Goal: Answer question/provide support: Share knowledge or assist other users

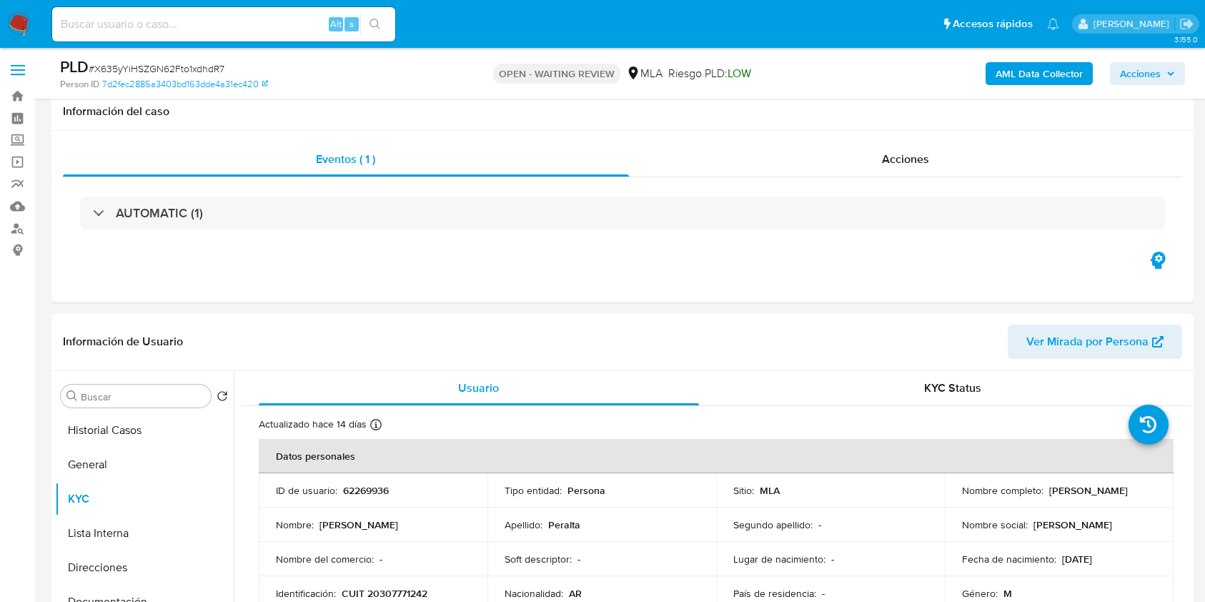
select select "10"
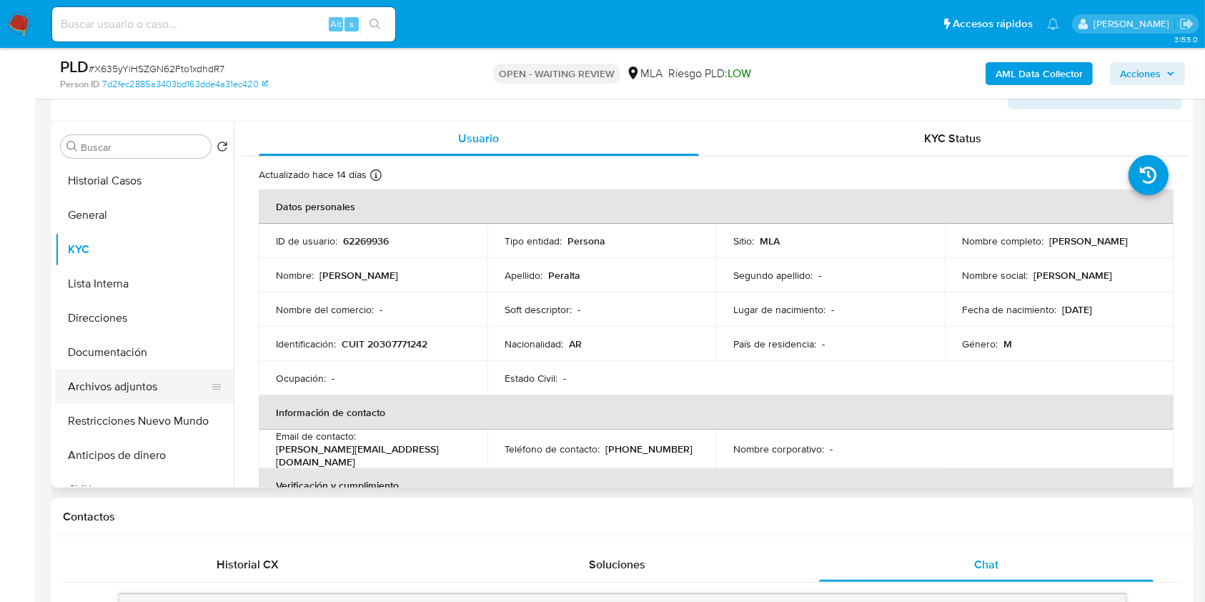
scroll to position [851, 0]
click at [183, 390] on button "Archivos adjuntos" at bounding box center [138, 387] width 167 height 34
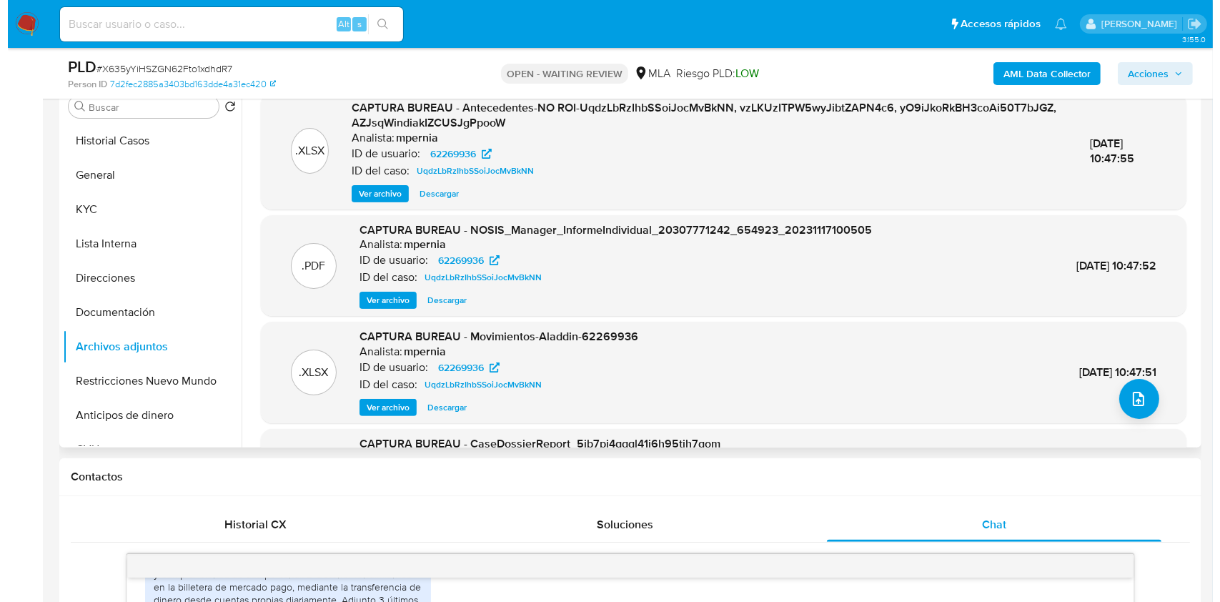
scroll to position [249, 0]
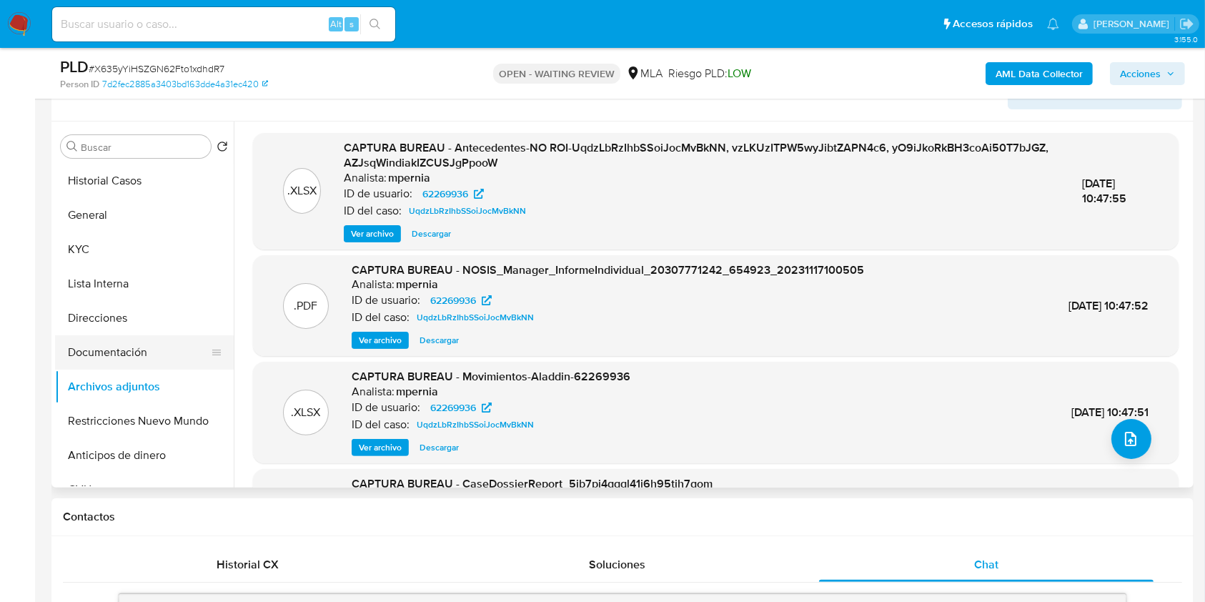
click at [124, 351] on button "Documentación" at bounding box center [138, 352] width 167 height 34
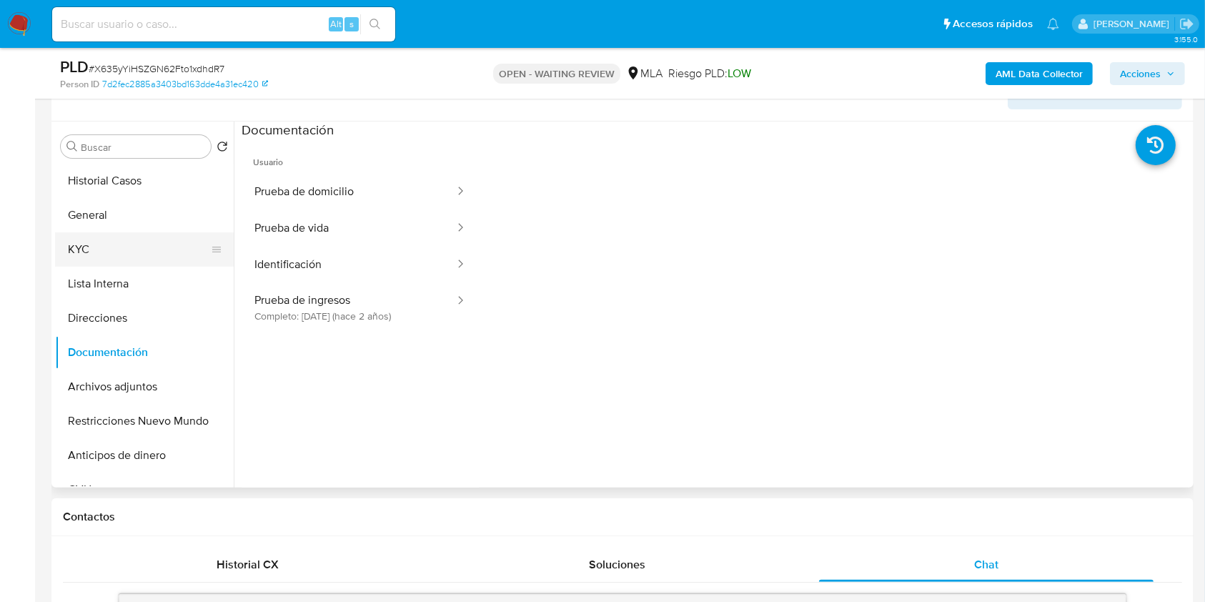
click at [106, 246] on button "KYC" at bounding box center [138, 249] width 167 height 34
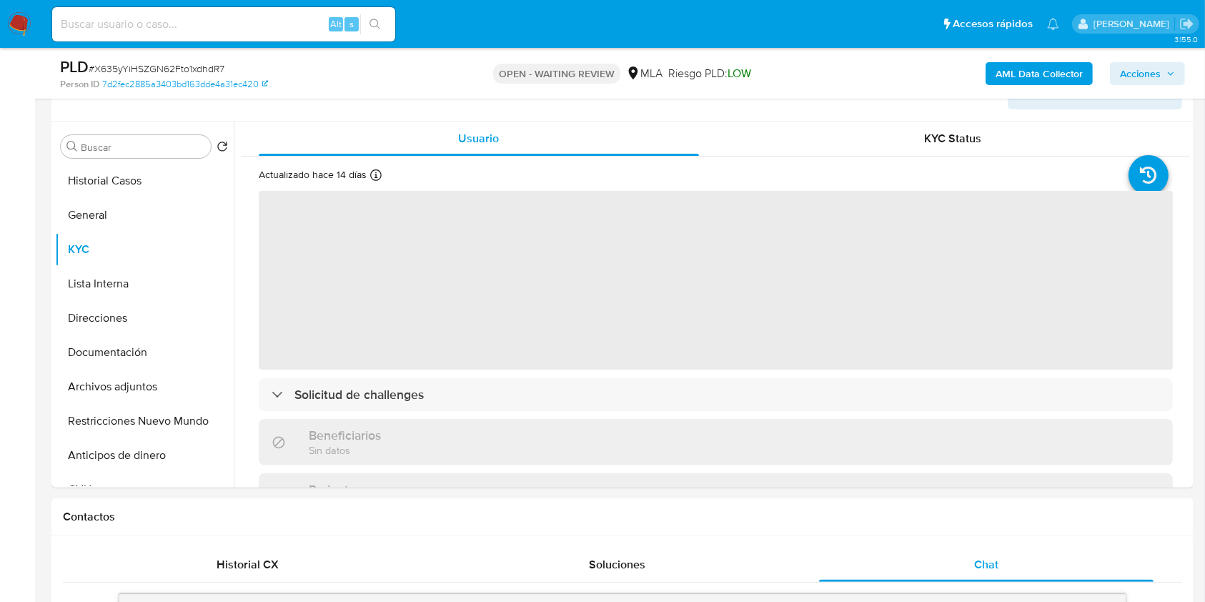
click at [1017, 76] on b "AML Data Collector" at bounding box center [1039, 73] width 87 height 23
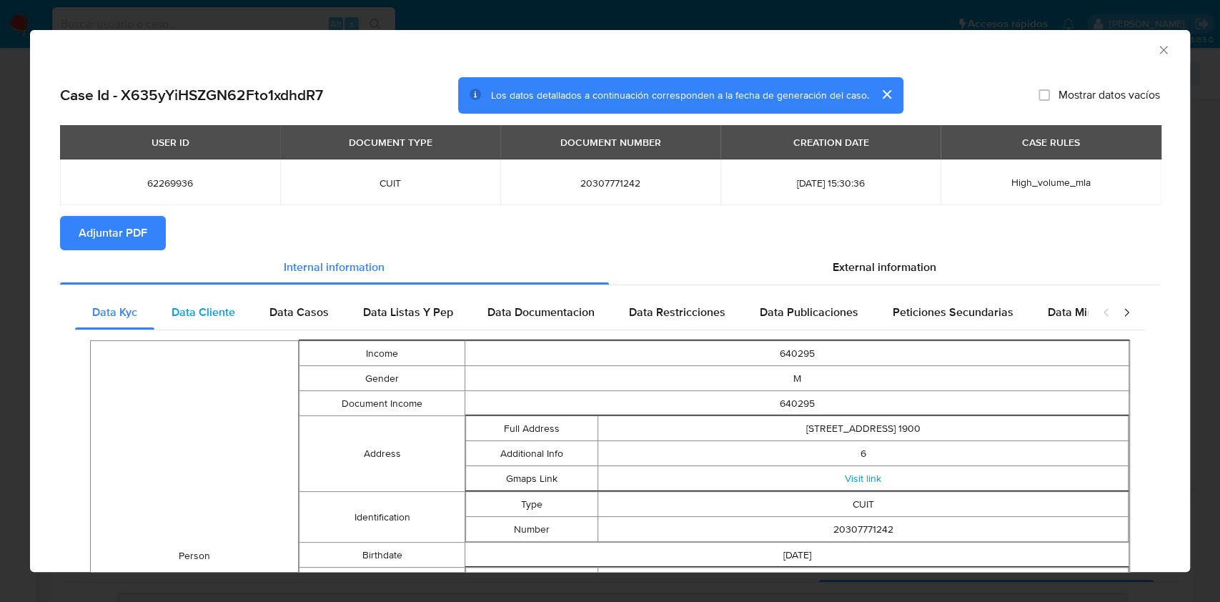
click at [202, 305] on span "Data Cliente" at bounding box center [204, 312] width 64 height 16
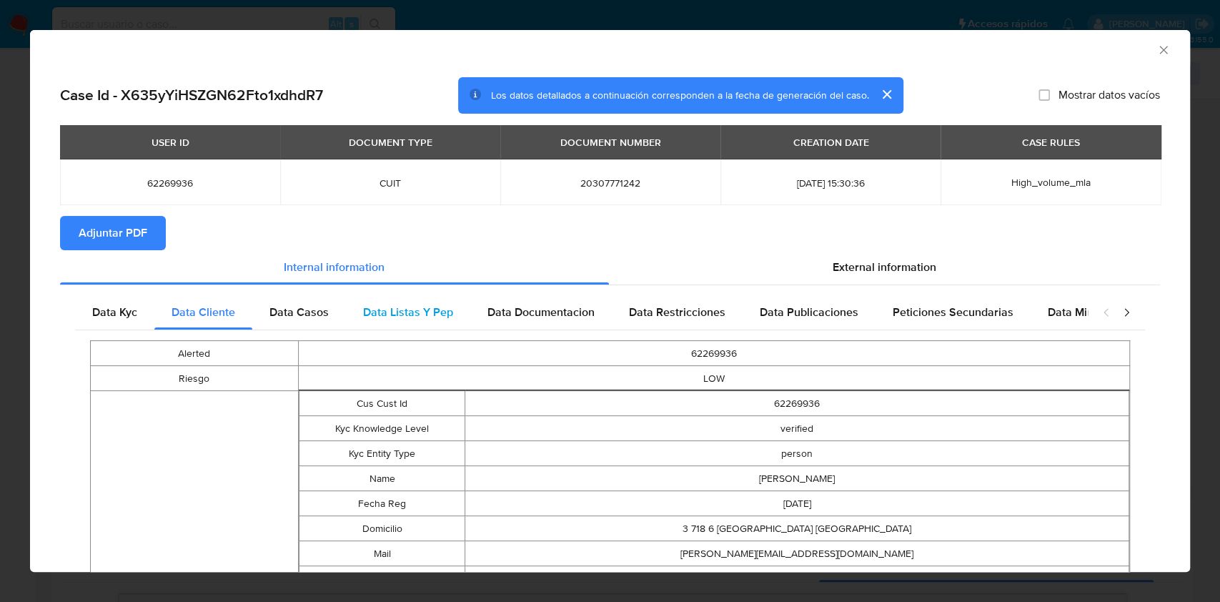
drag, startPoint x: 286, startPoint y: 312, endPoint x: 381, endPoint y: 297, distance: 96.2
click at [294, 310] on span "Data Casos" at bounding box center [298, 312] width 59 height 16
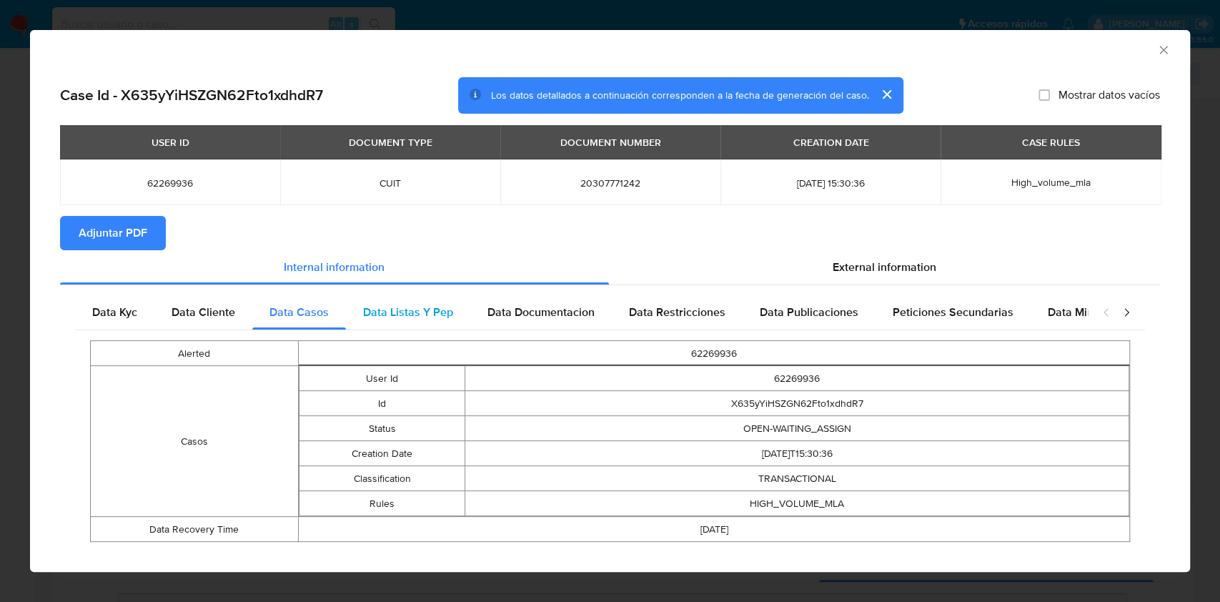
click at [391, 300] on div "Data Listas Y Pep" at bounding box center [408, 312] width 124 height 34
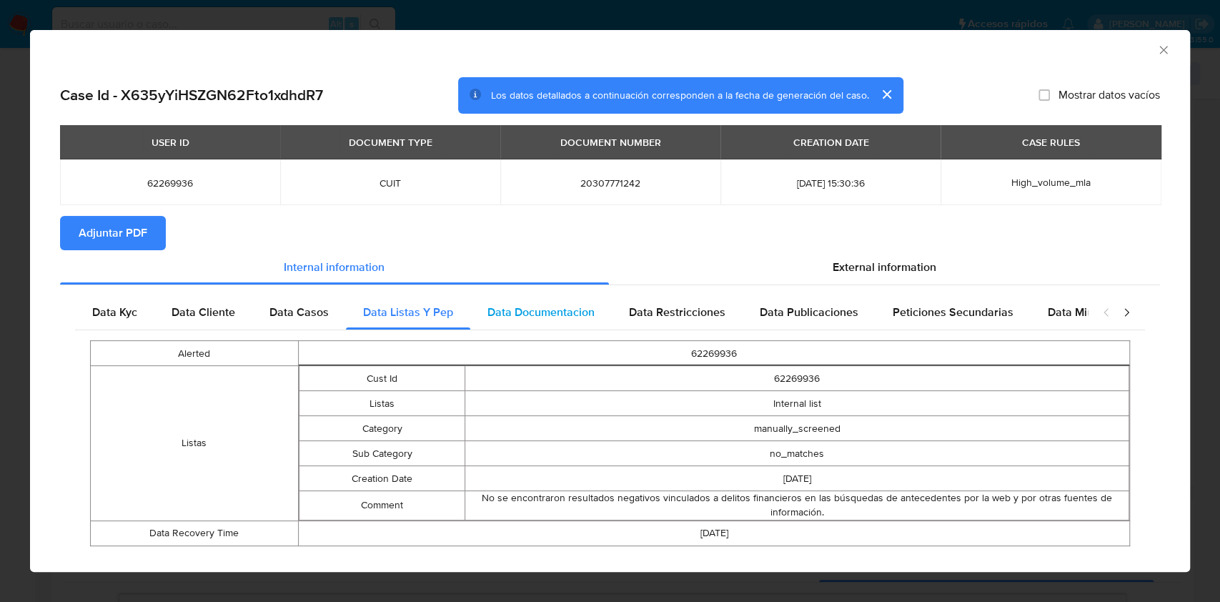
click at [585, 311] on span "Data Documentacion" at bounding box center [540, 312] width 107 height 16
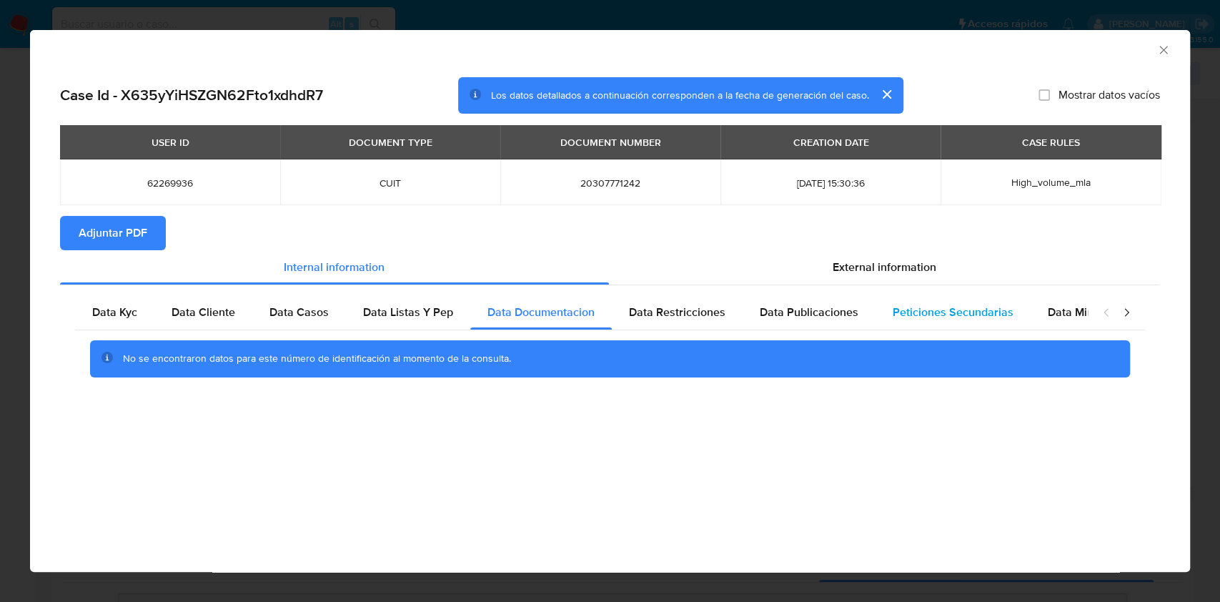
drag, startPoint x: 687, startPoint y: 314, endPoint x: 872, endPoint y: 322, distance: 185.3
click at [688, 314] on span "Data Restricciones" at bounding box center [677, 312] width 96 height 16
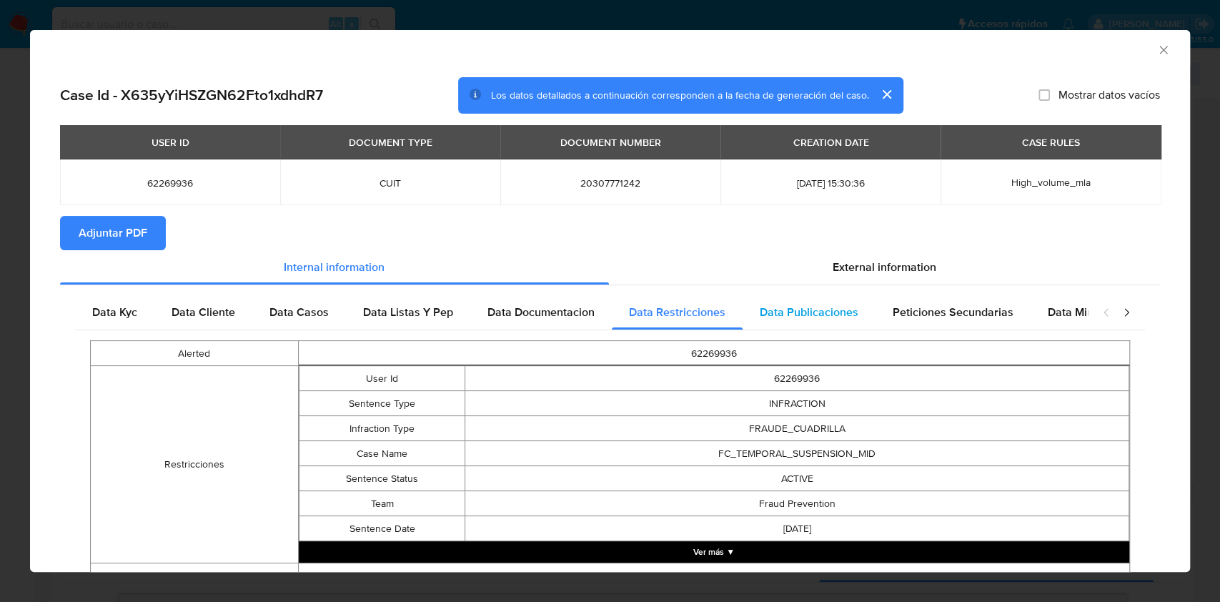
click at [841, 316] on span "Data Publicaciones" at bounding box center [809, 312] width 99 height 16
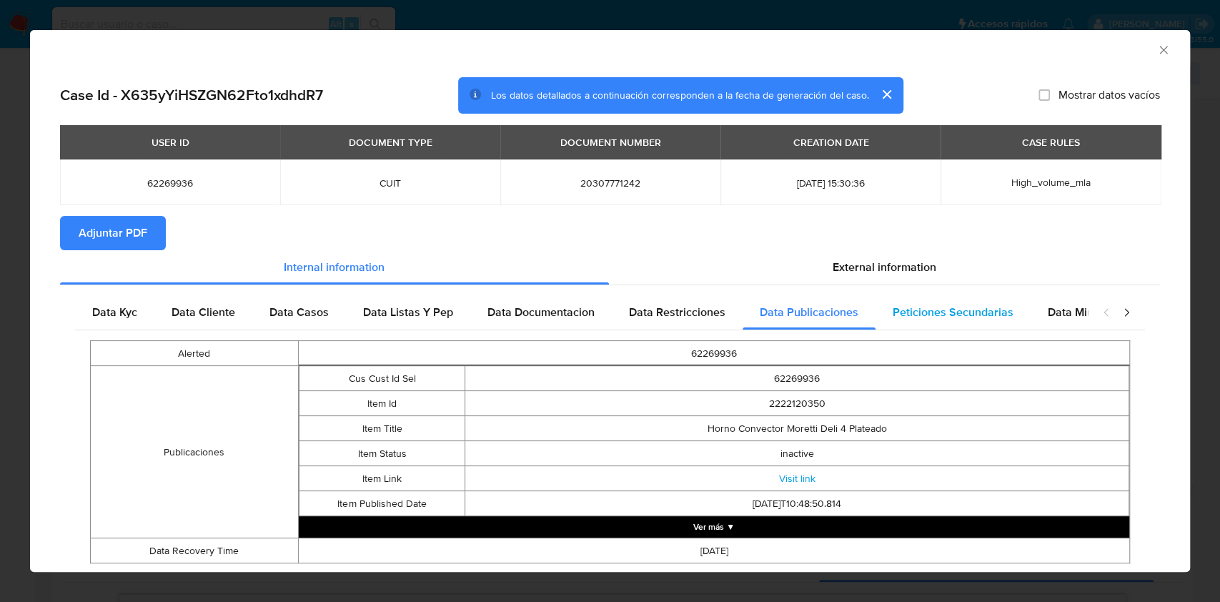
click at [935, 309] on span "Peticiones Secundarias" at bounding box center [953, 312] width 121 height 16
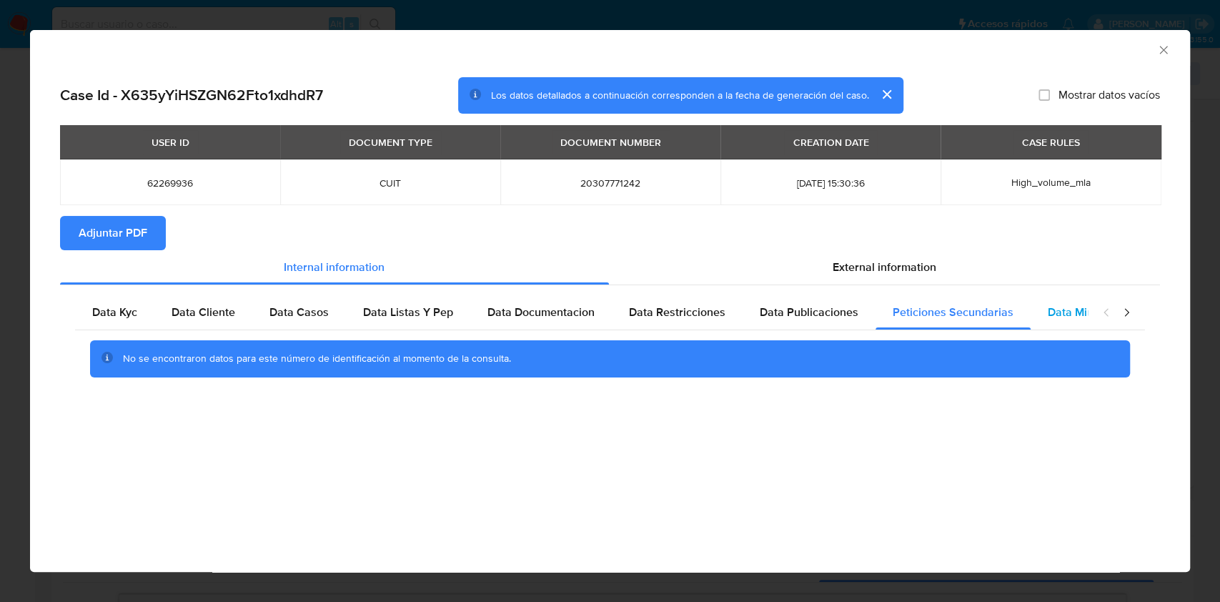
click at [1084, 308] on span "Data Minoridad" at bounding box center [1087, 312] width 79 height 16
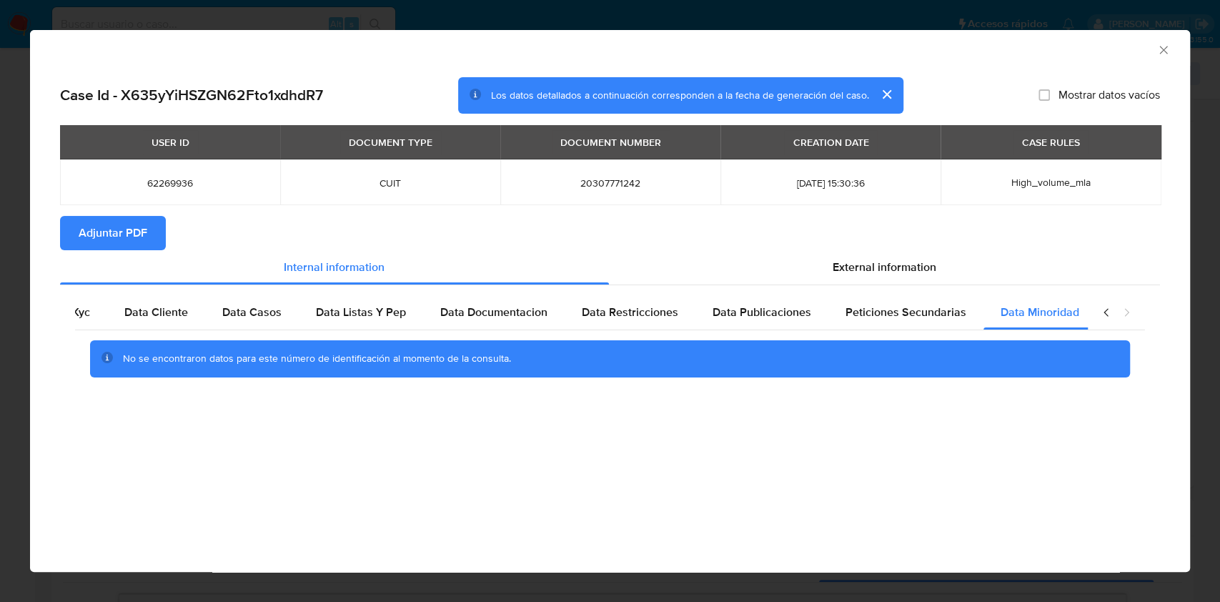
scroll to position [0, 48]
click at [1124, 314] on icon "closure-recommendation-modal" at bounding box center [1126, 312] width 14 height 14
click at [934, 273] on span "External information" at bounding box center [885, 267] width 104 height 16
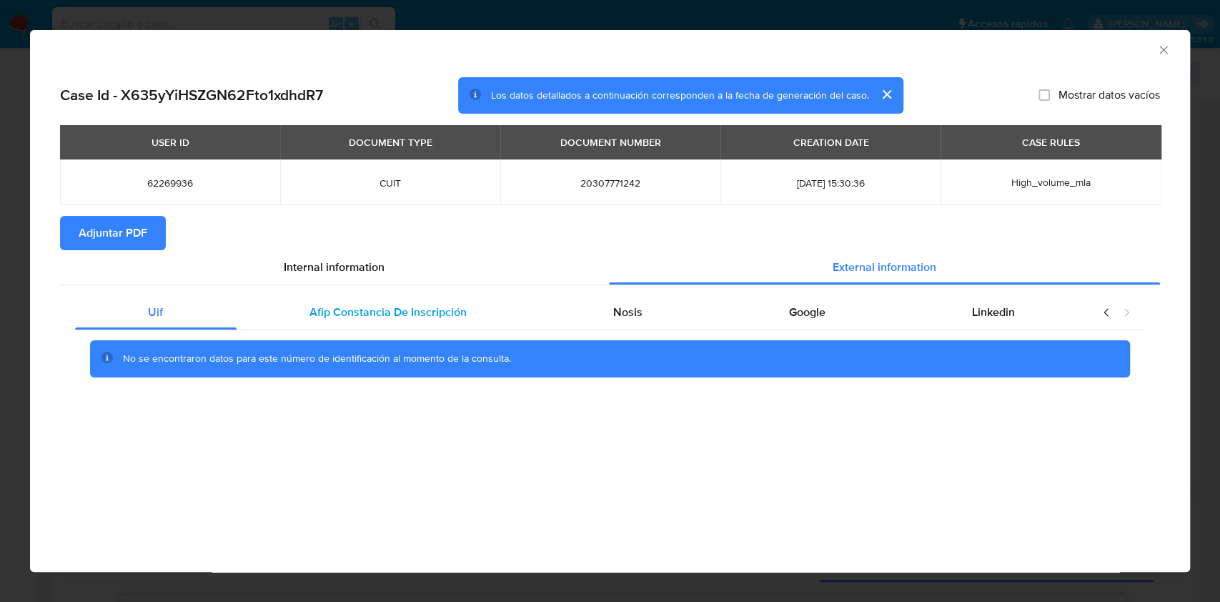
click at [412, 309] on span "Afip Constancia De Inscripción" at bounding box center [387, 312] width 157 height 16
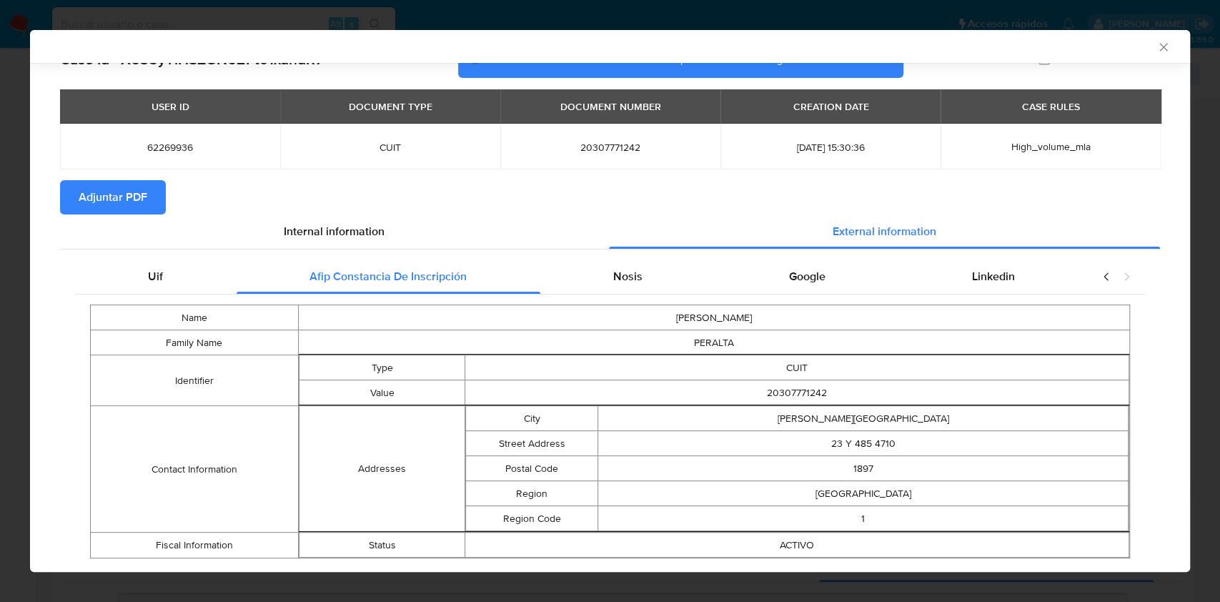
scroll to position [68, 0]
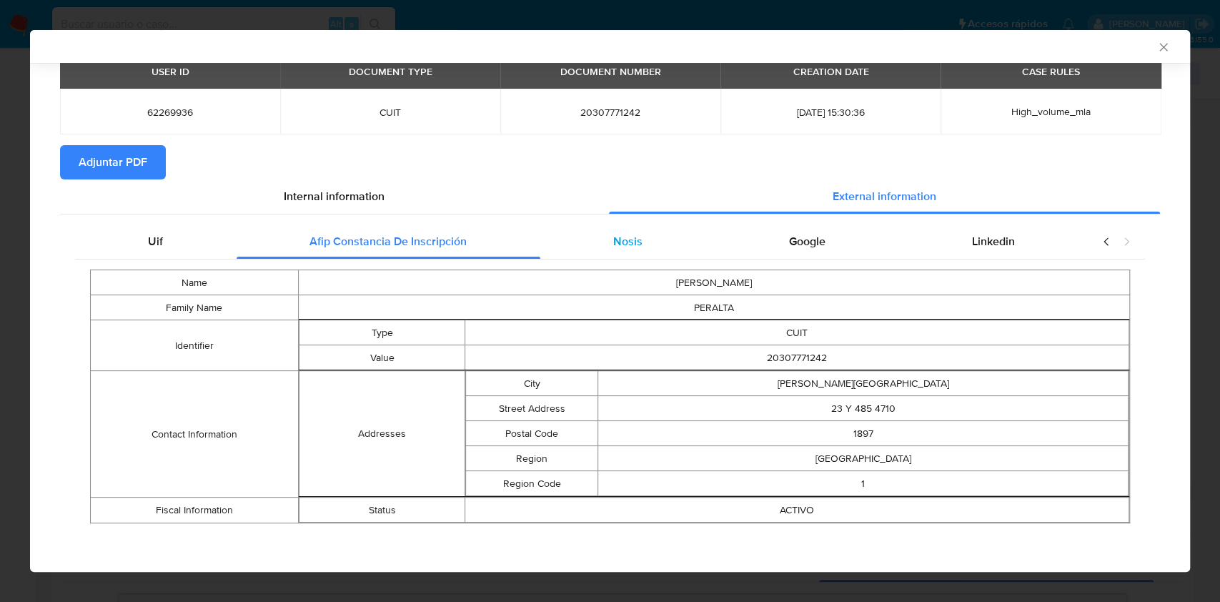
click at [613, 245] on span "Nosis" at bounding box center [627, 241] width 29 height 16
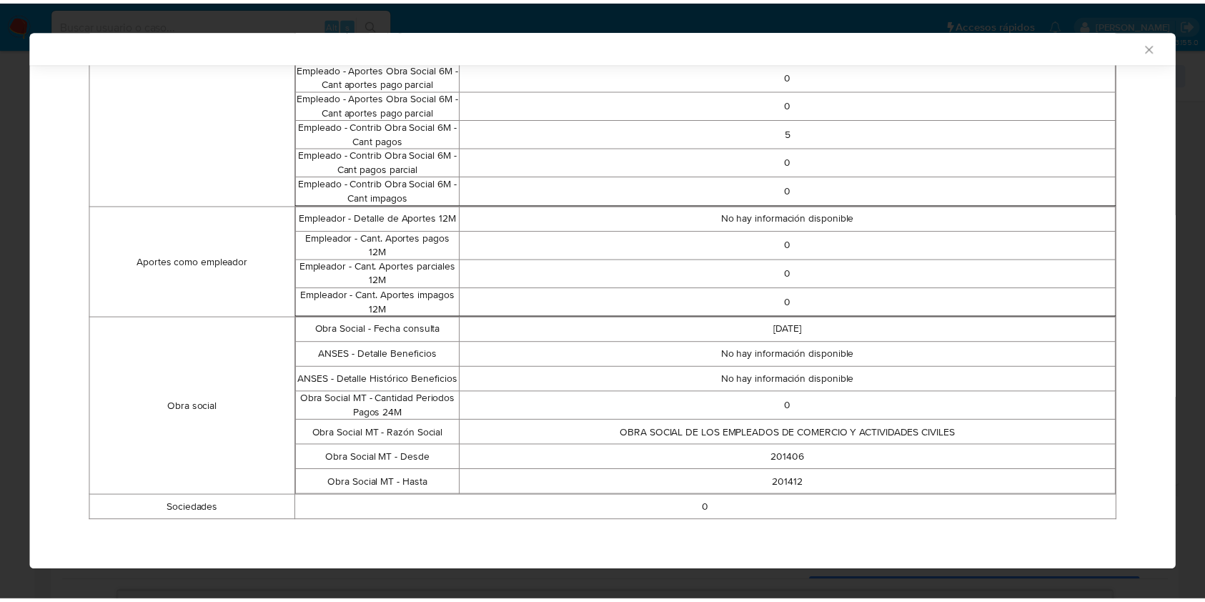
scroll to position [0, 0]
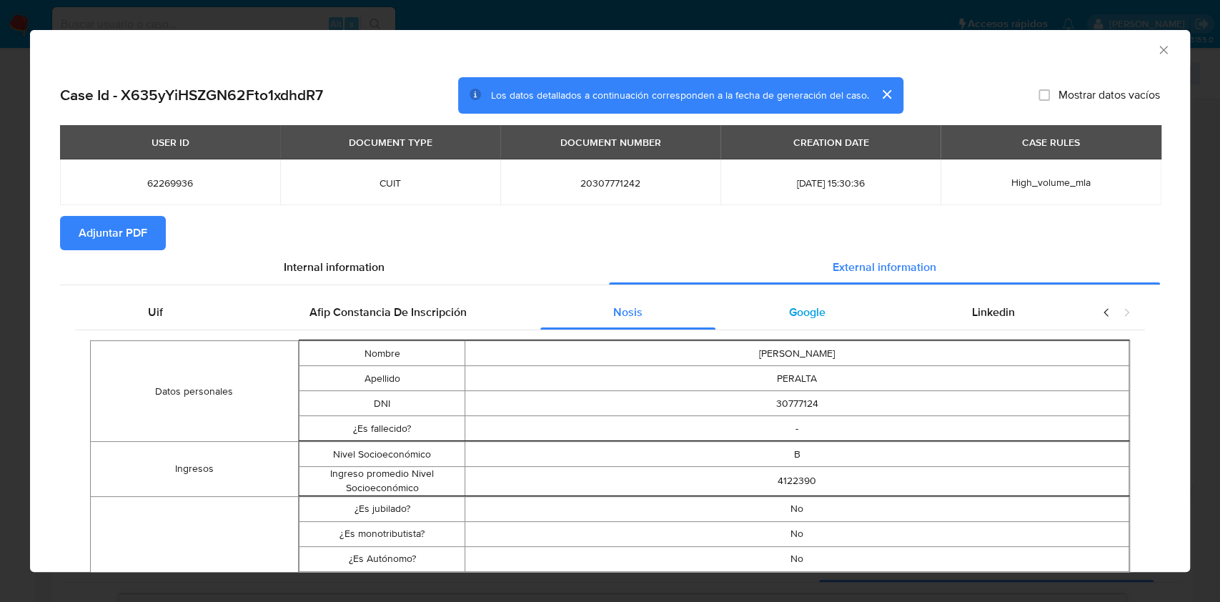
click at [841, 323] on div "Google" at bounding box center [806, 312] width 183 height 34
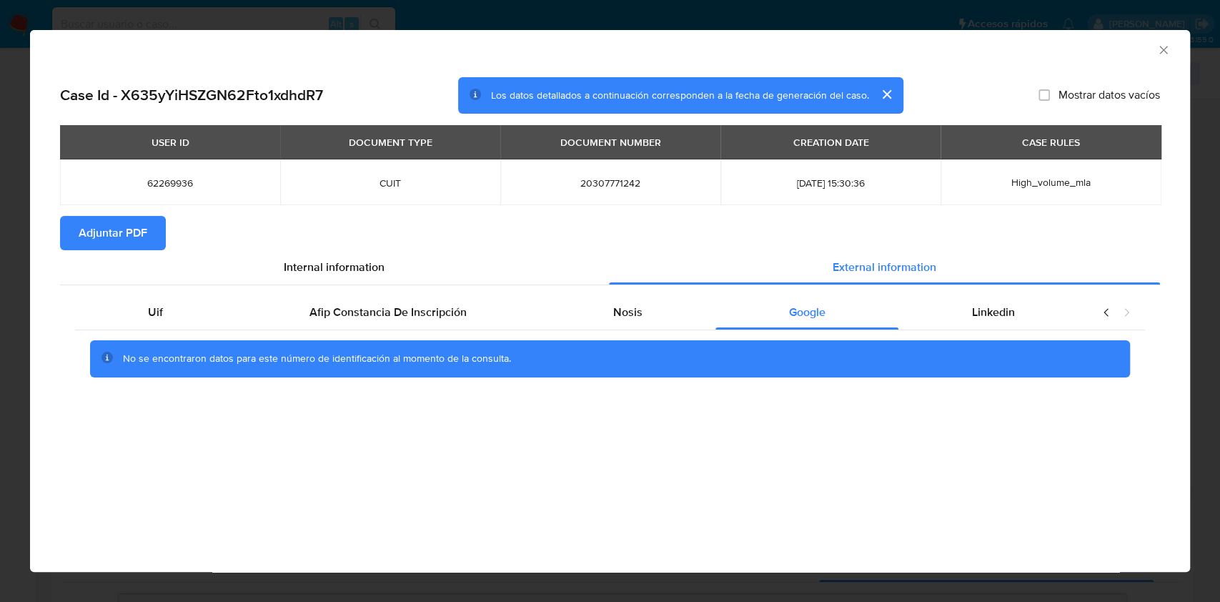
click at [142, 235] on span "Adjuntar PDF" at bounding box center [113, 232] width 69 height 31
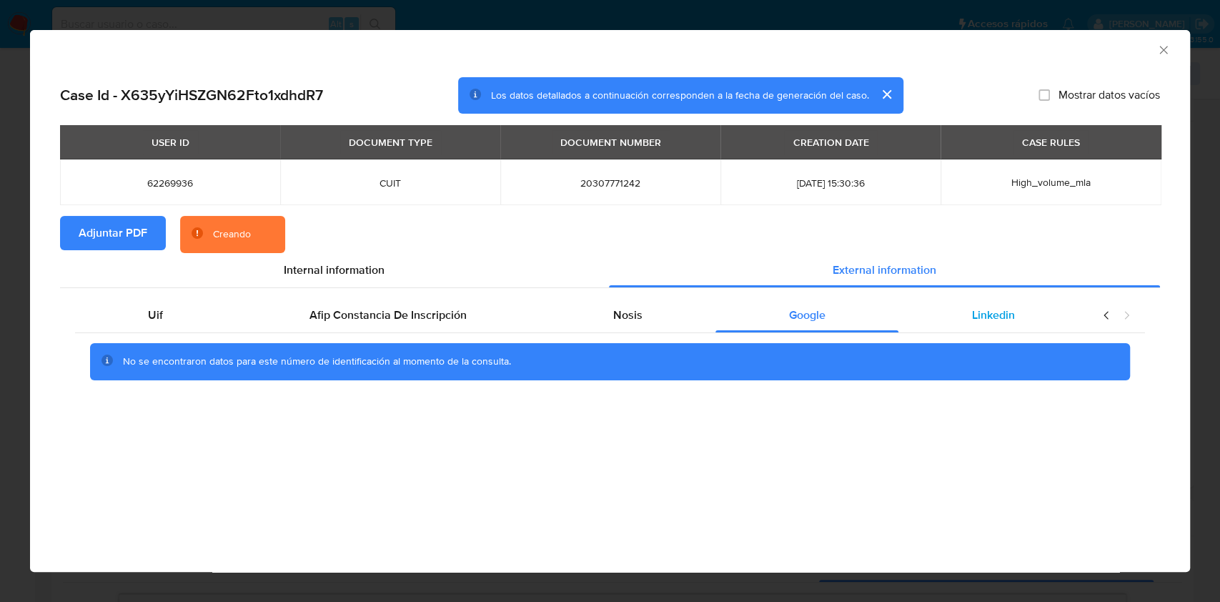
click at [1010, 312] on span "Linkedin" at bounding box center [993, 315] width 43 height 16
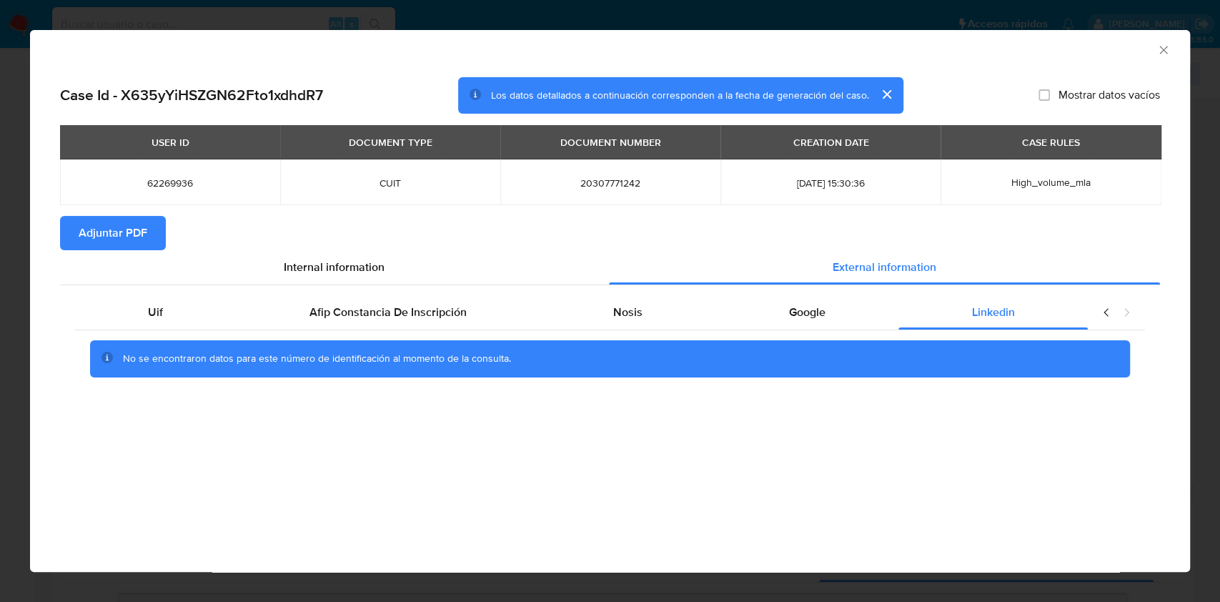
click at [1160, 54] on icon "Cerrar ventana" at bounding box center [1163, 50] width 14 height 14
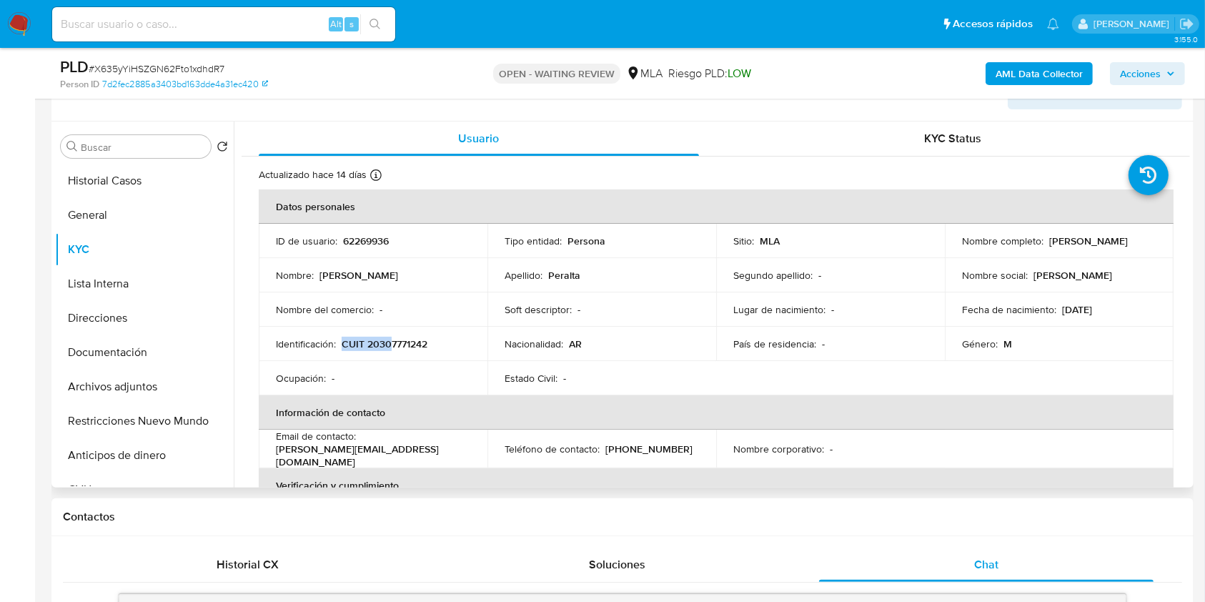
click at [392, 337] on p "CUIT 20307771242" at bounding box center [385, 343] width 86 height 13
click at [396, 349] on p "CUIT 20307771242" at bounding box center [385, 343] width 86 height 13
copy p "20307771242"
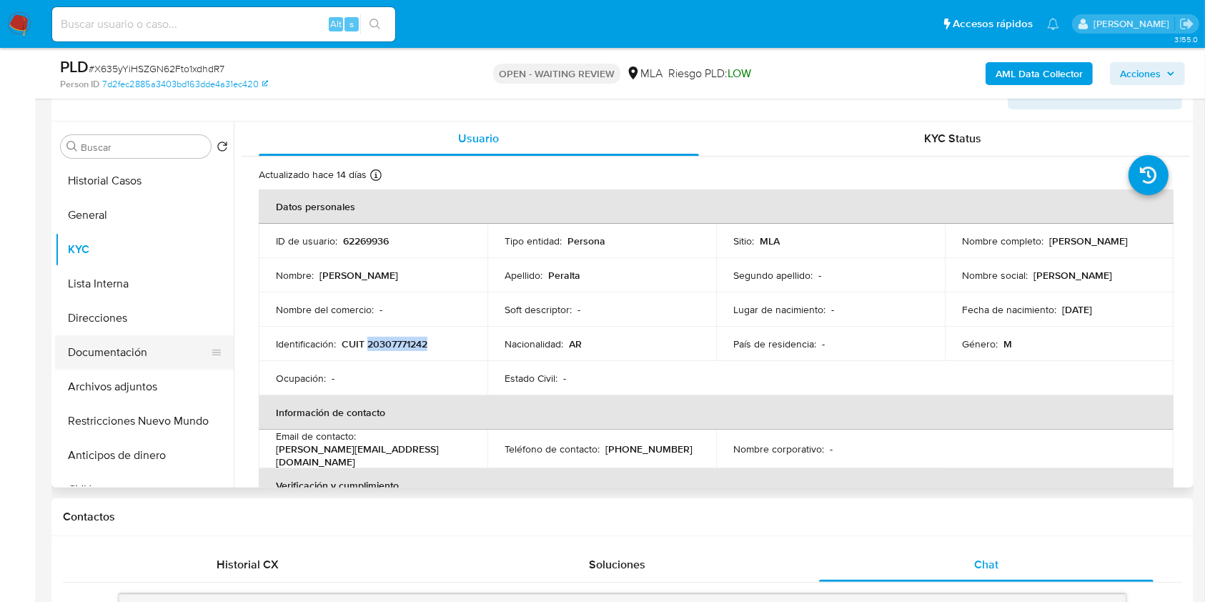
click at [147, 350] on button "Documentación" at bounding box center [138, 352] width 167 height 34
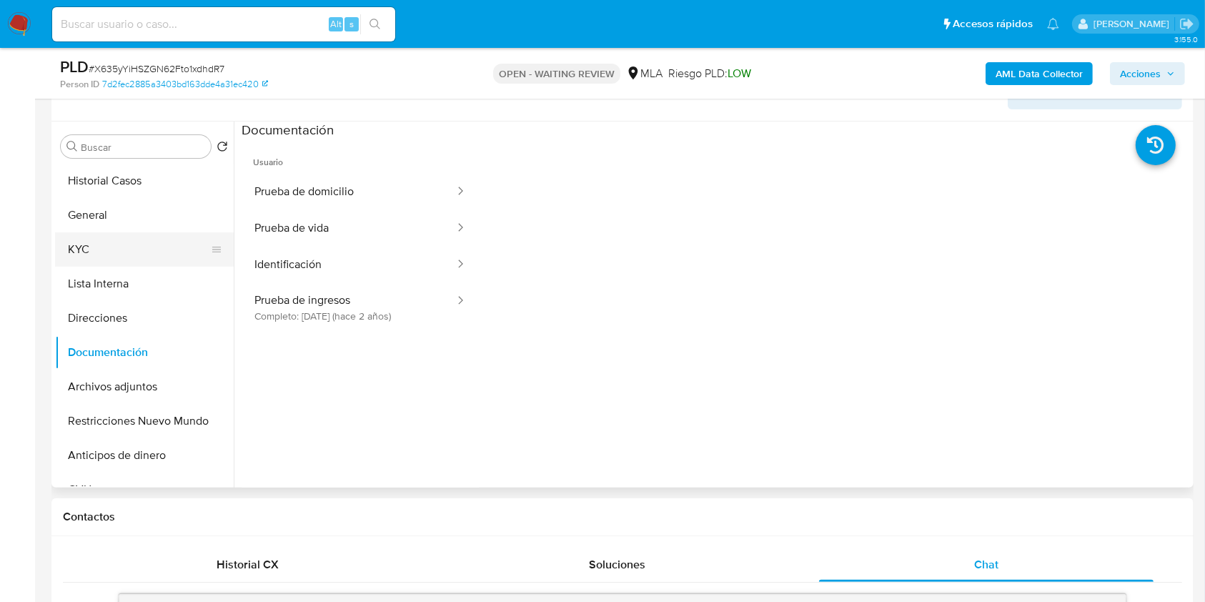
click at [124, 242] on button "KYC" at bounding box center [138, 249] width 167 height 34
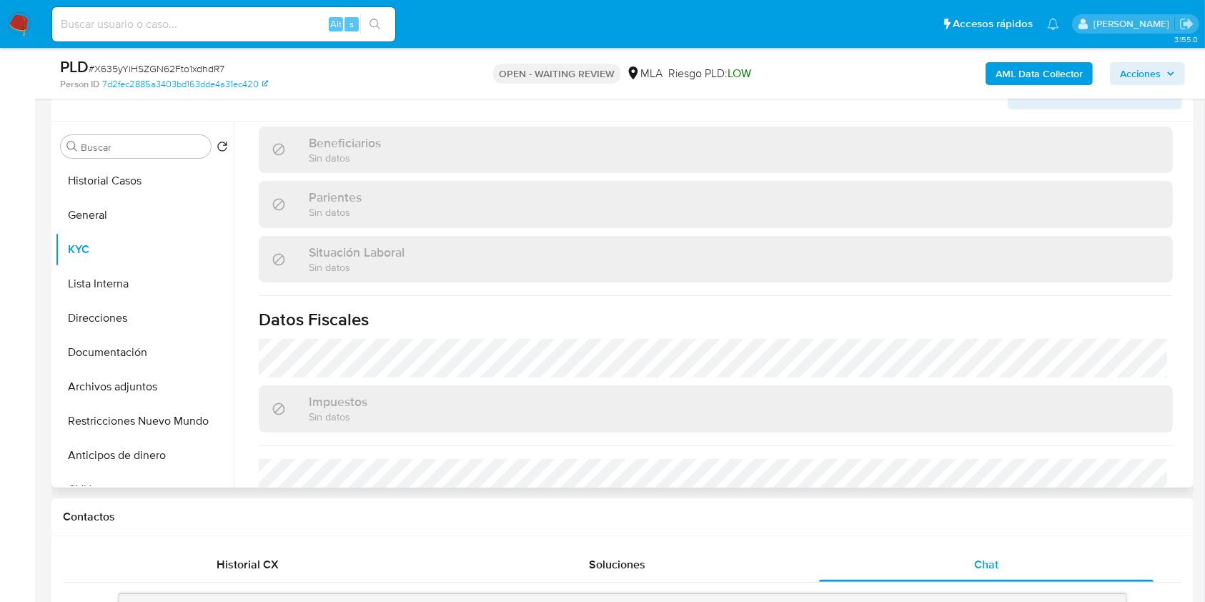
scroll to position [667, 0]
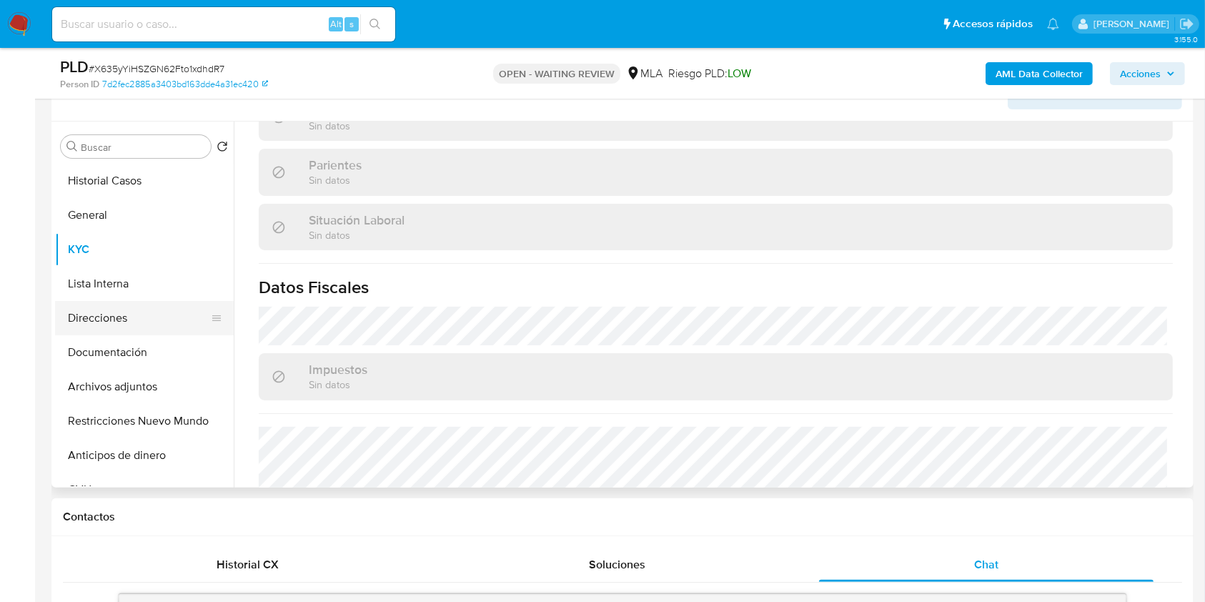
click at [119, 331] on button "Direcciones" at bounding box center [138, 318] width 167 height 34
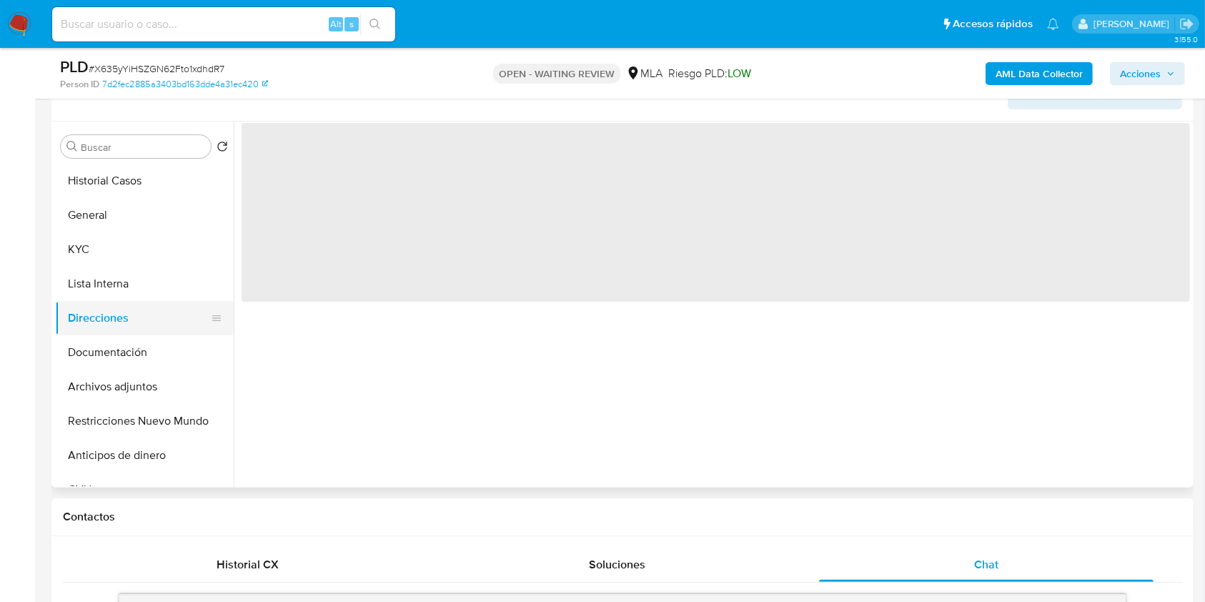
scroll to position [0, 0]
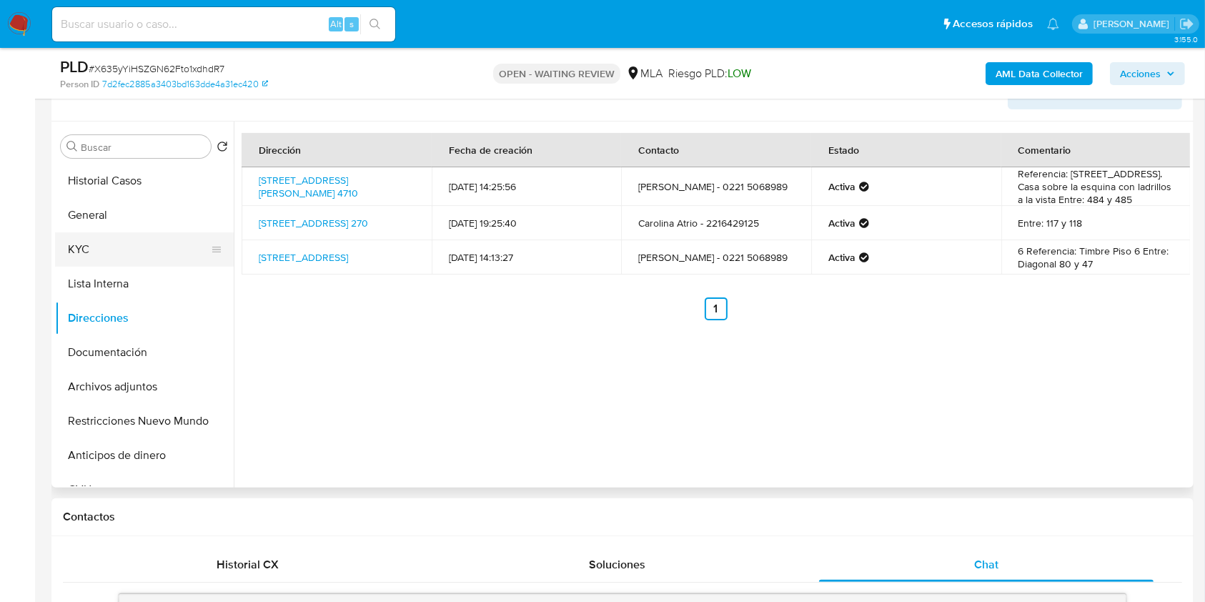
click at [109, 243] on button "KYC" at bounding box center [138, 249] width 167 height 34
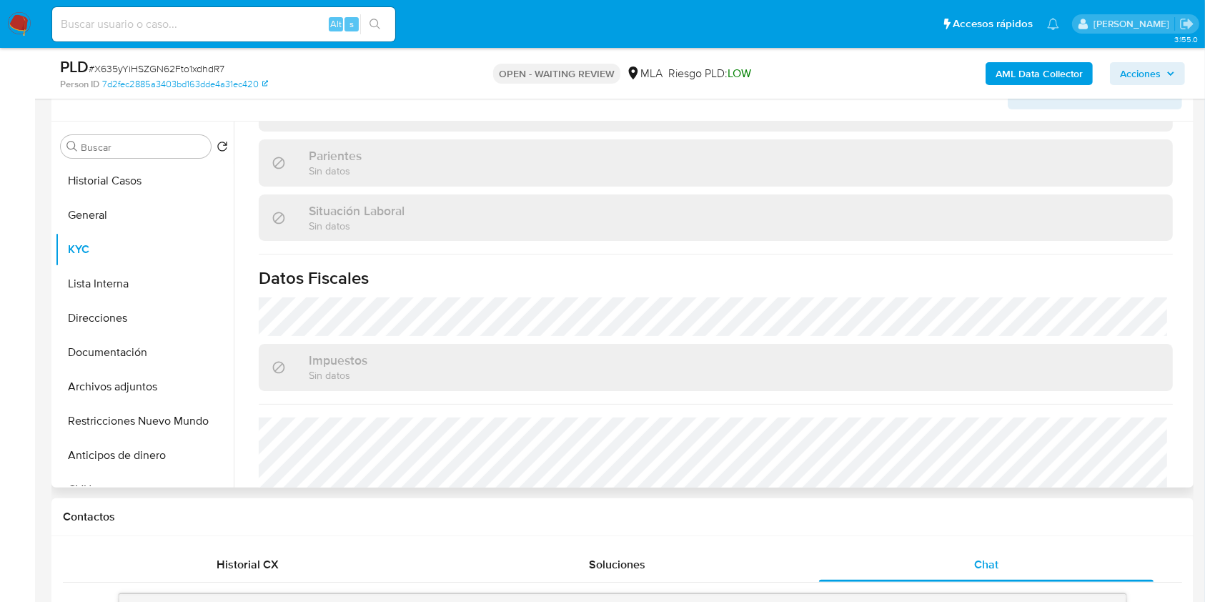
scroll to position [762, 0]
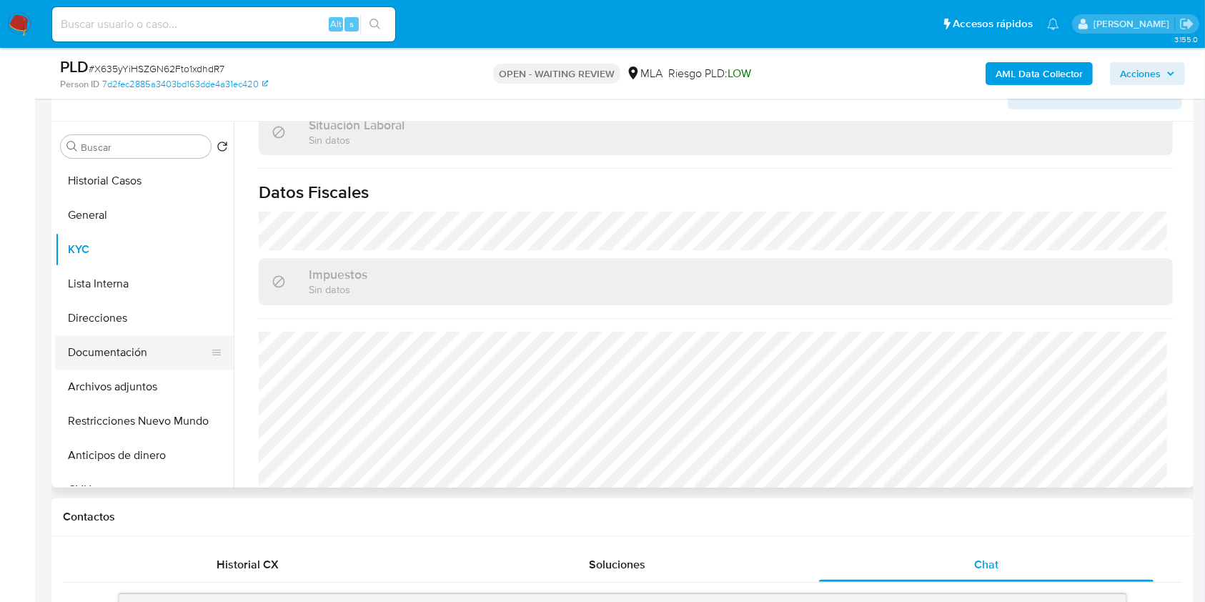
click at [127, 342] on button "Documentación" at bounding box center [138, 352] width 167 height 34
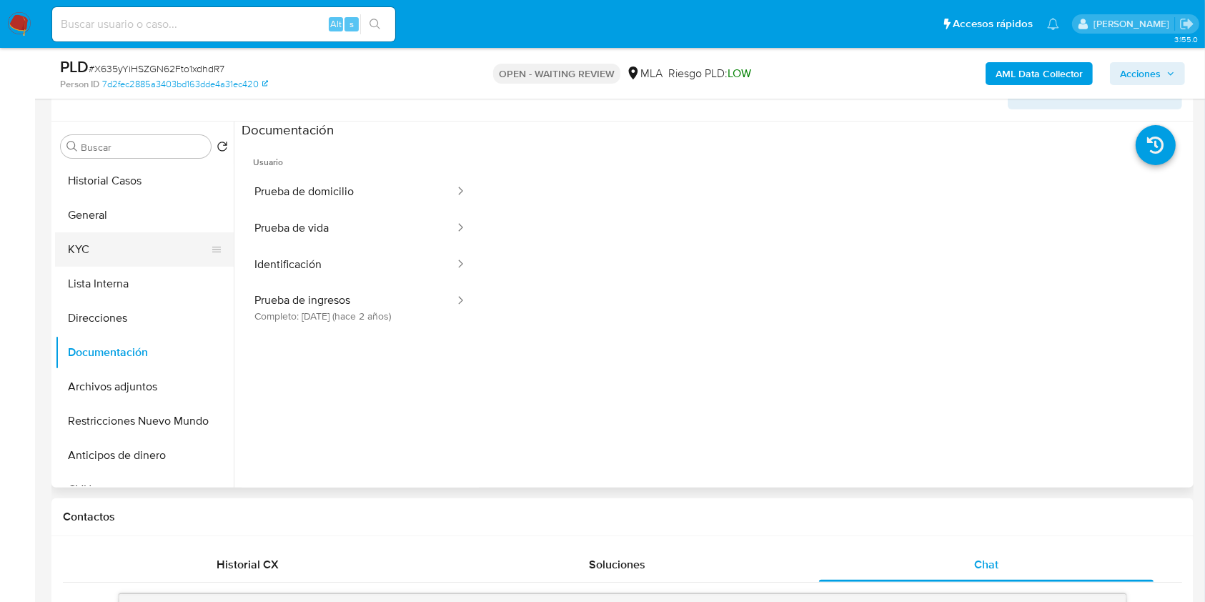
click at [122, 256] on button "KYC" at bounding box center [138, 249] width 167 height 34
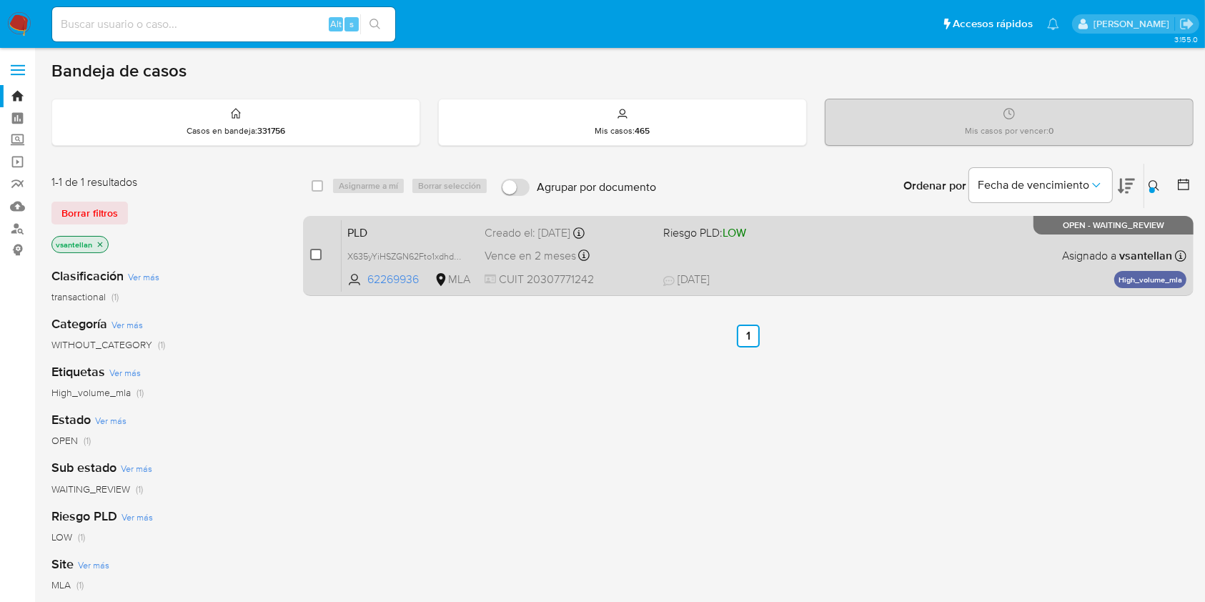
click at [320, 254] on input "checkbox" at bounding box center [315, 254] width 11 height 11
checkbox input "true"
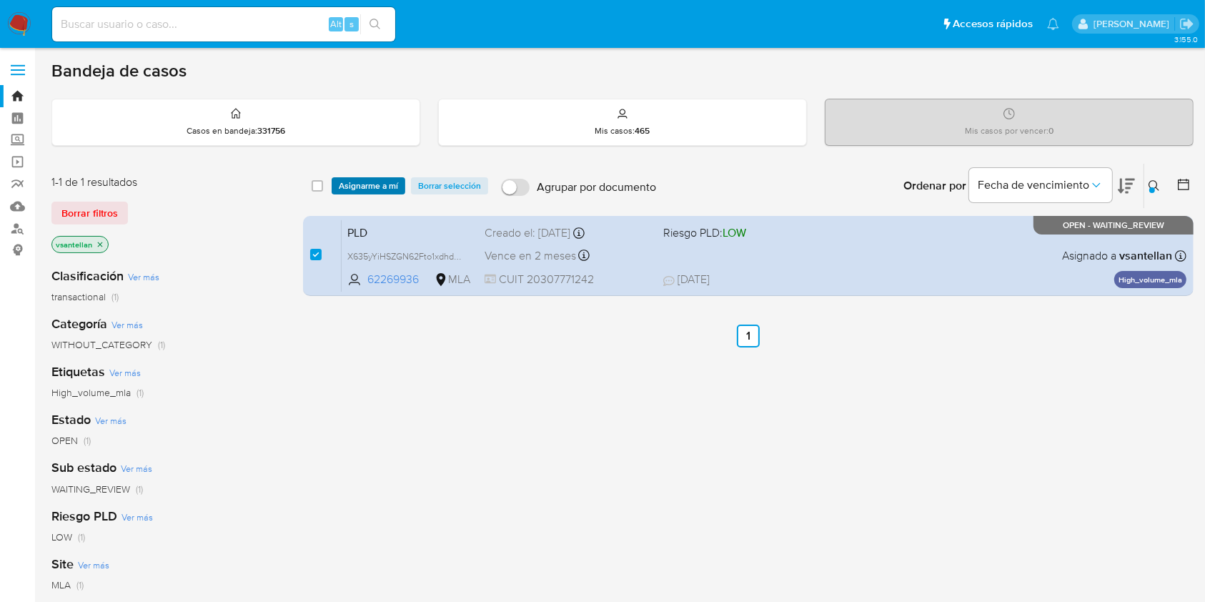
click at [374, 184] on span "Asignarme a mí" at bounding box center [368, 186] width 59 height 14
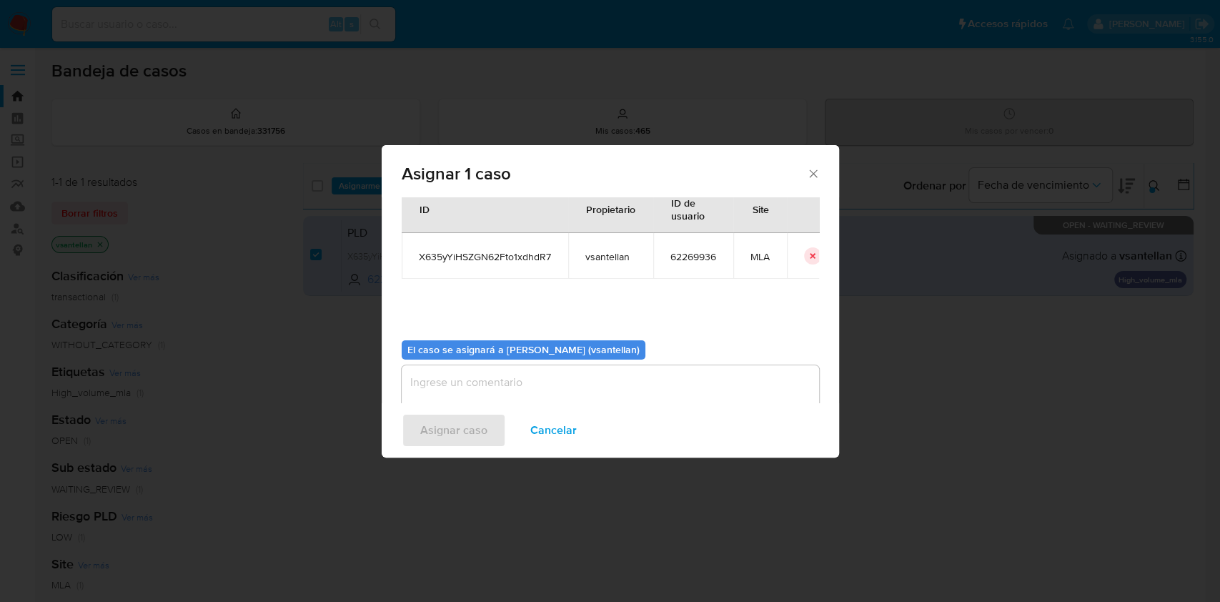
scroll to position [73, 0]
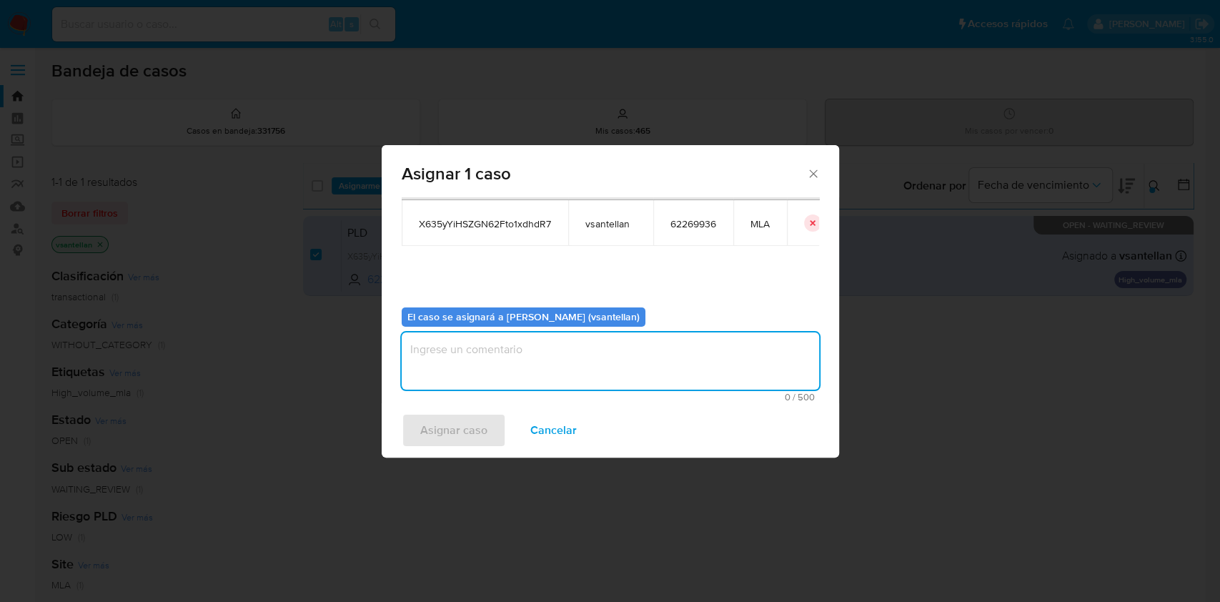
click at [476, 376] on textarea "assign-modal" at bounding box center [610, 360] width 417 height 57
type textarea "1"
click at [470, 422] on span "Asignar caso" at bounding box center [453, 430] width 67 height 31
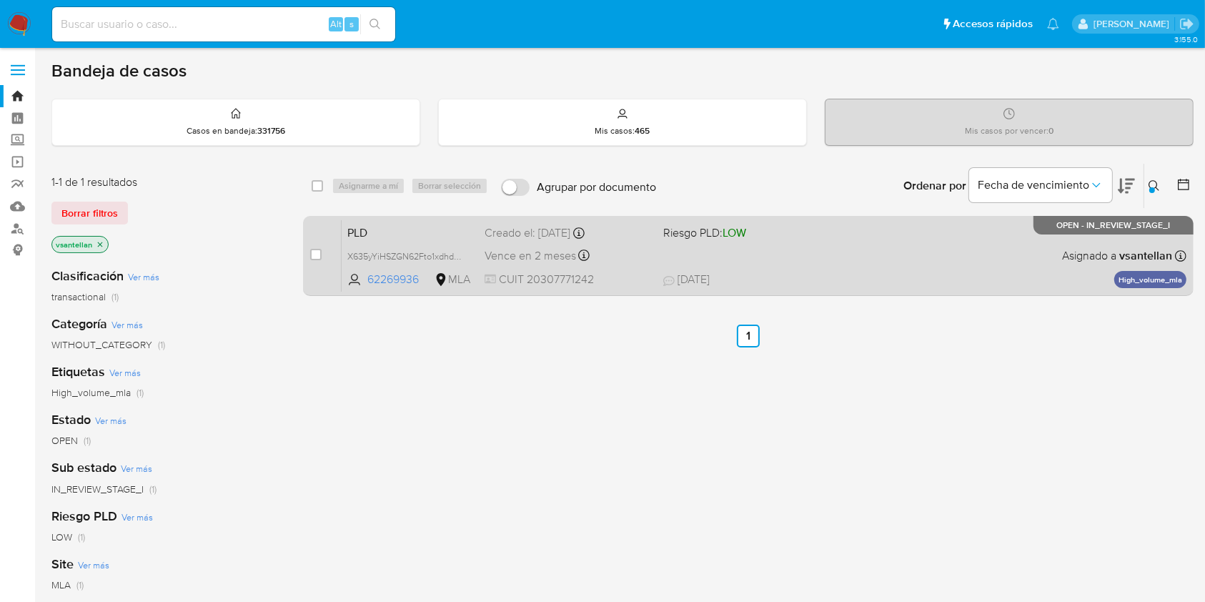
drag, startPoint x: 310, startPoint y: 252, endPoint x: 328, endPoint y: 232, distance: 27.4
click at [312, 253] on input "checkbox" at bounding box center [315, 254] width 11 height 11
checkbox input "true"
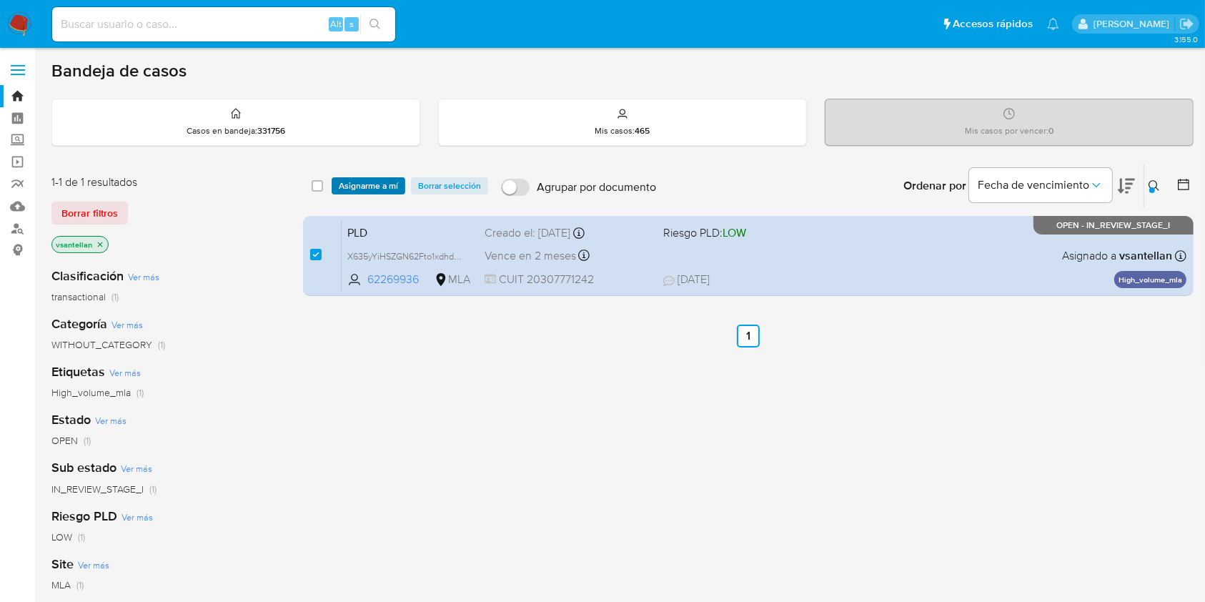
click at [366, 187] on span "Asignarme a mí" at bounding box center [368, 186] width 59 height 14
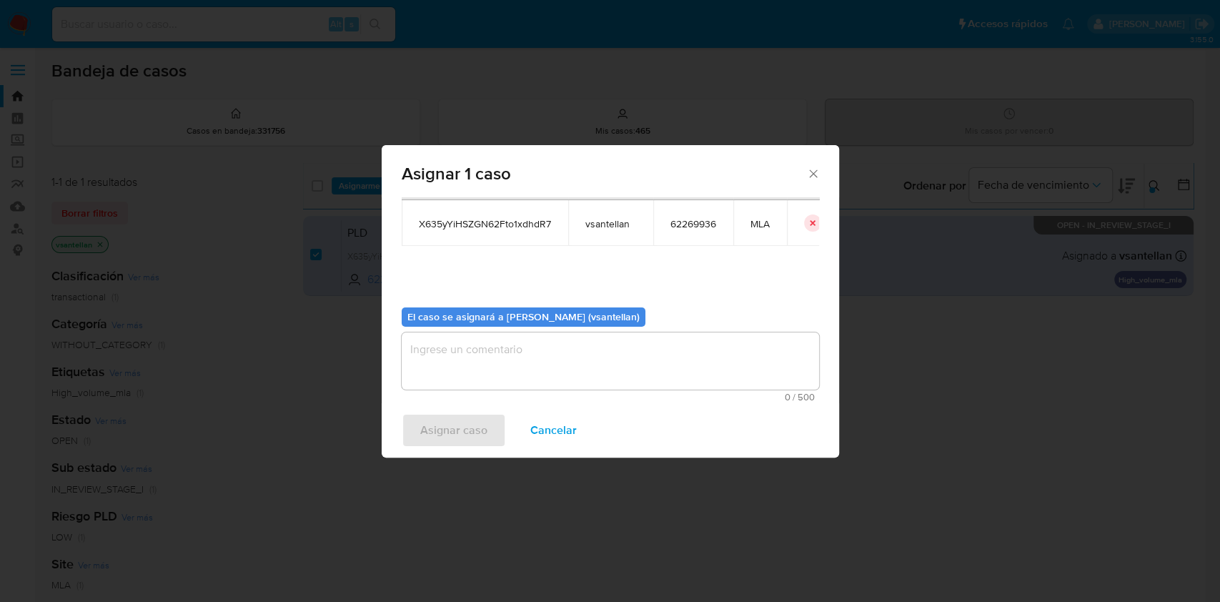
click at [543, 353] on textarea "assign-modal" at bounding box center [610, 360] width 417 height 57
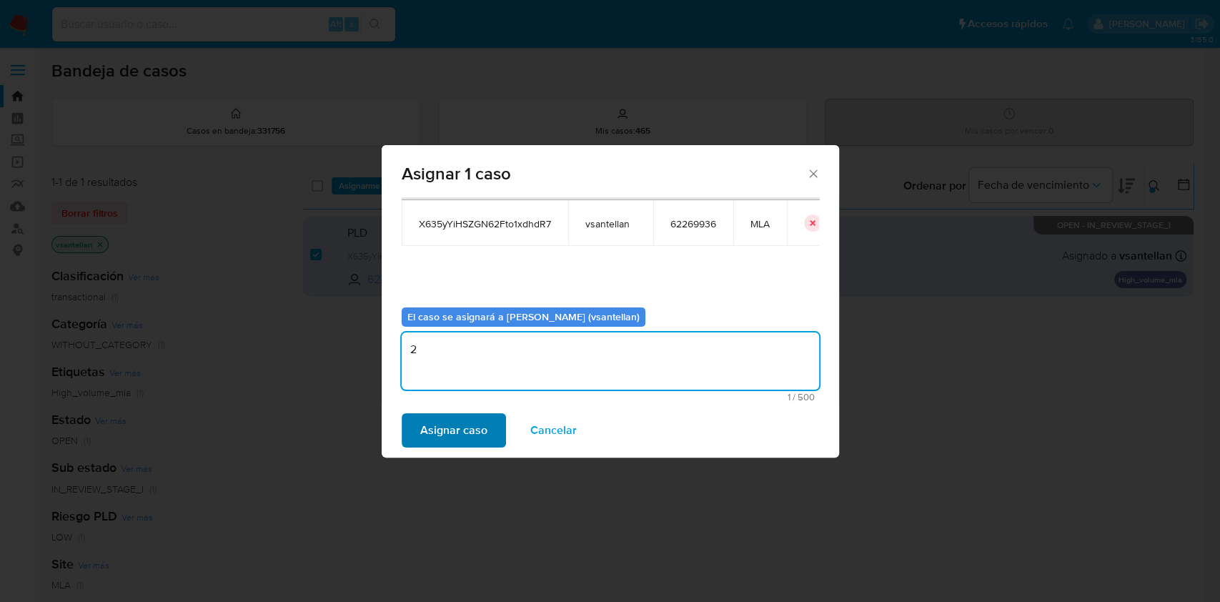
type textarea "2"
click at [467, 423] on span "Asignar caso" at bounding box center [453, 430] width 67 height 31
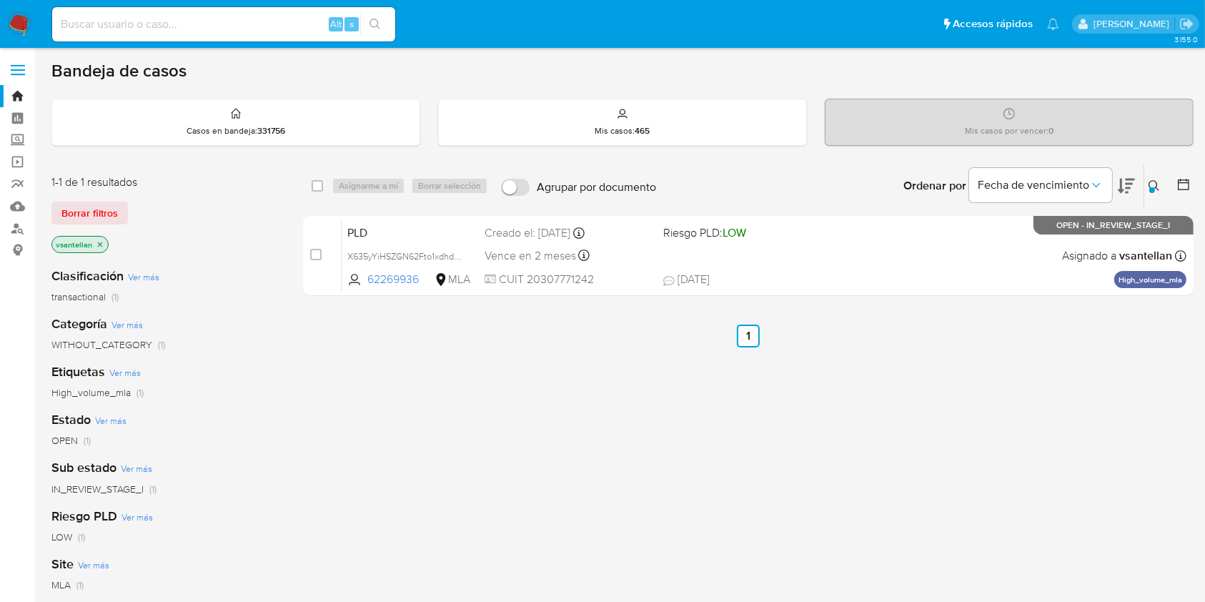
click at [24, 23] on img at bounding box center [19, 24] width 24 height 24
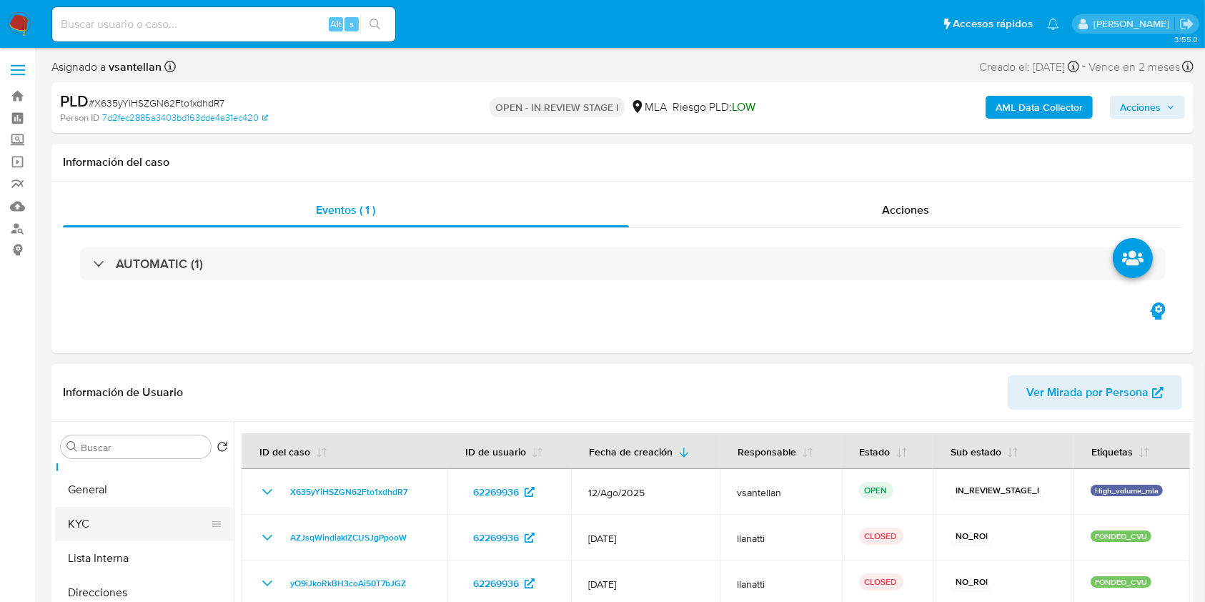
scroll to position [6, 0]
select select "10"
click at [90, 536] on button "KYC" at bounding box center [138, 550] width 167 height 34
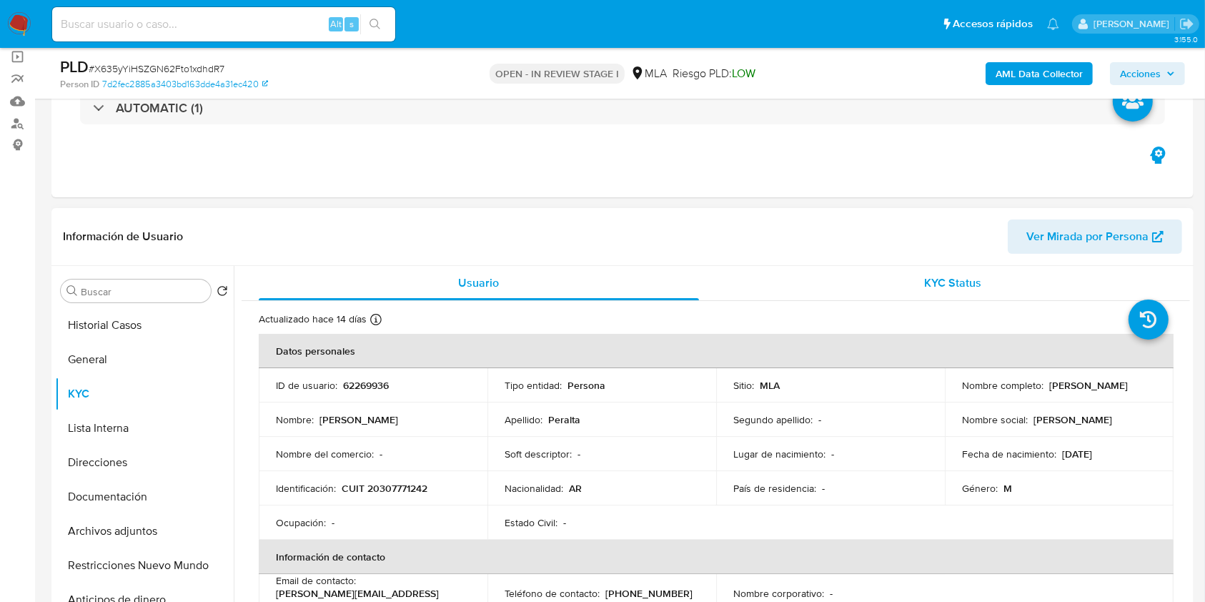
scroll to position [95, 0]
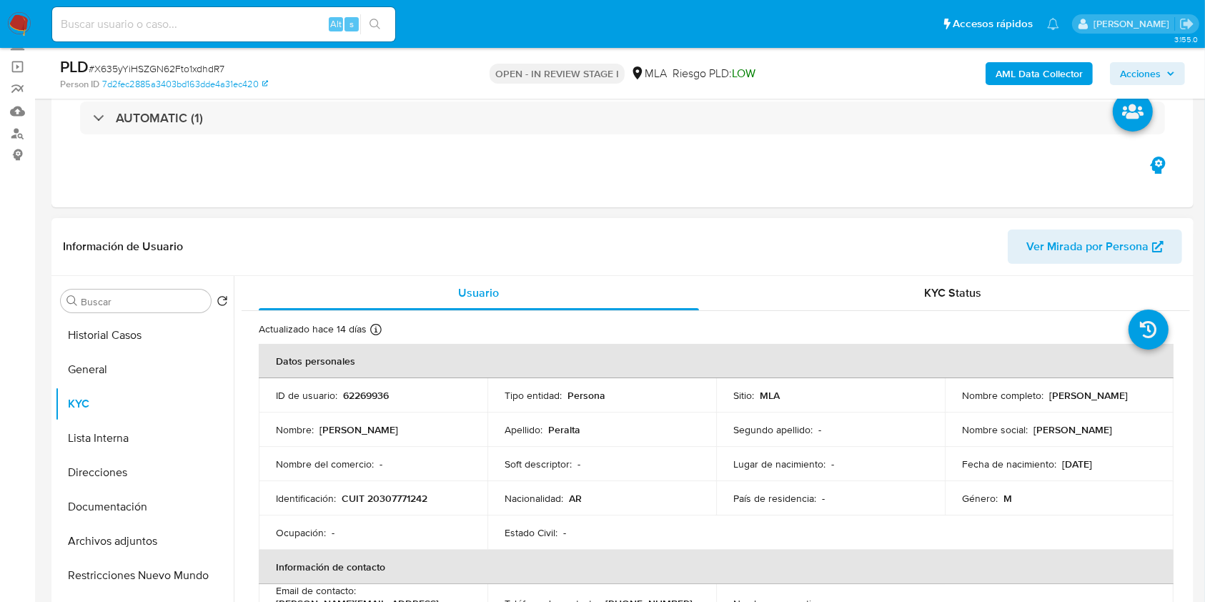
drag, startPoint x: 1045, startPoint y: 399, endPoint x: 1115, endPoint y: 396, distance: 70.1
click at [1115, 396] on div "Nombre completo : Ignacio Peralta" at bounding box center [1059, 395] width 194 height 13
copy p "[PERSON_NAME]"
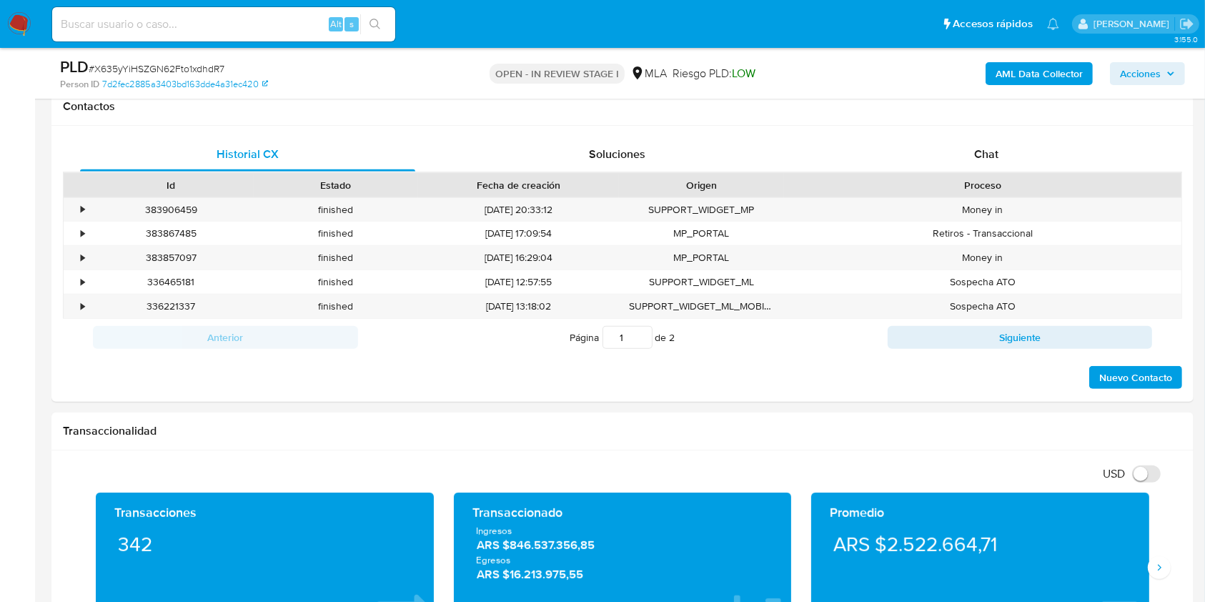
scroll to position [515, 0]
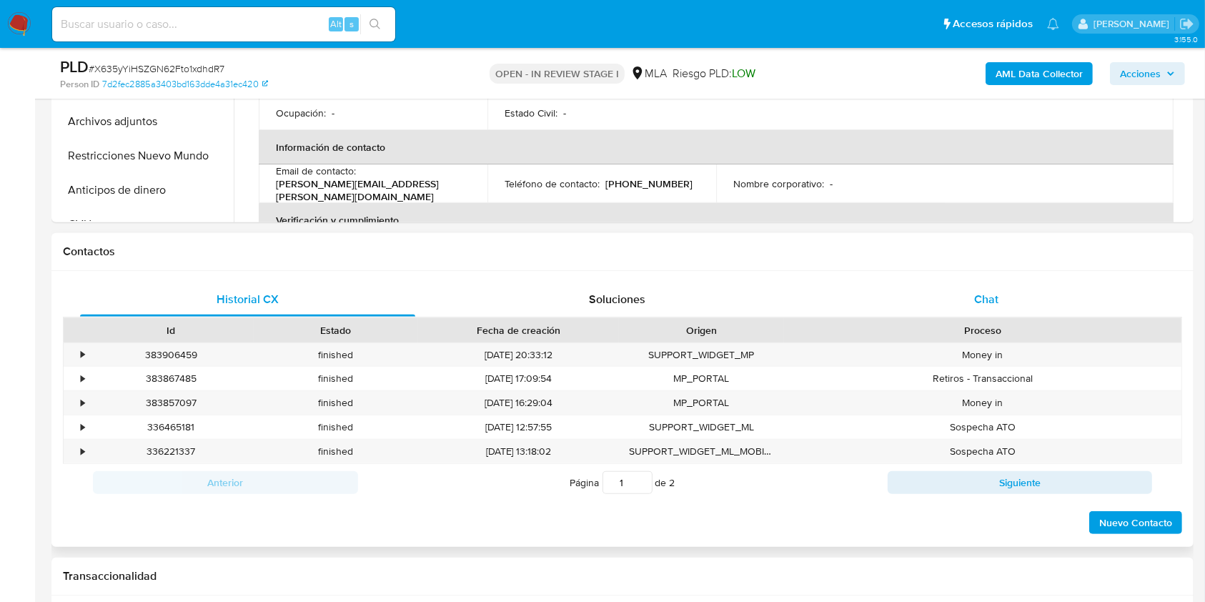
click at [972, 289] on div "Chat" at bounding box center [986, 299] width 335 height 34
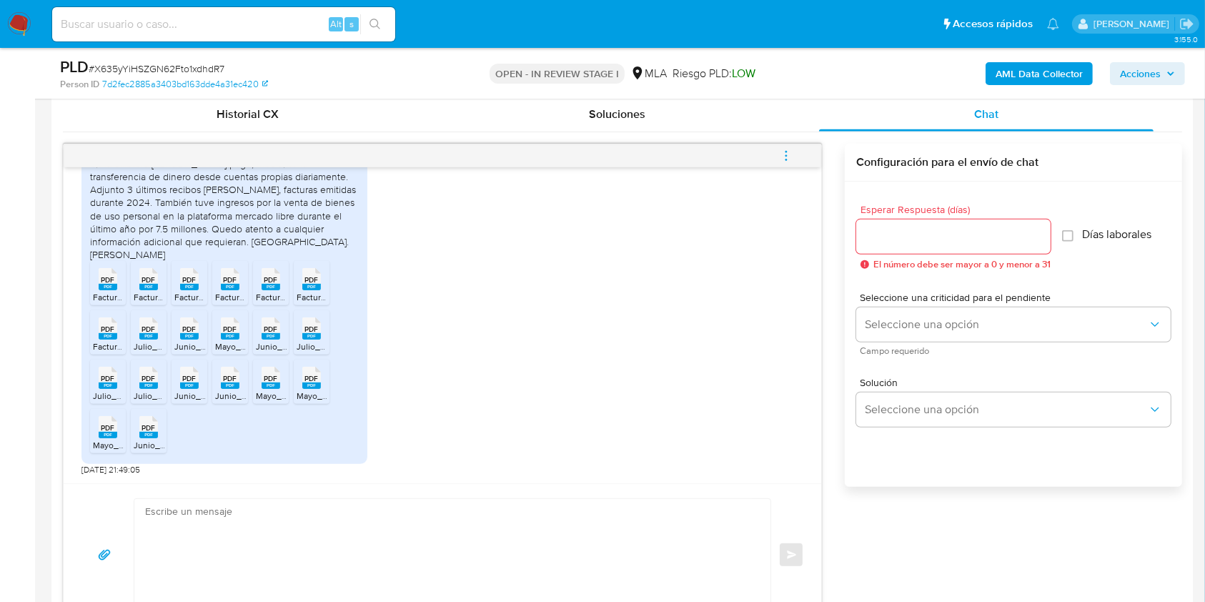
scroll to position [767, 0]
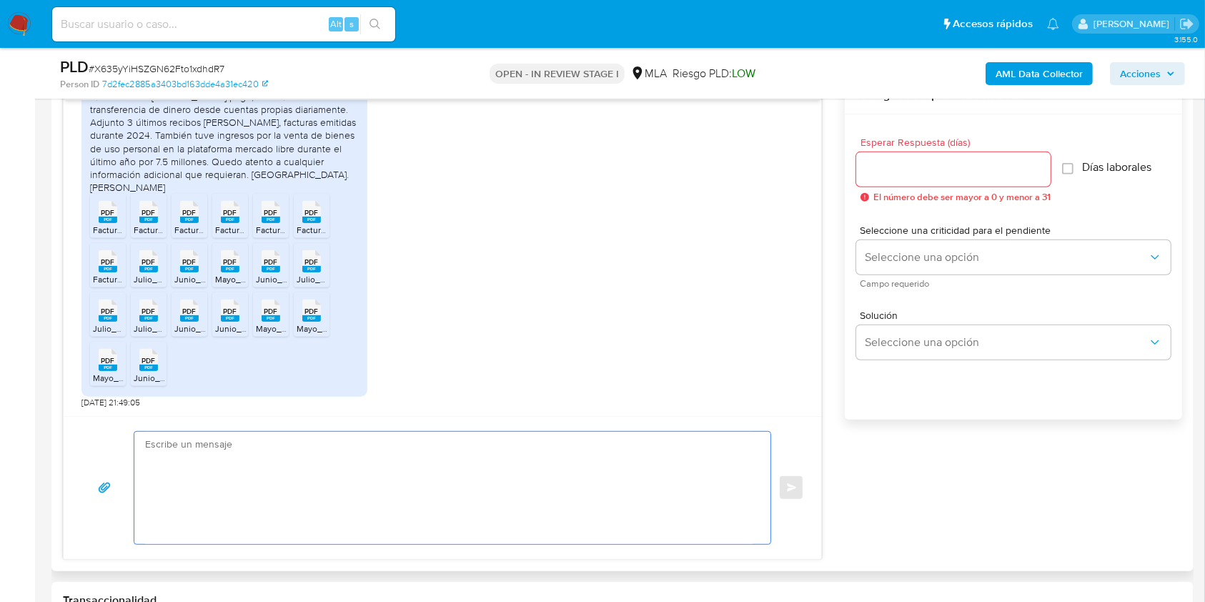
click at [305, 522] on textarea at bounding box center [449, 488] width 608 height 112
paste textarea "[PERSON_NAME], Muchas gracias por la respuesta. Te confirmamos la recepción de …"
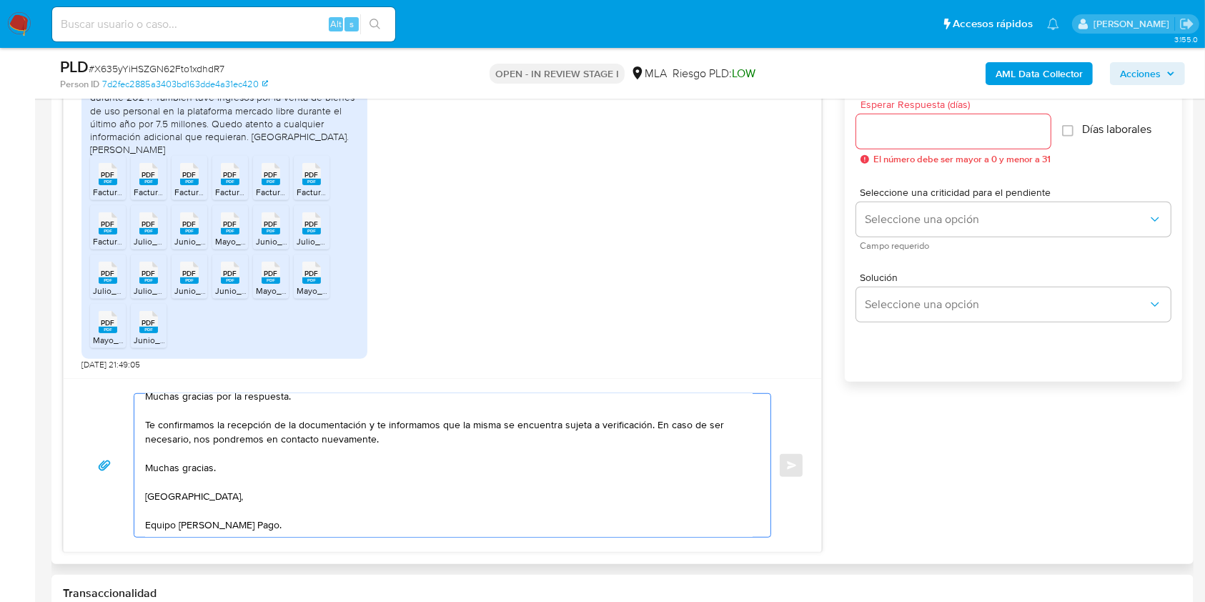
scroll to position [0, 0]
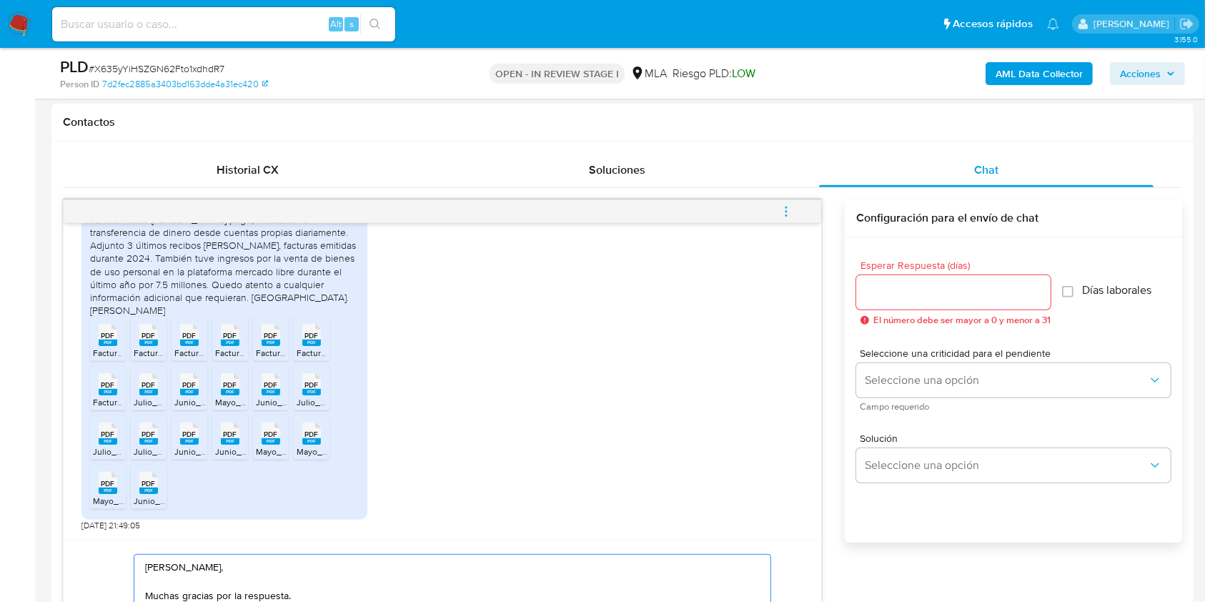
type textarea "[PERSON_NAME], Muchas gracias por la respuesta. Te confirmamos la recepción de …"
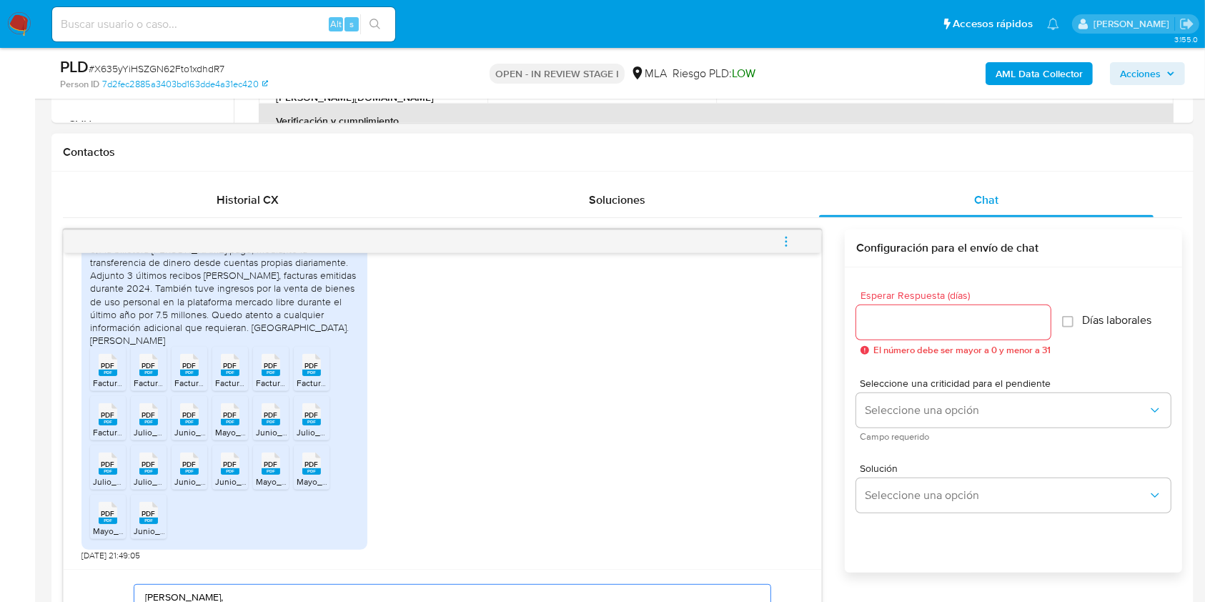
click at [909, 232] on div "Configuración para el envío de chat" at bounding box center [1013, 248] width 337 height 38
click at [928, 322] on input "Esperar Respuesta (días)" at bounding box center [953, 322] width 194 height 19
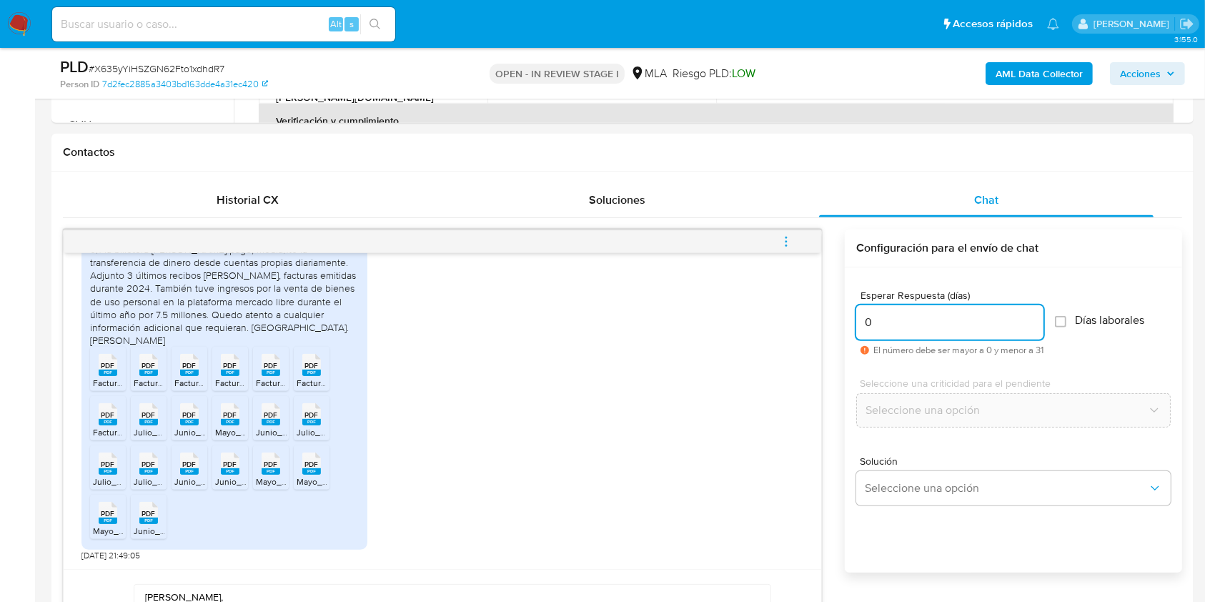
type input "0"
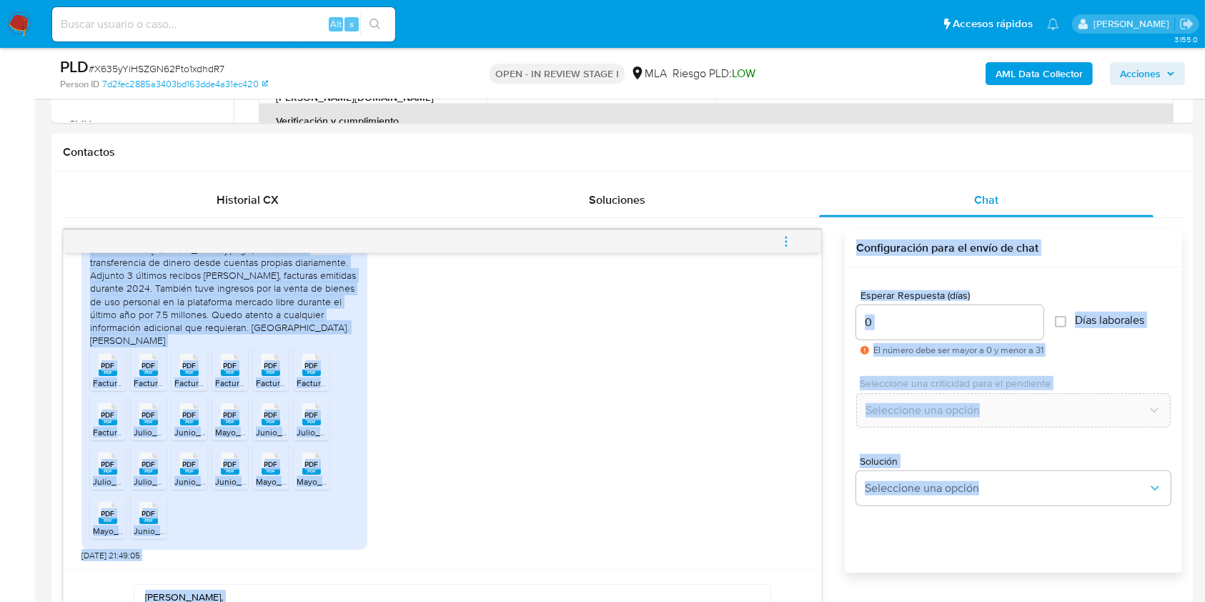
drag, startPoint x: 1202, startPoint y: 218, endPoint x: 1207, endPoint y: 193, distance: 25.7
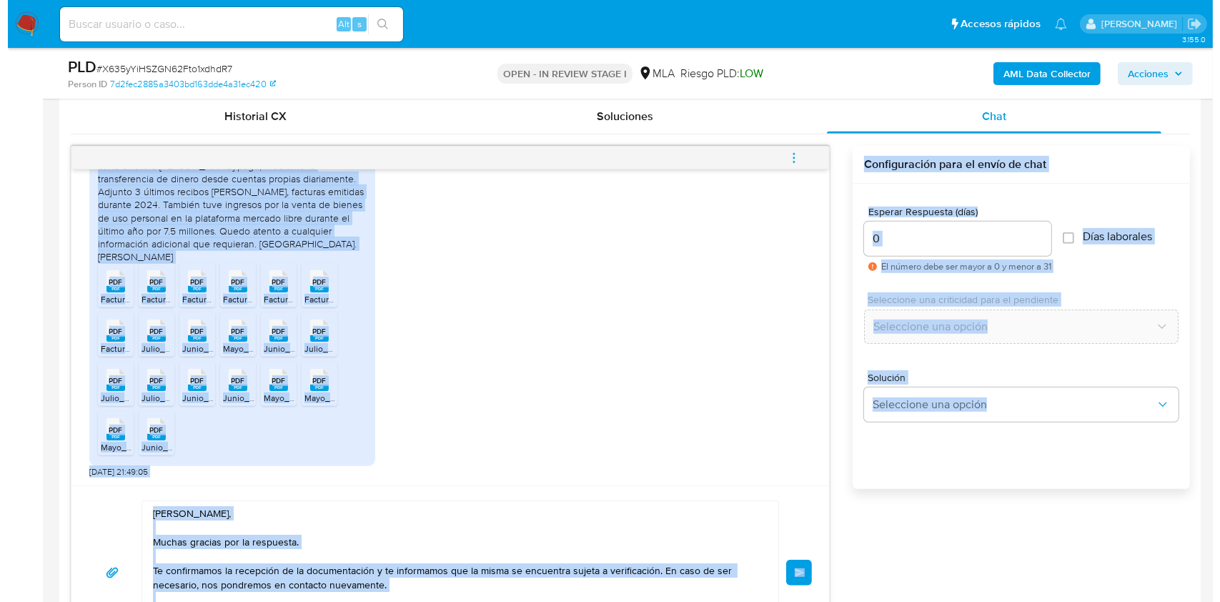
scroll to position [687, 0]
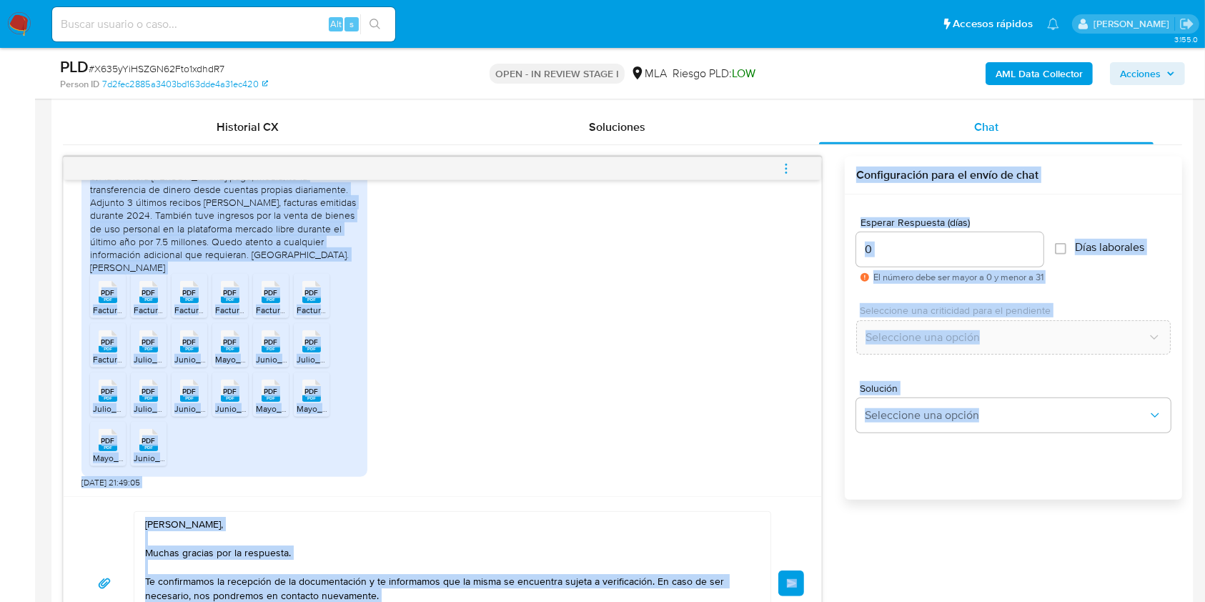
click at [783, 586] on button "Enviar" at bounding box center [791, 583] width 26 height 26
click at [788, 172] on icon "menu-action" at bounding box center [786, 168] width 13 height 13
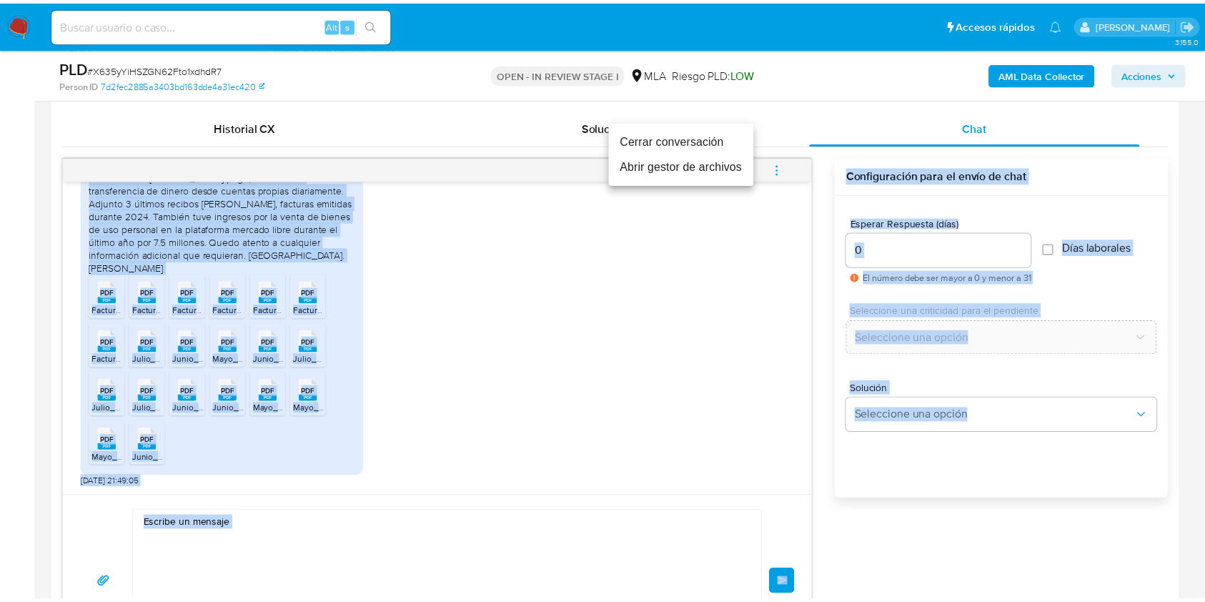
scroll to position [1075, 0]
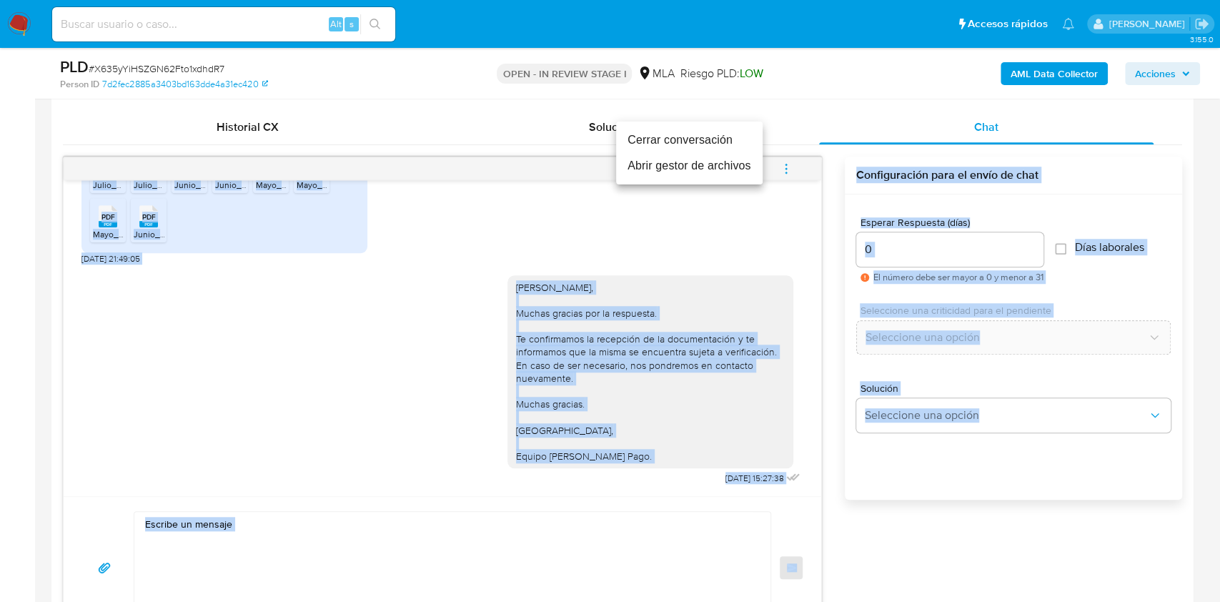
click at [714, 144] on li "Cerrar conversación" at bounding box center [689, 140] width 147 height 26
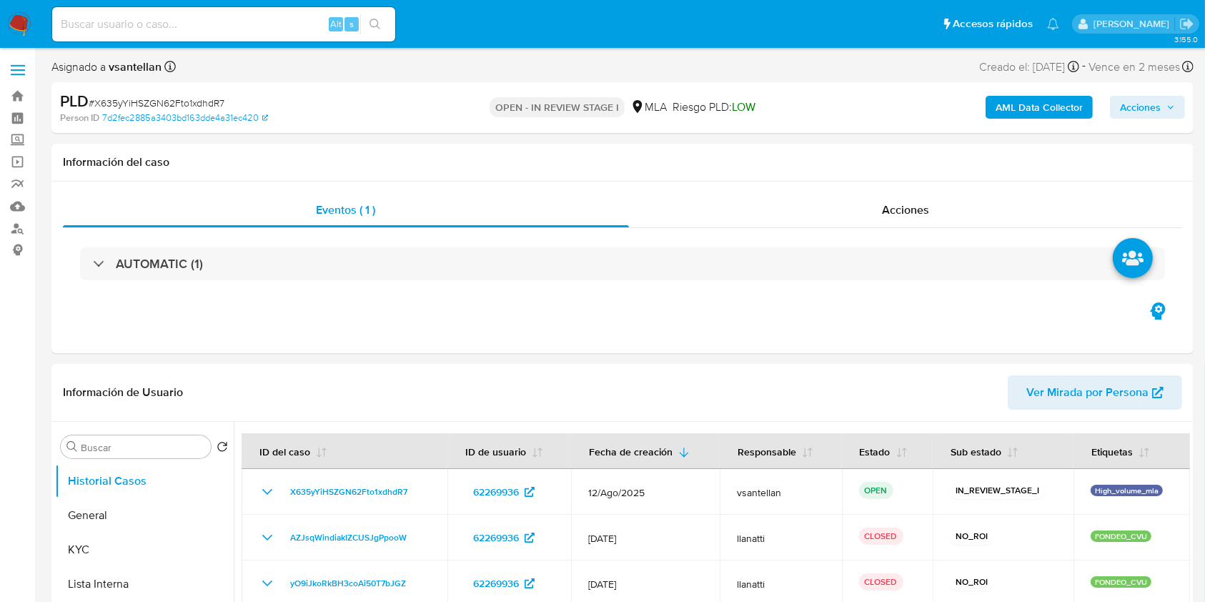
select select "10"
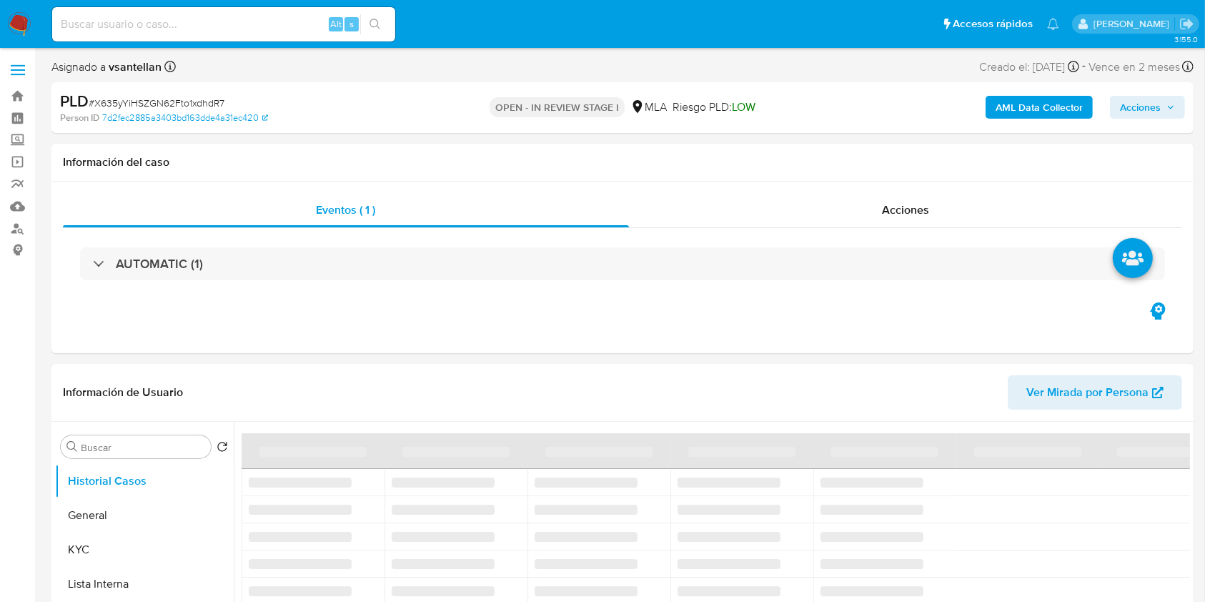
select select "10"
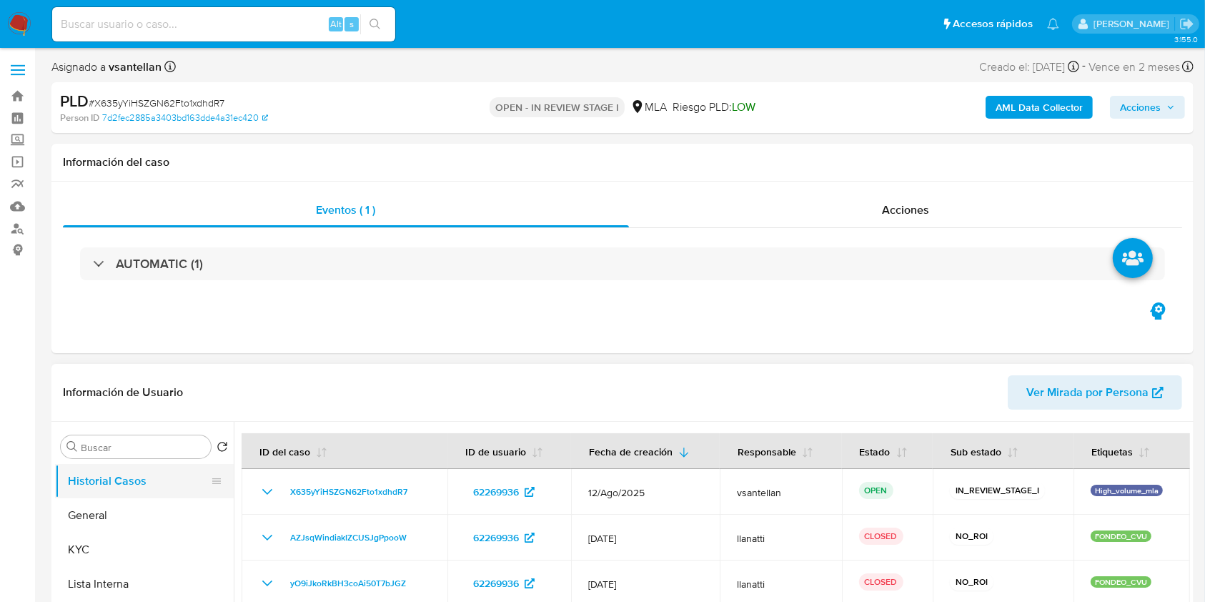
drag, startPoint x: 132, startPoint y: 523, endPoint x: 154, endPoint y: 485, distance: 44.3
click at [132, 524] on button "General" at bounding box center [144, 515] width 179 height 34
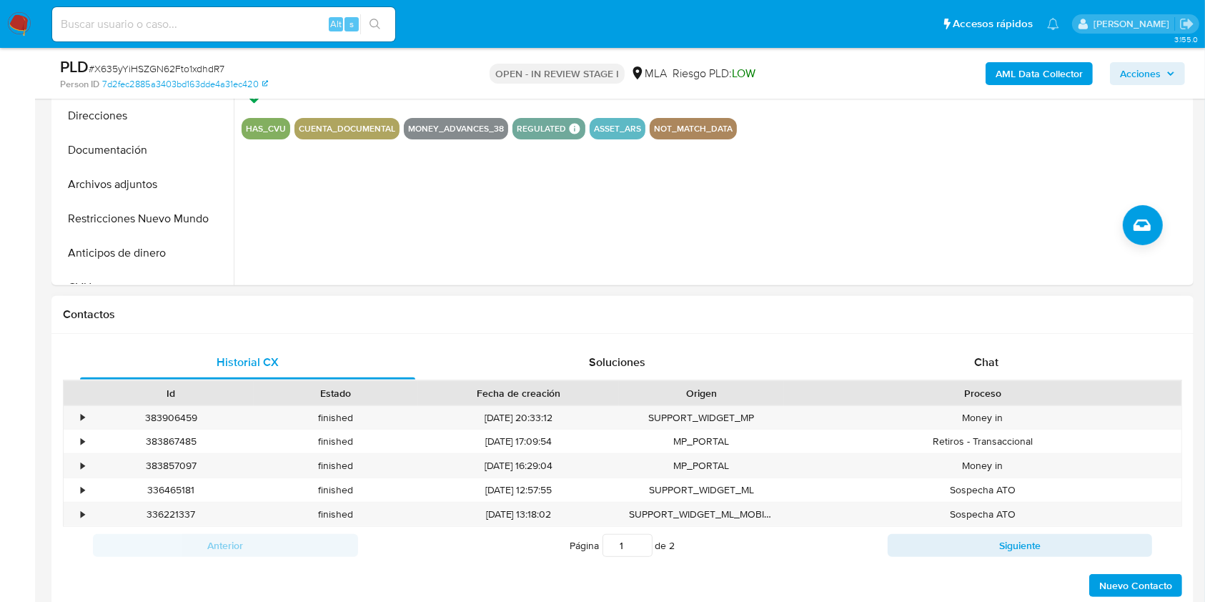
scroll to position [476, 0]
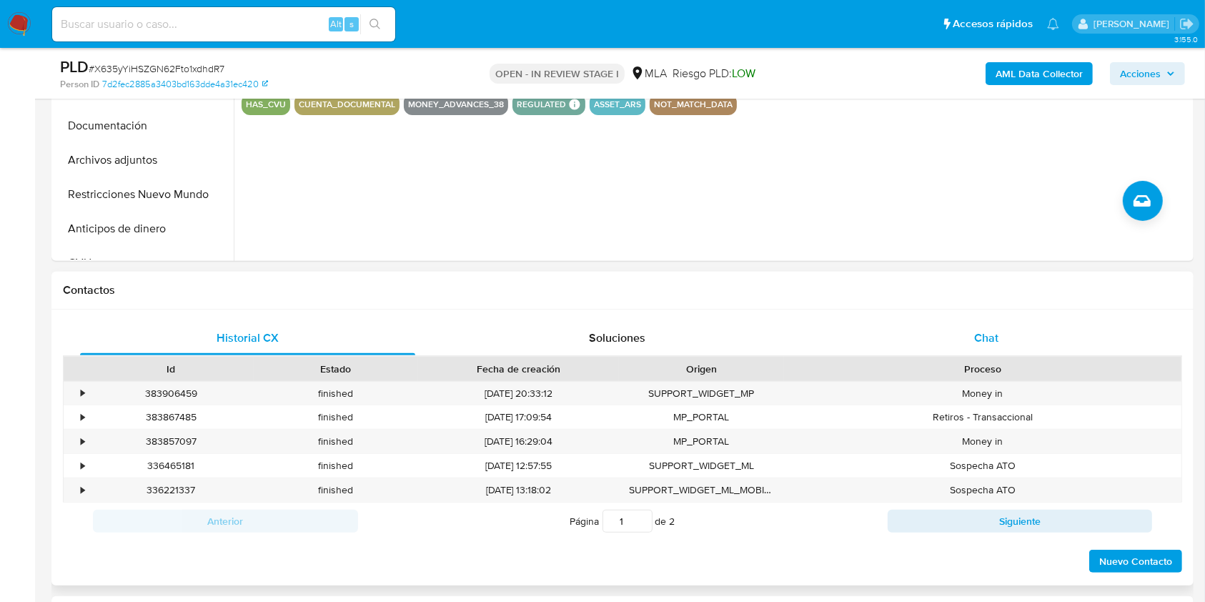
click at [978, 322] on div "Chat" at bounding box center [986, 338] width 335 height 34
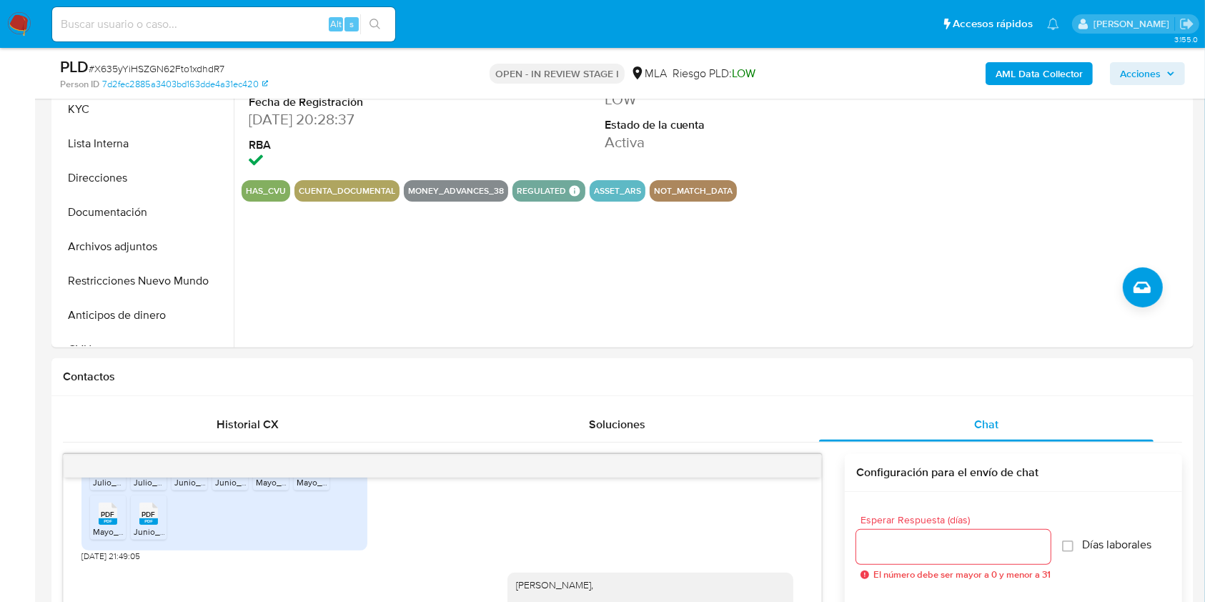
scroll to position [267, 0]
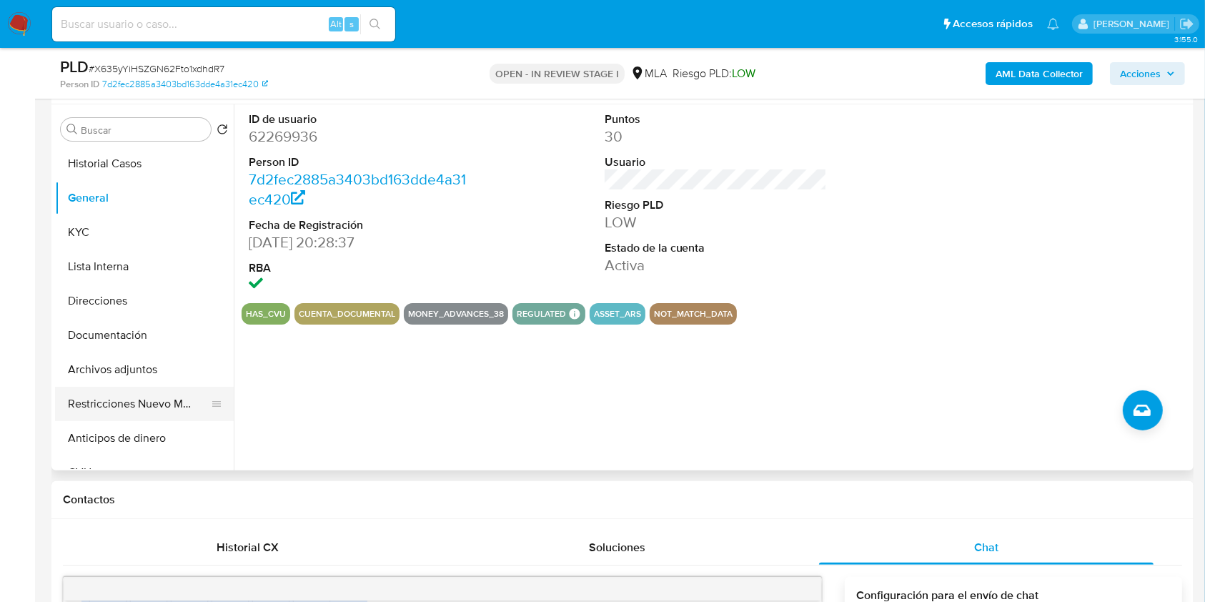
drag, startPoint x: 174, startPoint y: 398, endPoint x: 441, endPoint y: 320, distance: 278.0
click at [174, 399] on button "Restricciones Nuevo Mundo" at bounding box center [144, 404] width 179 height 34
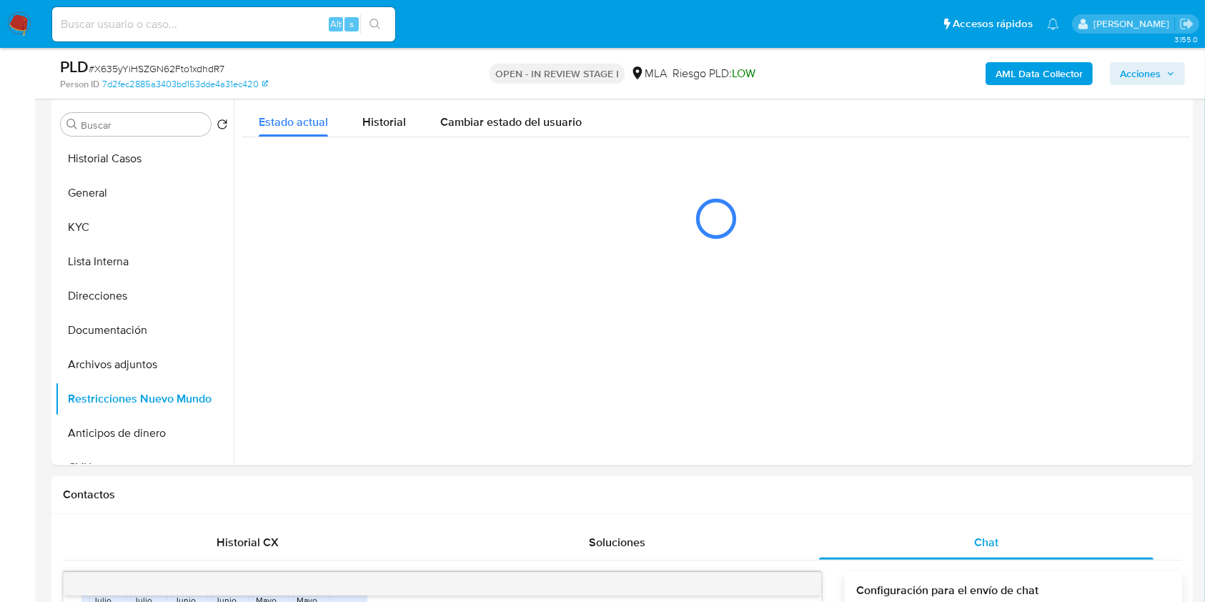
scroll to position [183, 0]
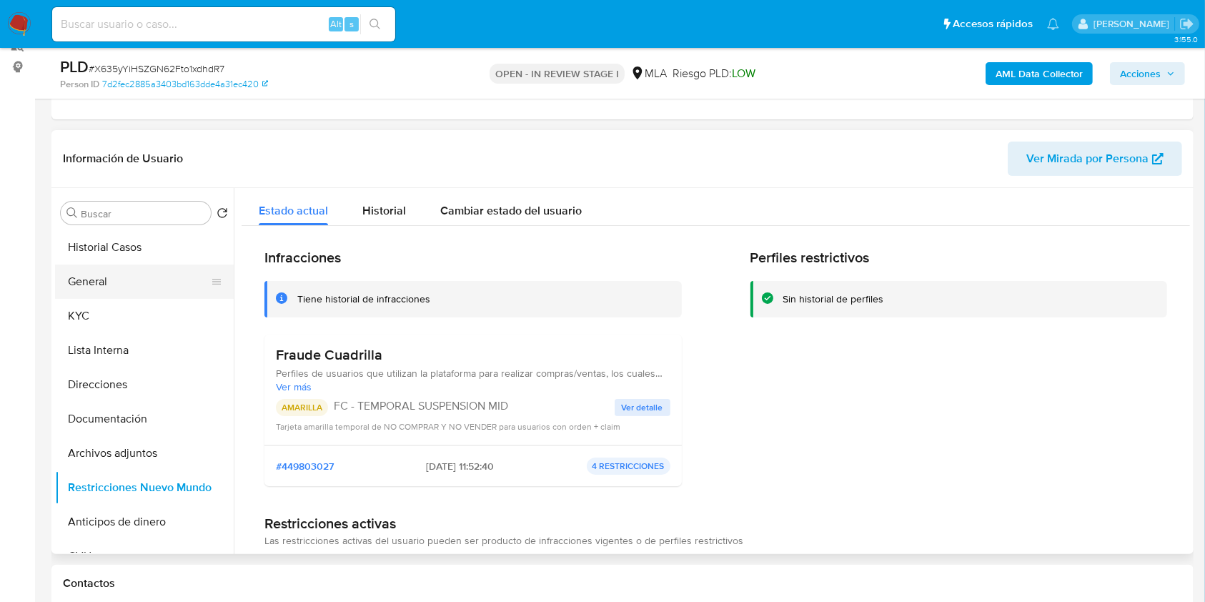
click at [144, 273] on button "General" at bounding box center [138, 281] width 167 height 34
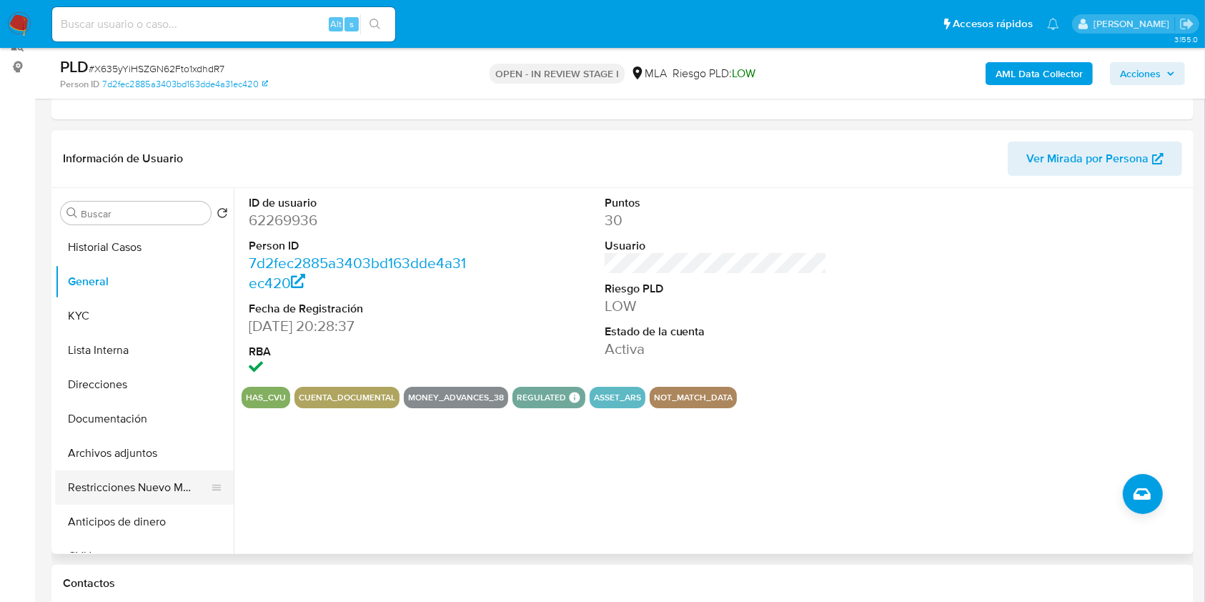
click at [134, 480] on button "Restricciones Nuevo Mundo" at bounding box center [138, 487] width 167 height 34
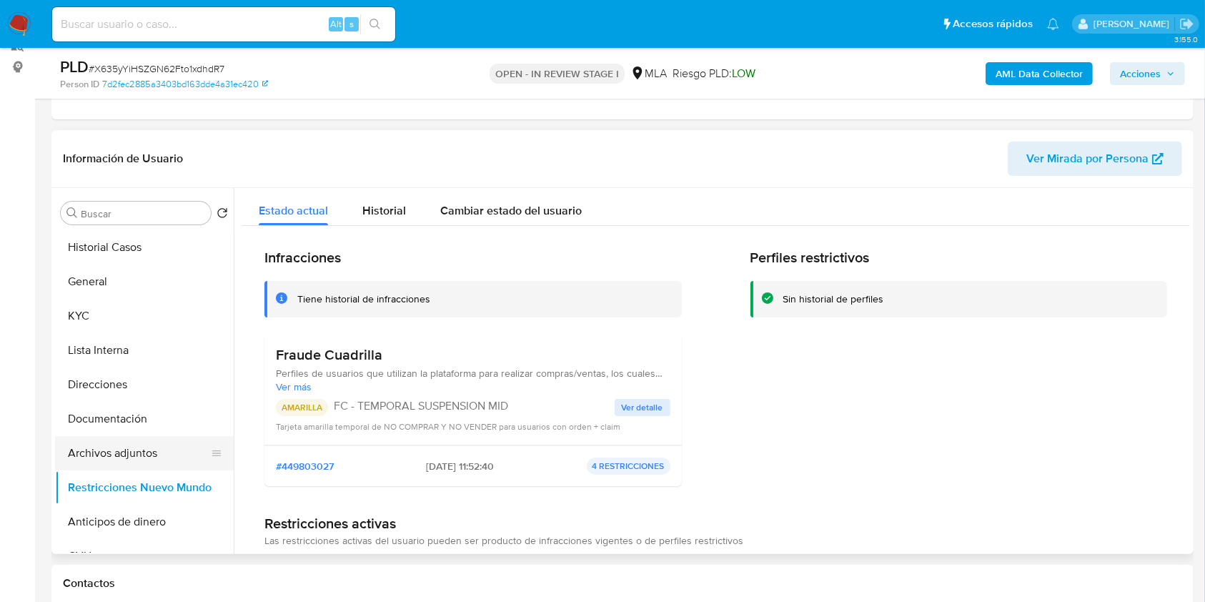
click at [132, 443] on button "Archivos adjuntos" at bounding box center [138, 453] width 167 height 34
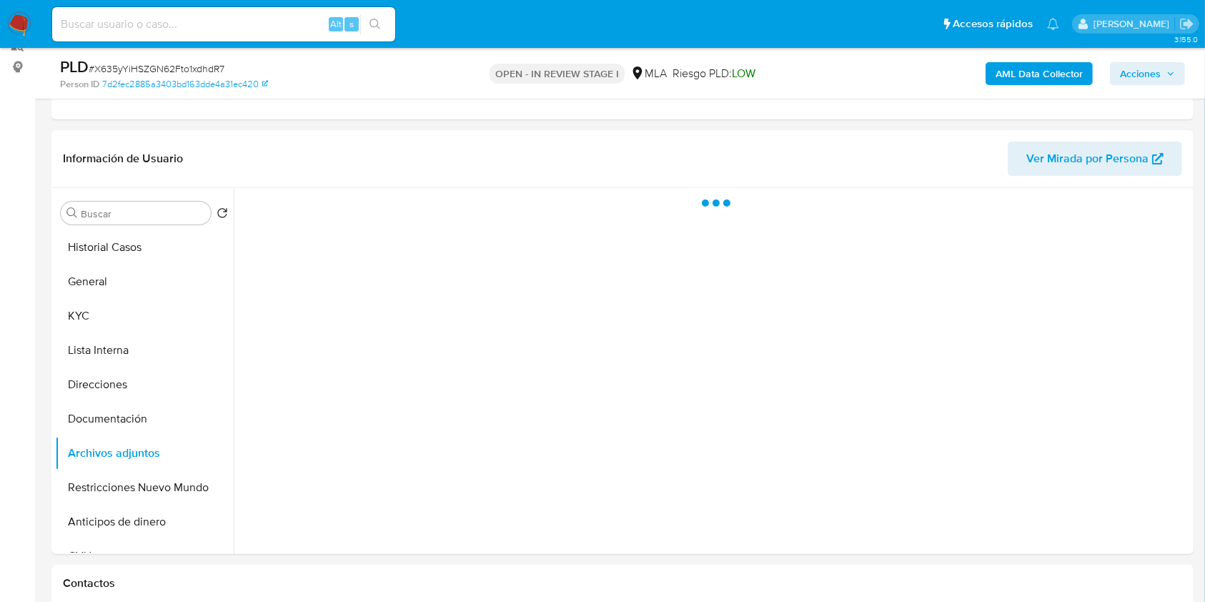
click at [1149, 65] on span "Acciones" at bounding box center [1140, 73] width 41 height 23
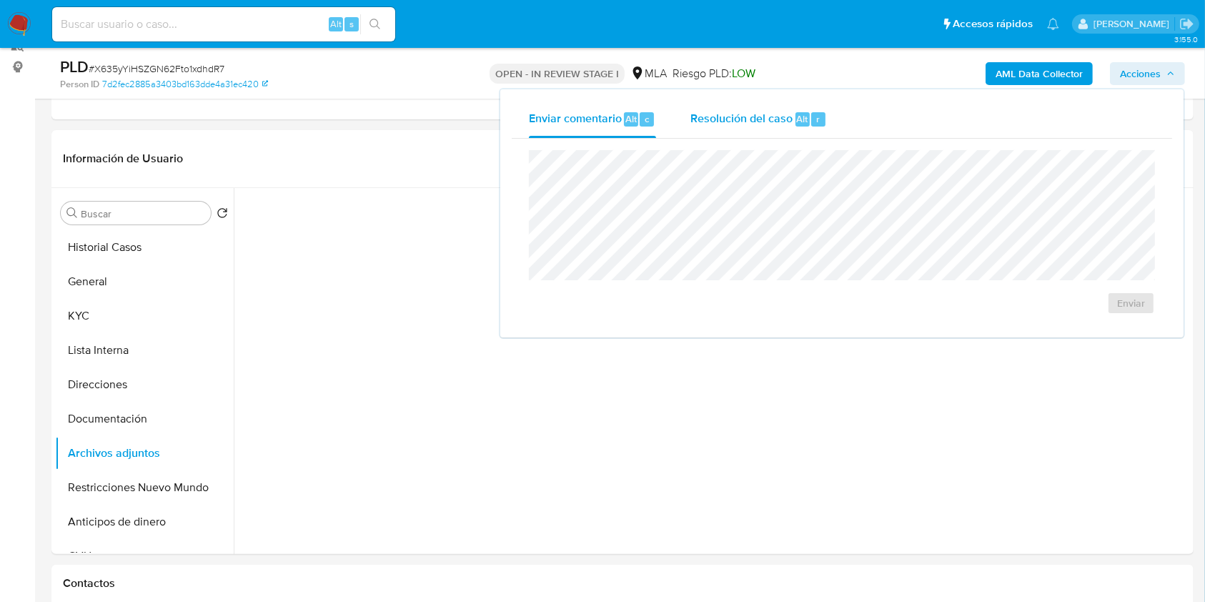
click at [732, 111] on span "Resolución del caso" at bounding box center [741, 118] width 102 height 16
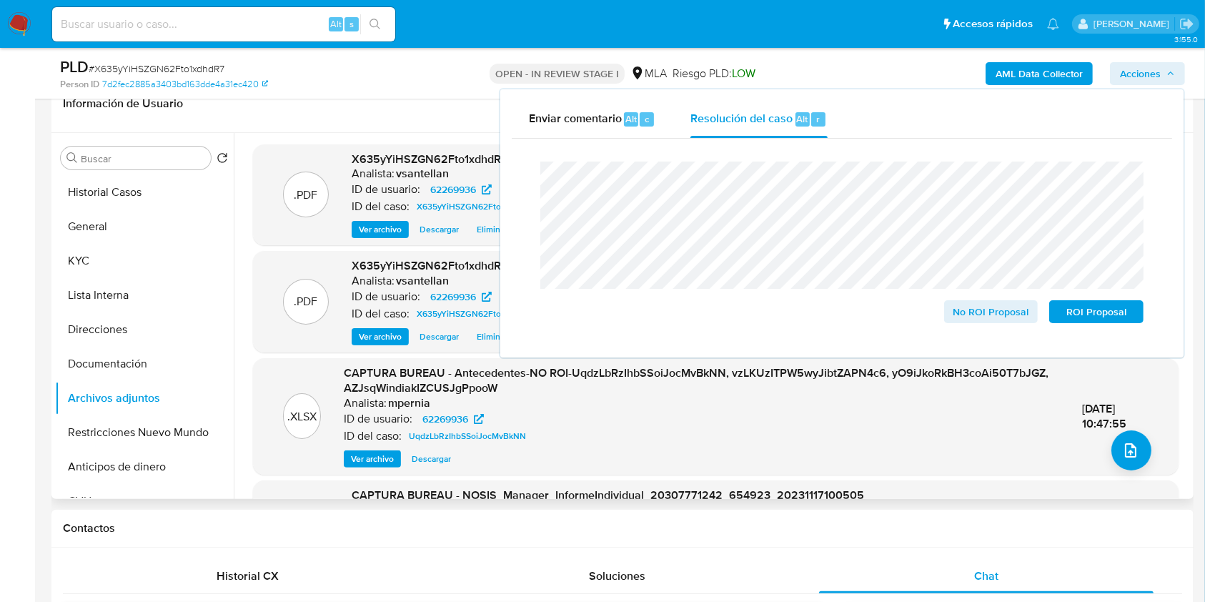
scroll to position [143, 0]
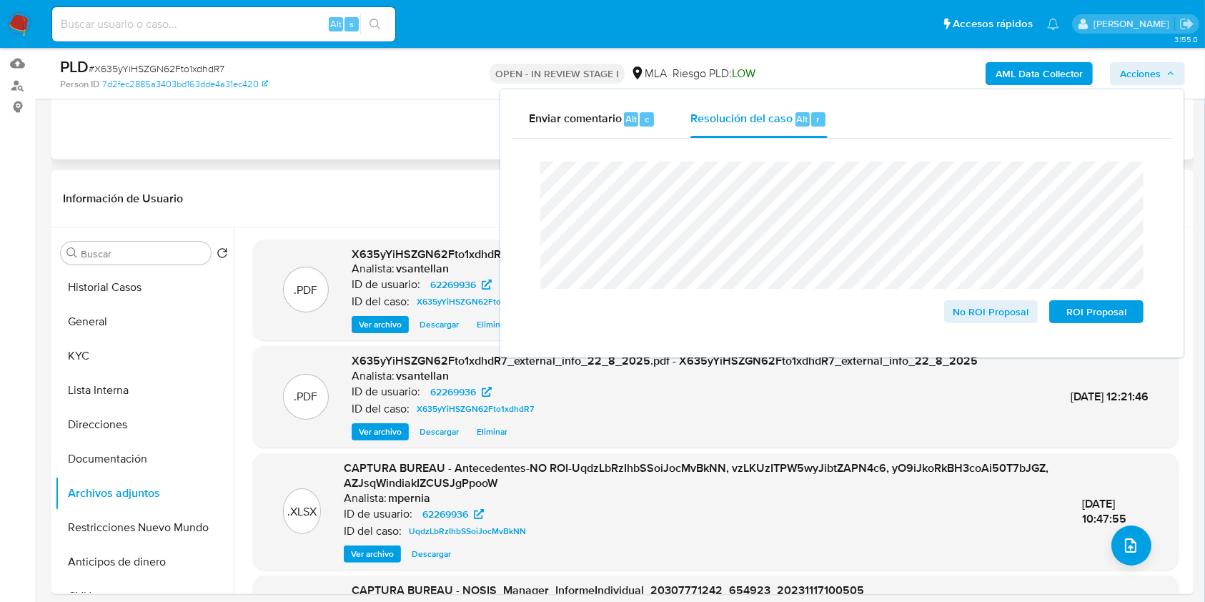
click at [314, 145] on div "Eventos ( 1 ) Acciones AUTOMATIC (1)" at bounding box center [622, 74] width 1142 height 172
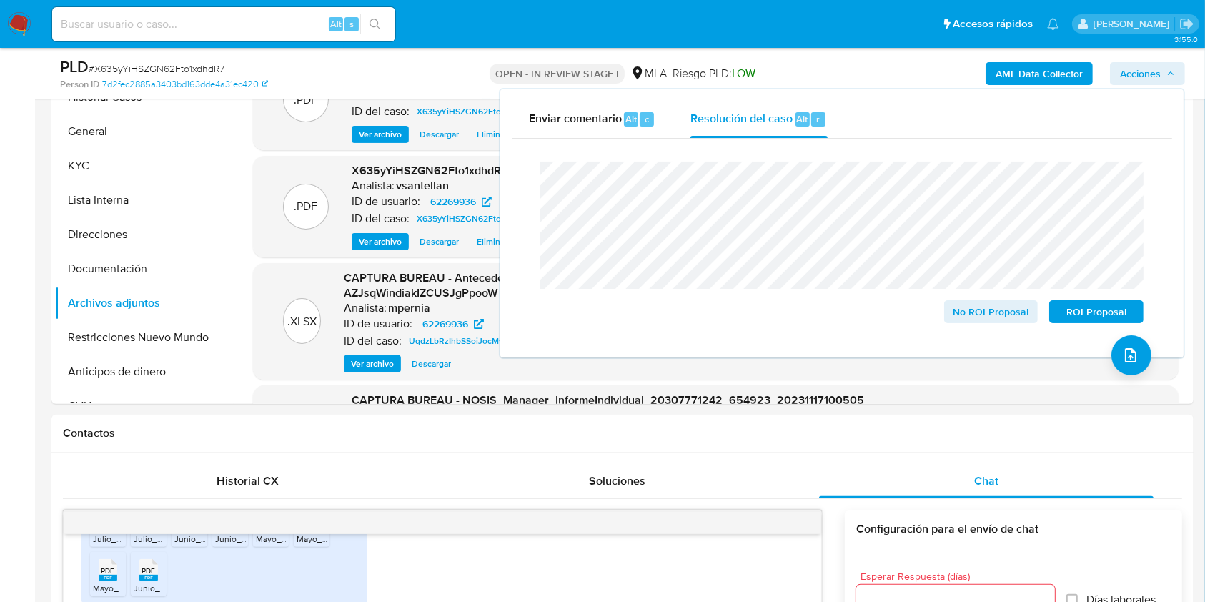
click at [1157, 84] on span "Acciones" at bounding box center [1140, 73] width 41 height 23
click at [1159, 69] on span "Acciones" at bounding box center [1140, 73] width 41 height 23
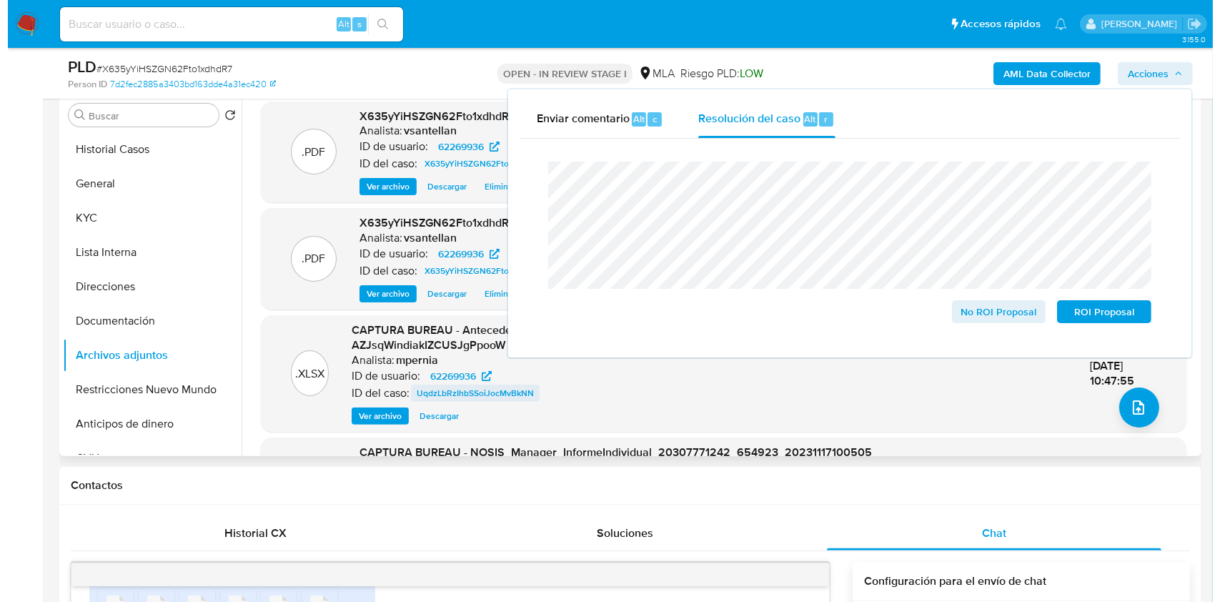
scroll to position [238, 0]
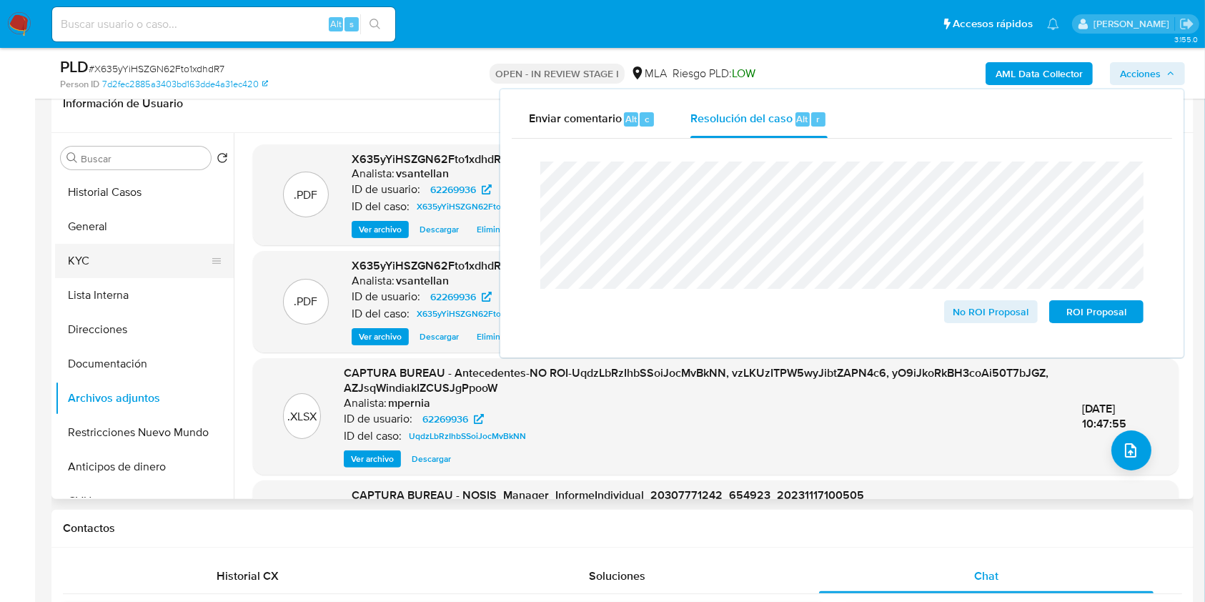
click at [101, 263] on button "KYC" at bounding box center [138, 261] width 167 height 34
click at [1153, 76] on span "Acciones" at bounding box center [1140, 73] width 41 height 23
click at [1156, 71] on span "Acciones" at bounding box center [1140, 73] width 41 height 23
click at [357, 112] on header "Información de Usuario Ver Mirada por Persona" at bounding box center [622, 103] width 1119 height 34
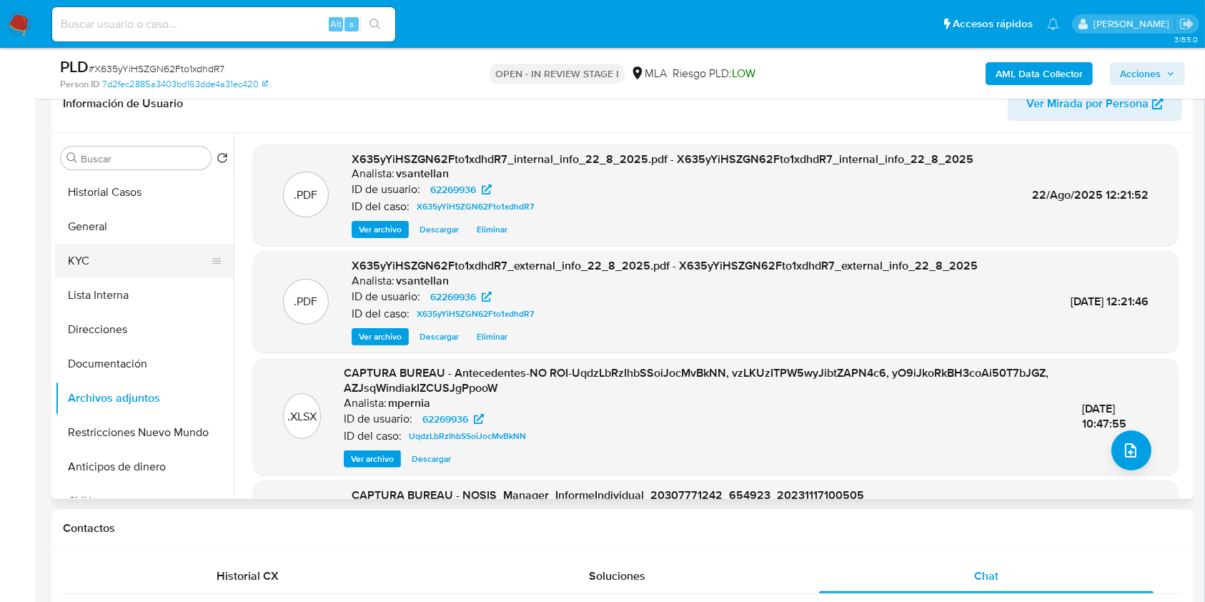
click at [137, 262] on button "KYC" at bounding box center [138, 261] width 167 height 34
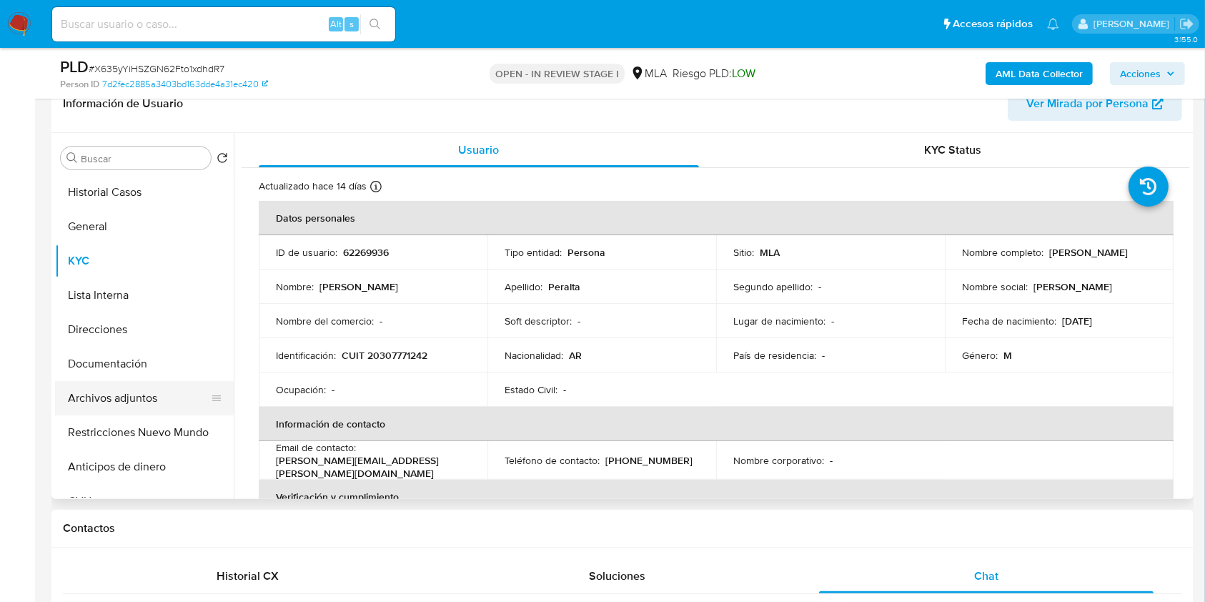
click at [144, 397] on button "Archivos adjuntos" at bounding box center [138, 398] width 167 height 34
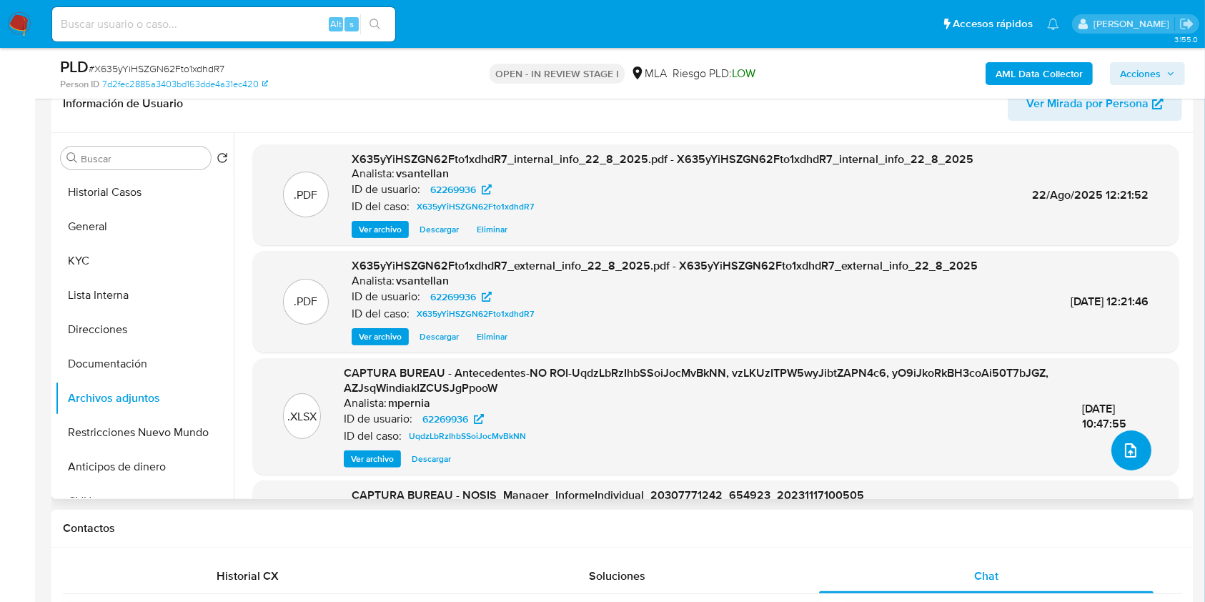
click at [1126, 454] on icon "upload-file" at bounding box center [1130, 450] width 17 height 17
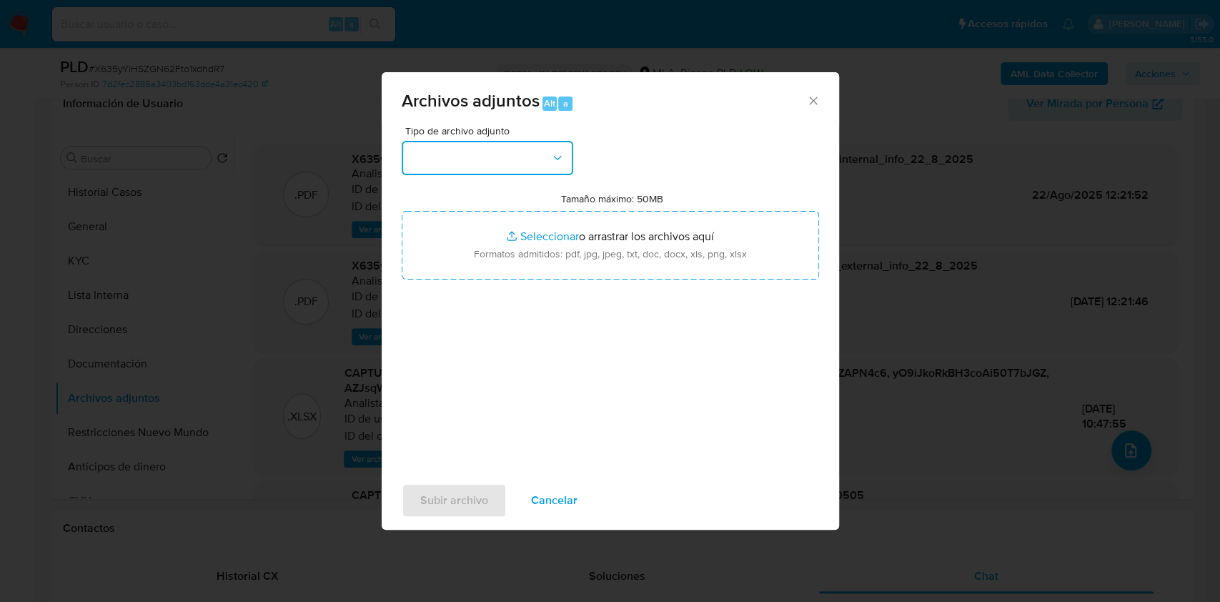
click at [535, 163] on button "button" at bounding box center [488, 158] width 172 height 34
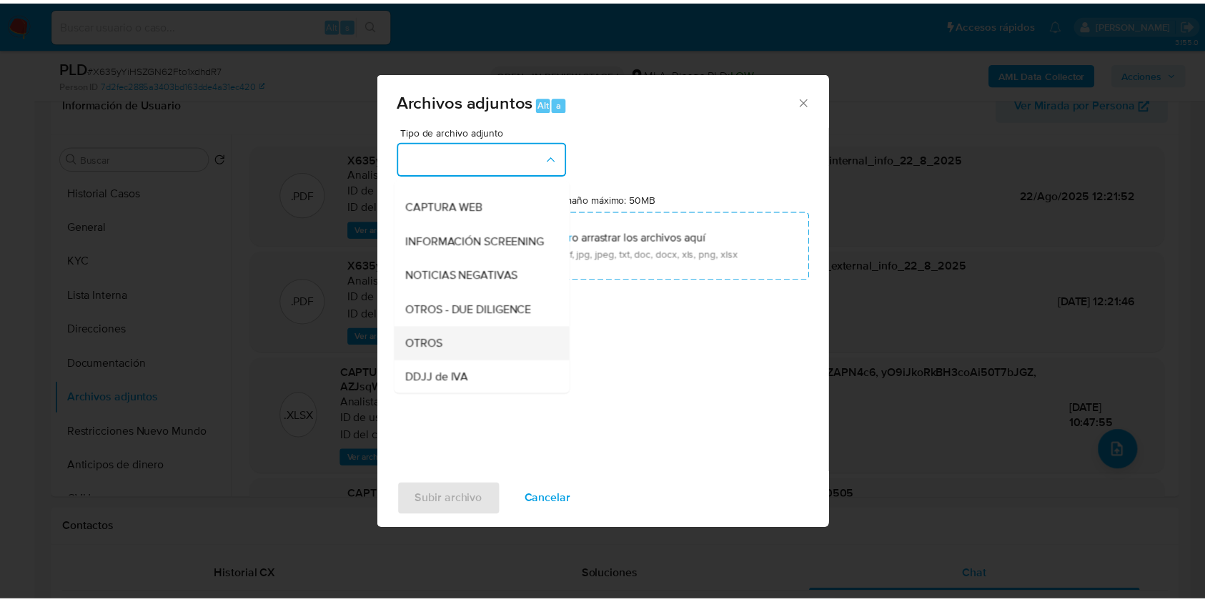
scroll to position [190, 0]
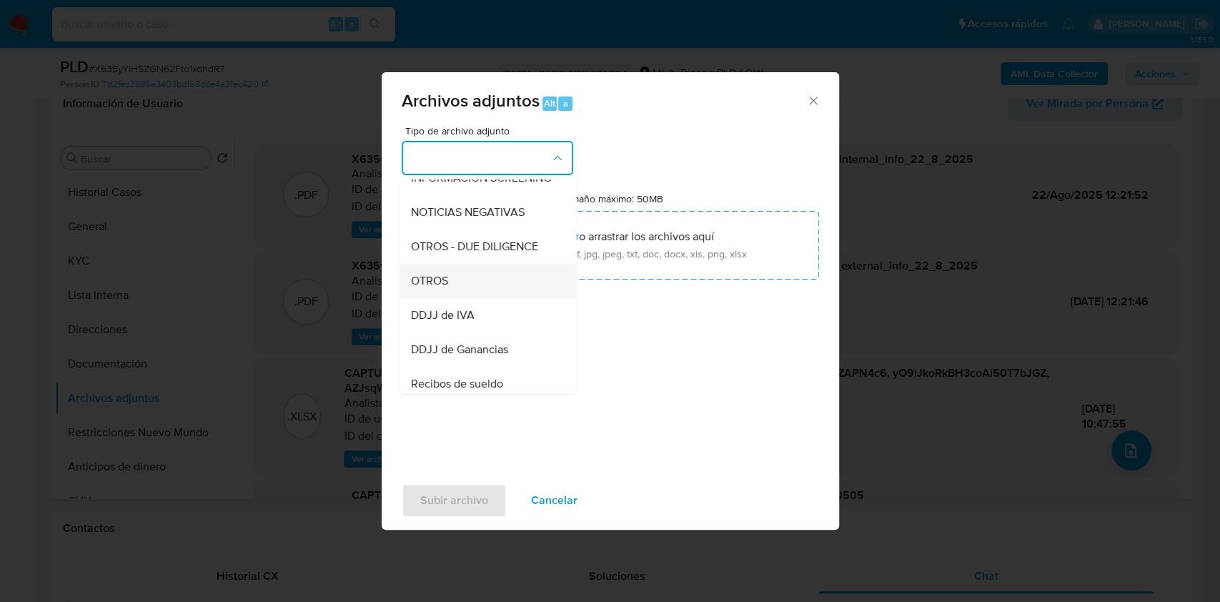
click at [457, 298] on div "OTROS" at bounding box center [483, 281] width 146 height 34
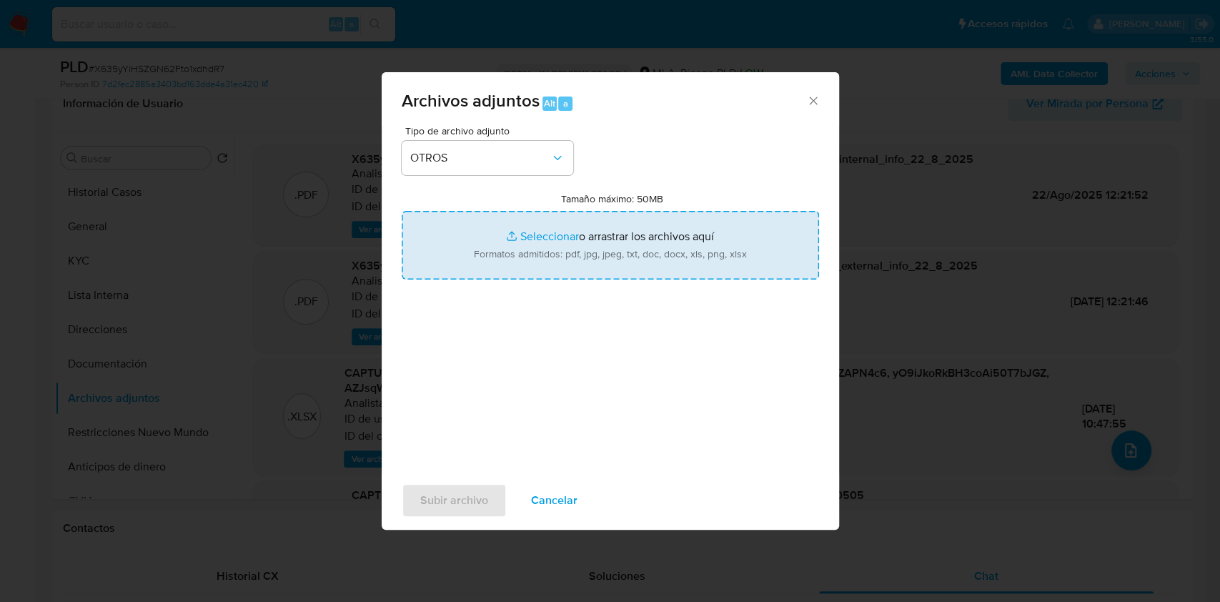
click at [507, 274] on input "Tamaño máximo: 50MB Seleccionar archivos" at bounding box center [610, 245] width 417 height 69
type input "C:\fakepath\Caselog-62269936- NO ROI.docx"
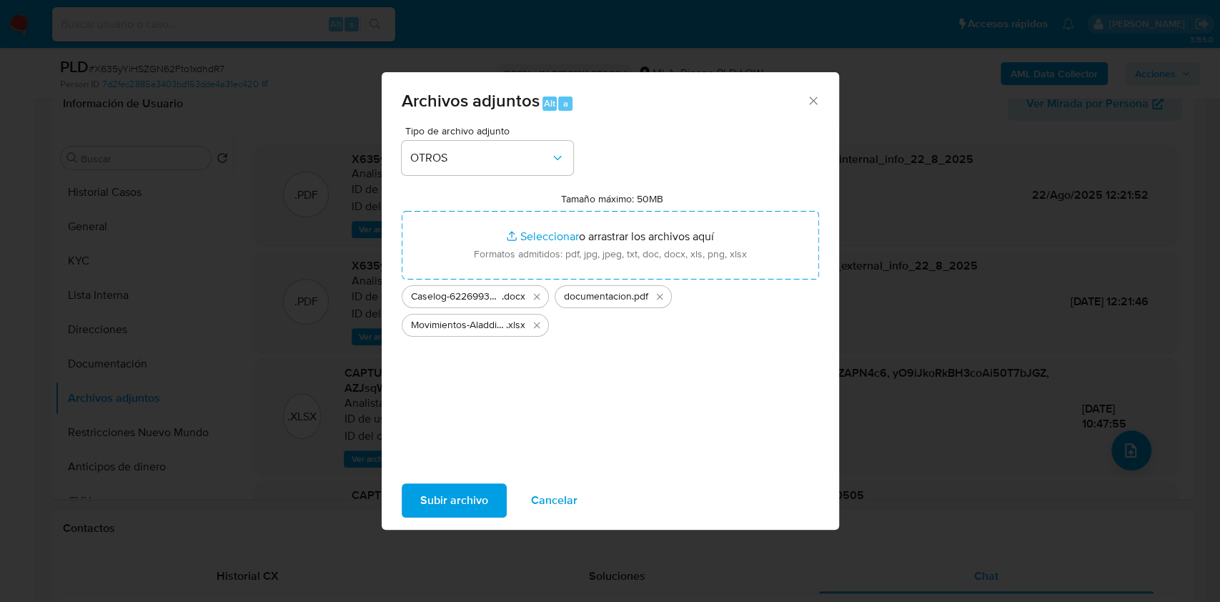
click at [470, 490] on span "Subir archivo" at bounding box center [454, 500] width 68 height 31
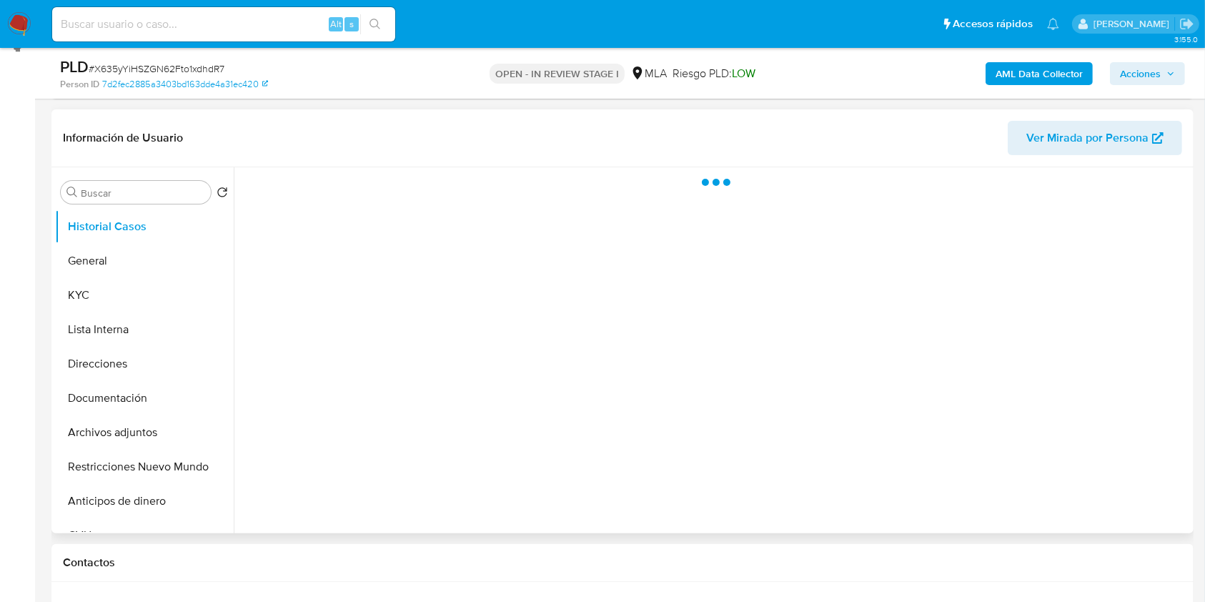
scroll to position [381, 0]
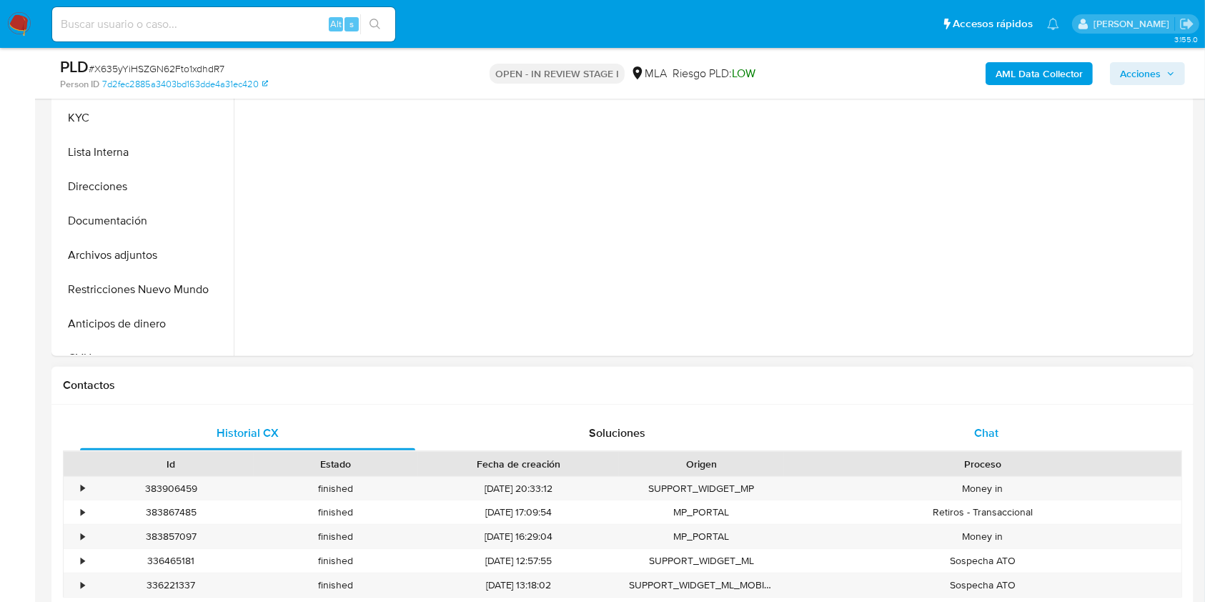
click at [972, 442] on div "Chat" at bounding box center [986, 433] width 335 height 34
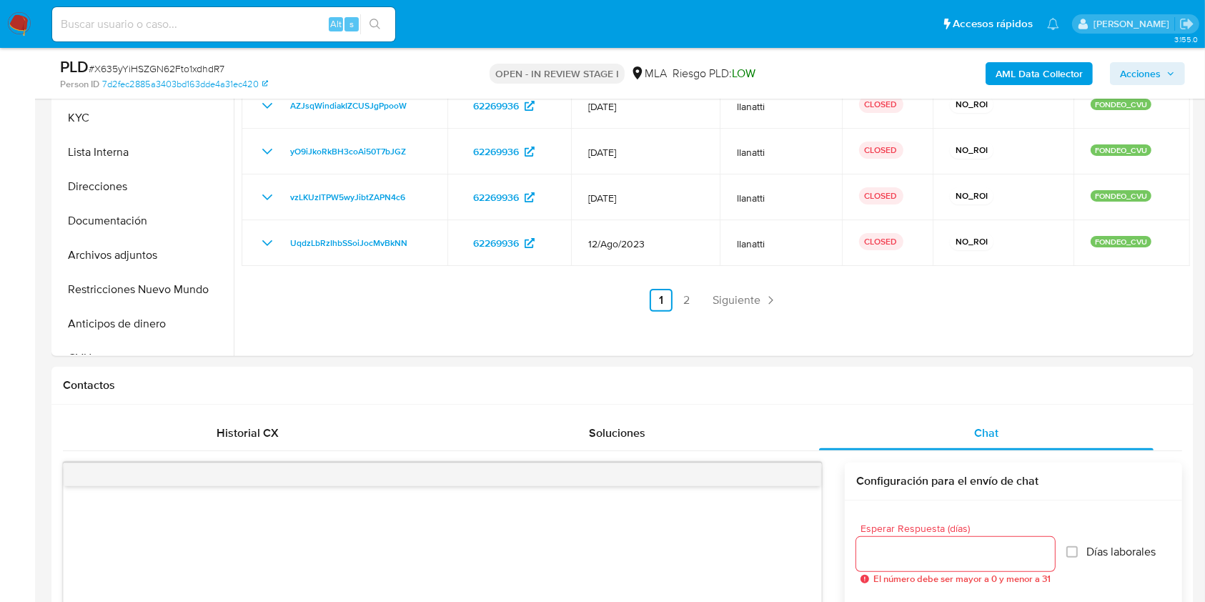
select select "10"
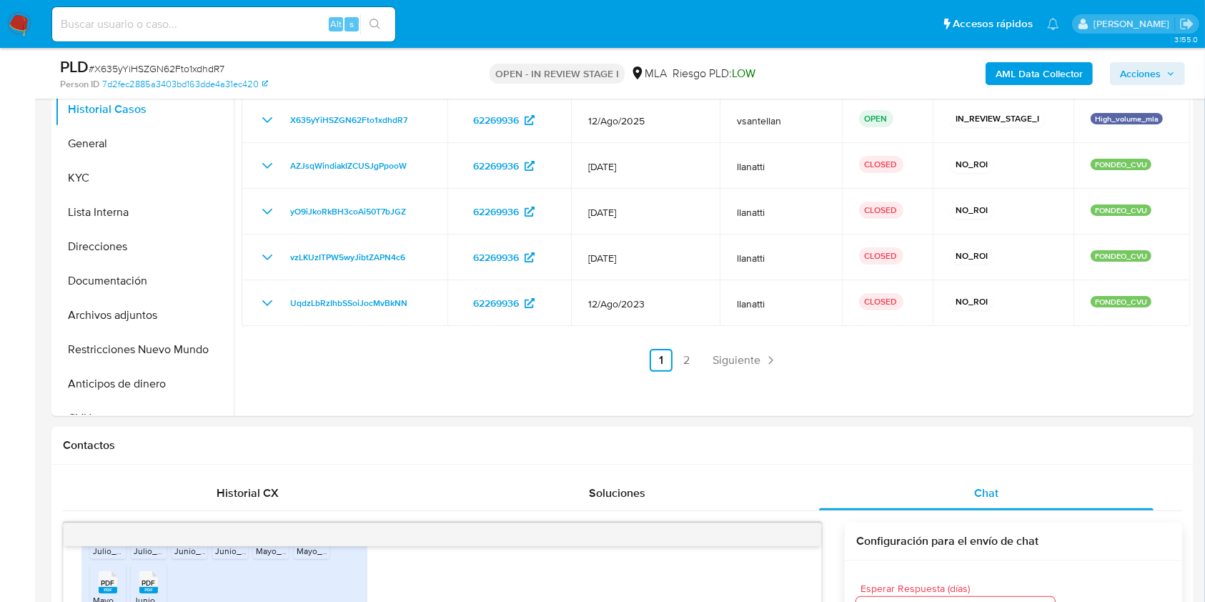
scroll to position [286, 0]
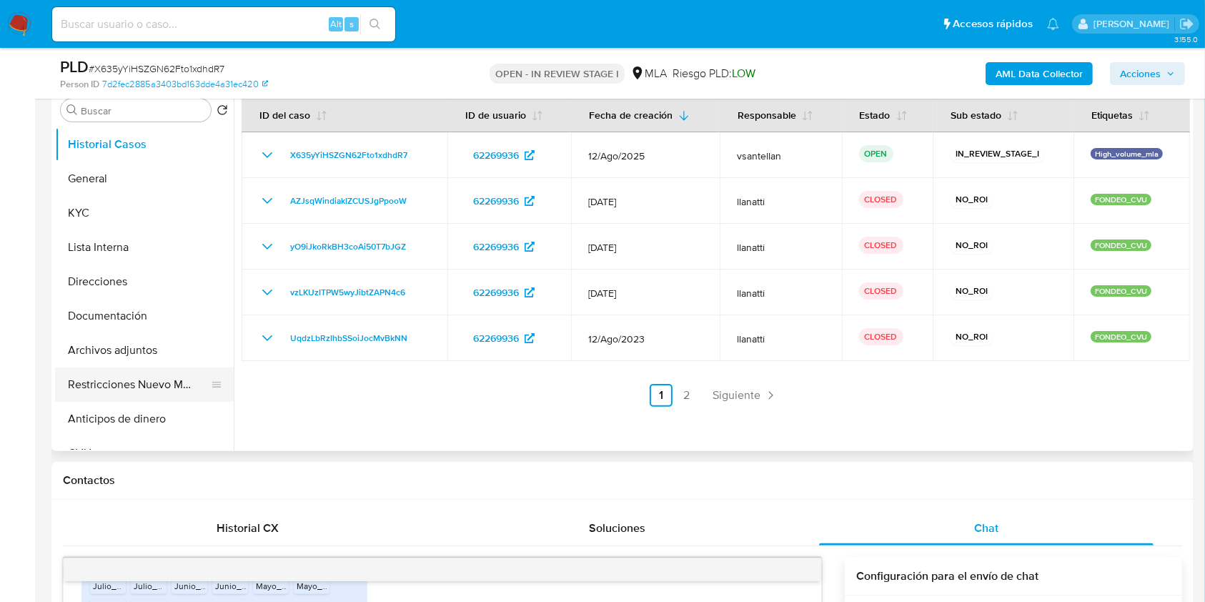
click at [182, 390] on button "Restricciones Nuevo Mundo" at bounding box center [138, 384] width 167 height 34
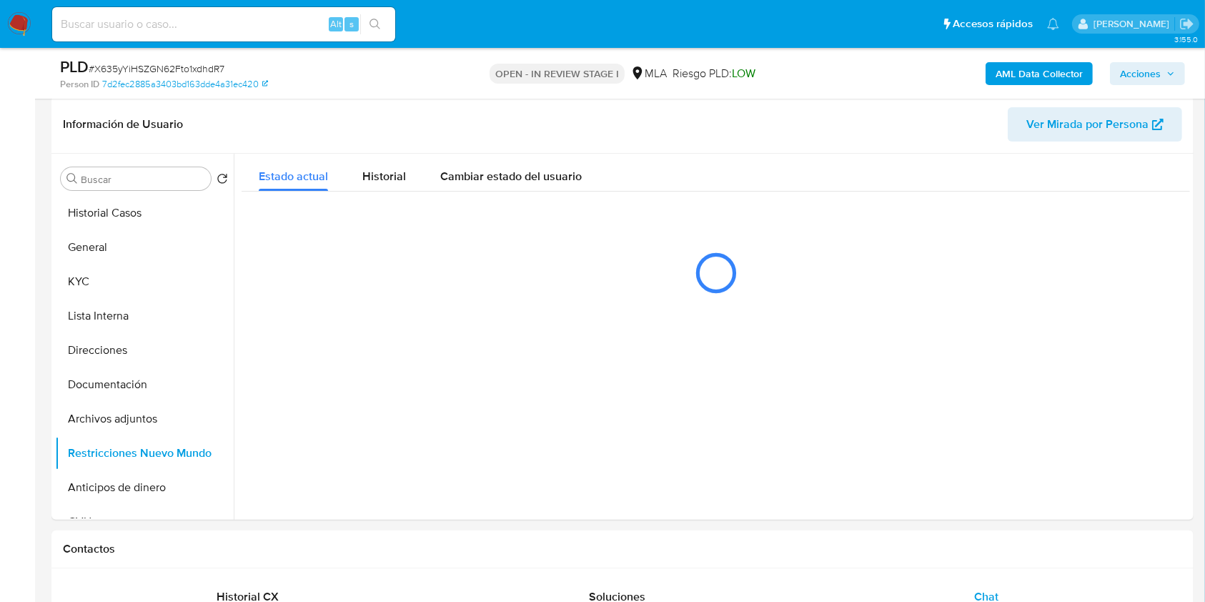
scroll to position [206, 0]
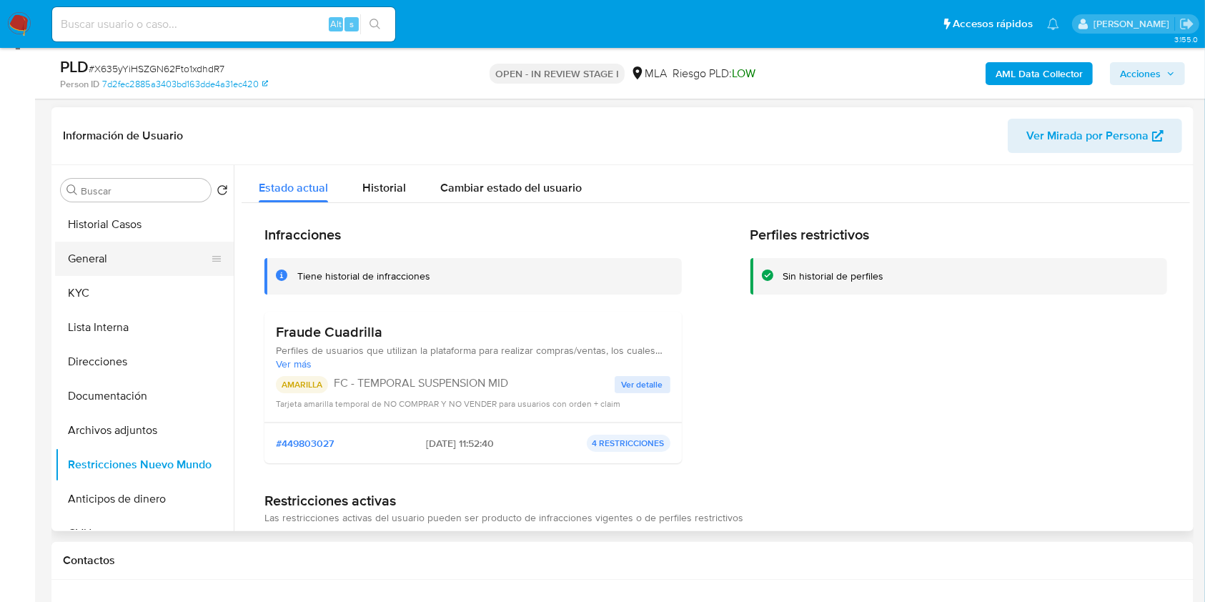
click at [131, 259] on button "General" at bounding box center [138, 259] width 167 height 34
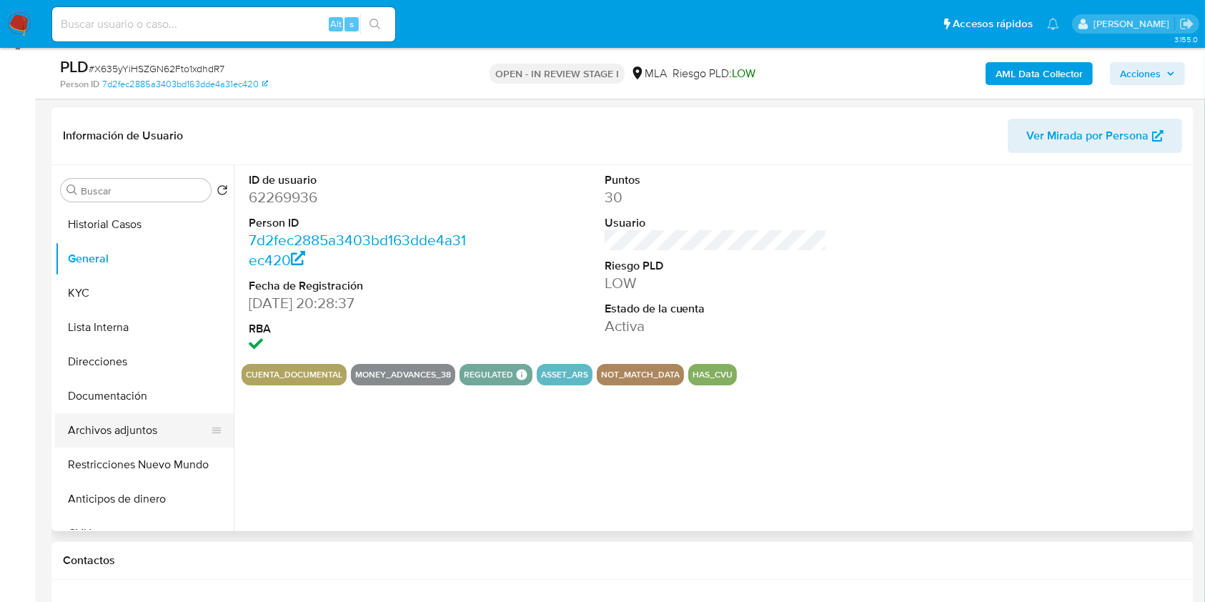
click at [137, 425] on button "Archivos adjuntos" at bounding box center [138, 430] width 167 height 34
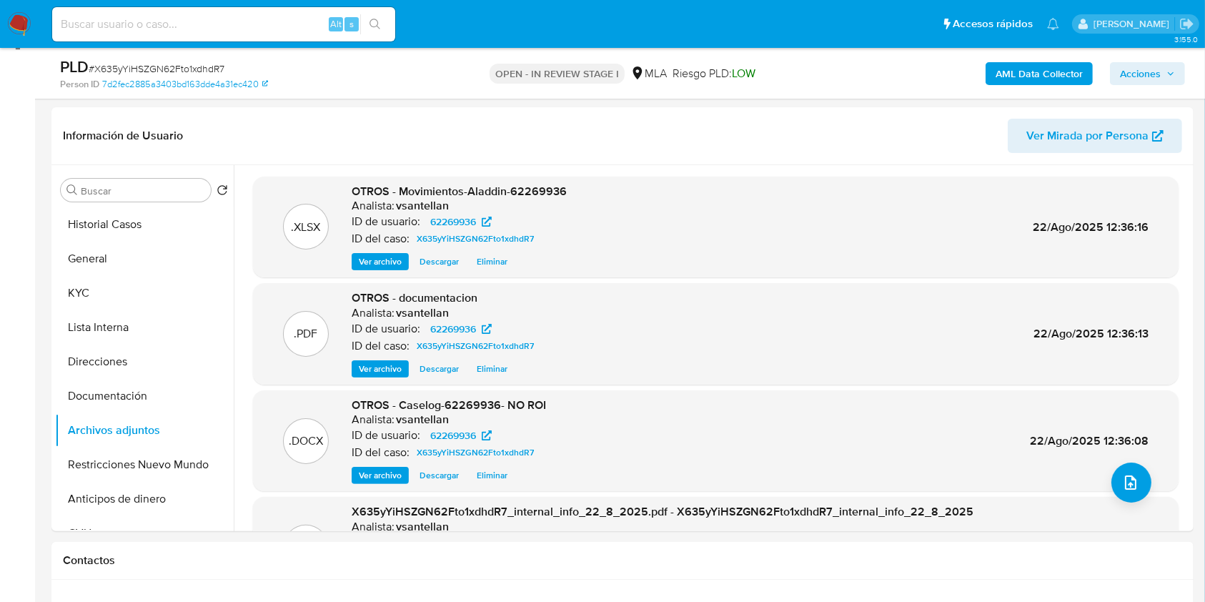
click at [1146, 79] on span "Acciones" at bounding box center [1140, 73] width 41 height 23
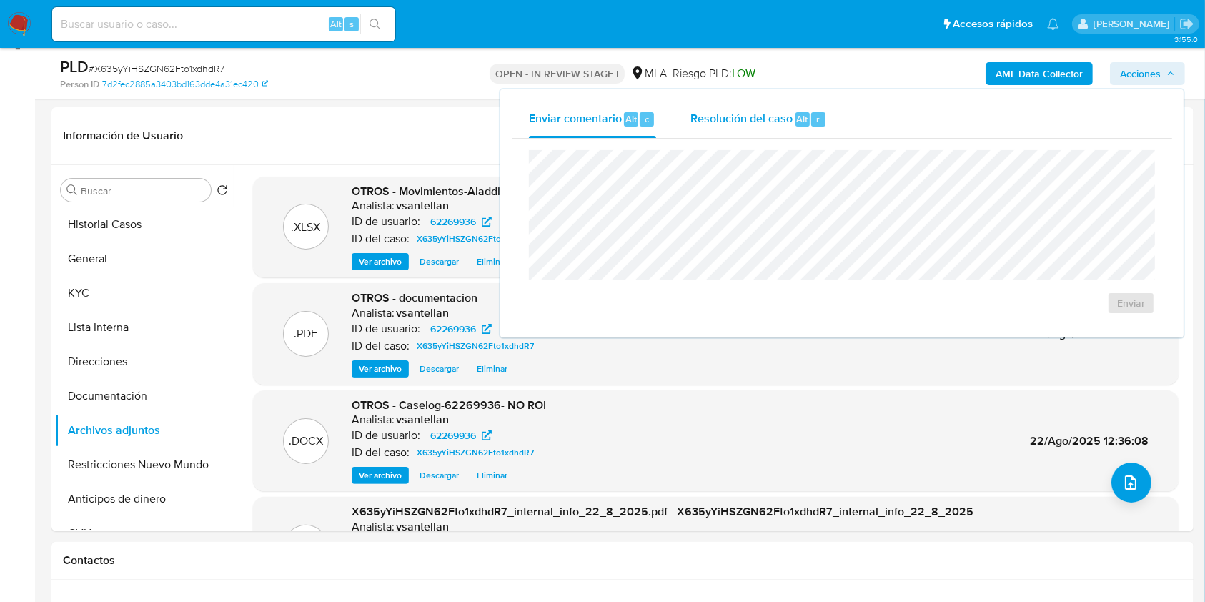
click at [767, 104] on div "Resolución del caso Alt r" at bounding box center [758, 119] width 137 height 37
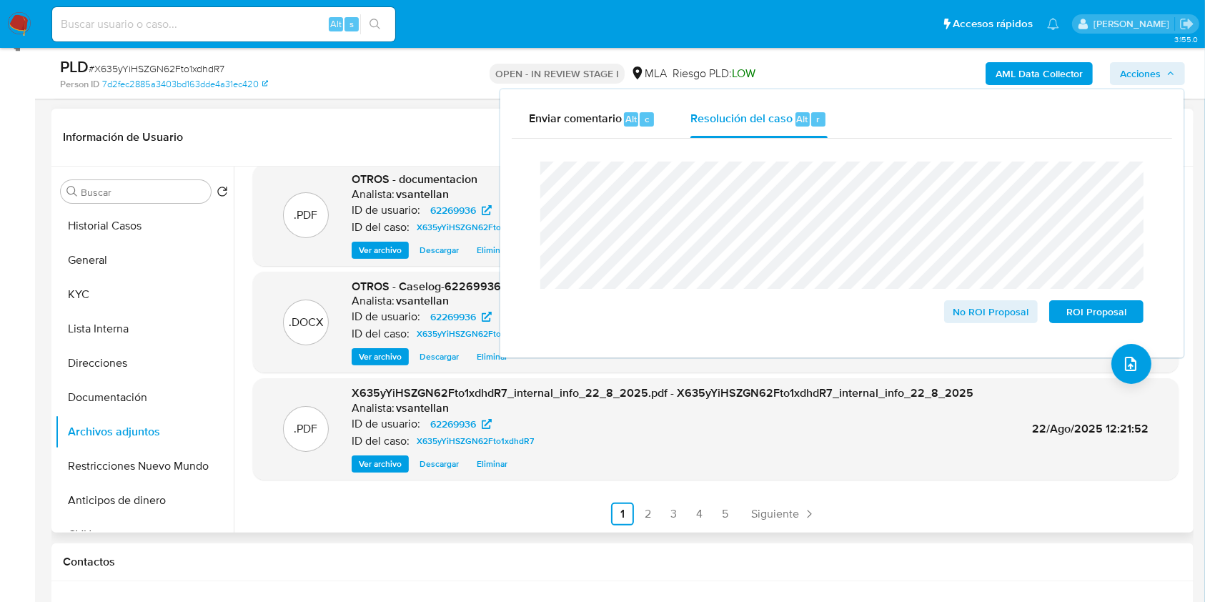
scroll to position [0, 0]
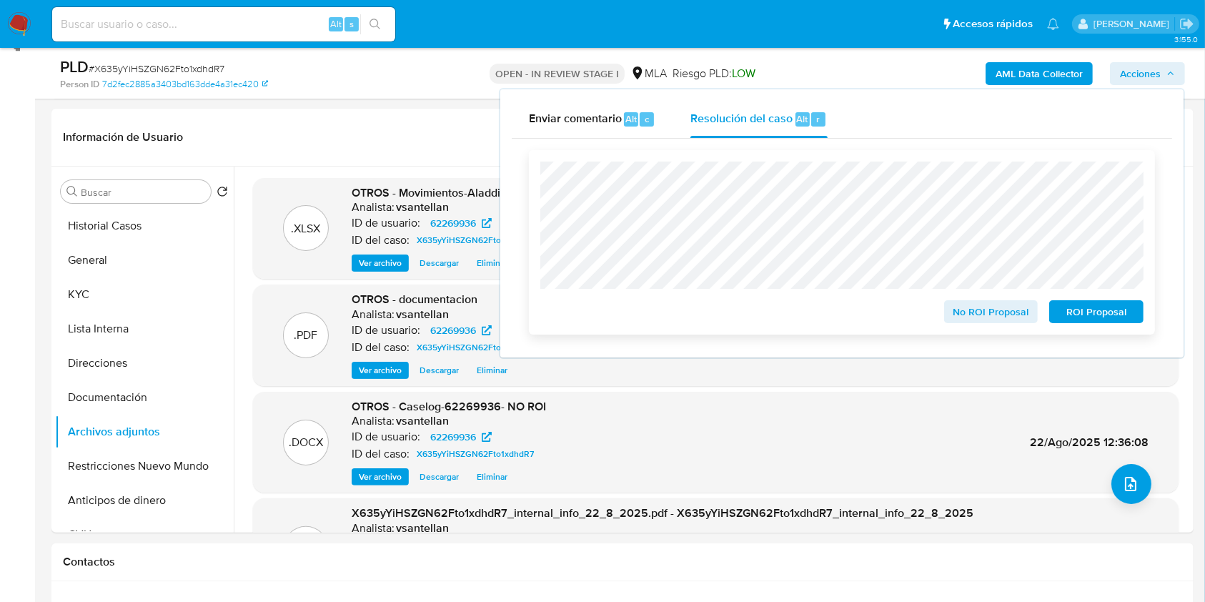
click at [970, 317] on span "No ROI Proposal" at bounding box center [991, 312] width 74 height 20
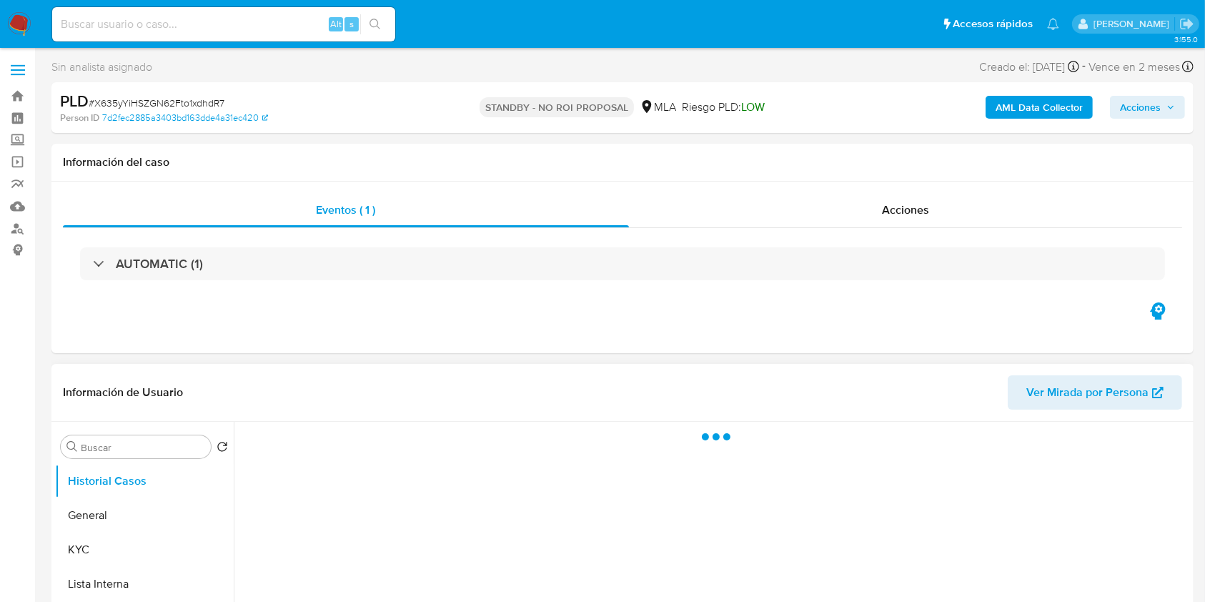
click at [606, 389] on header "Información de Usuario Ver Mirada por Persona" at bounding box center [622, 392] width 1119 height 34
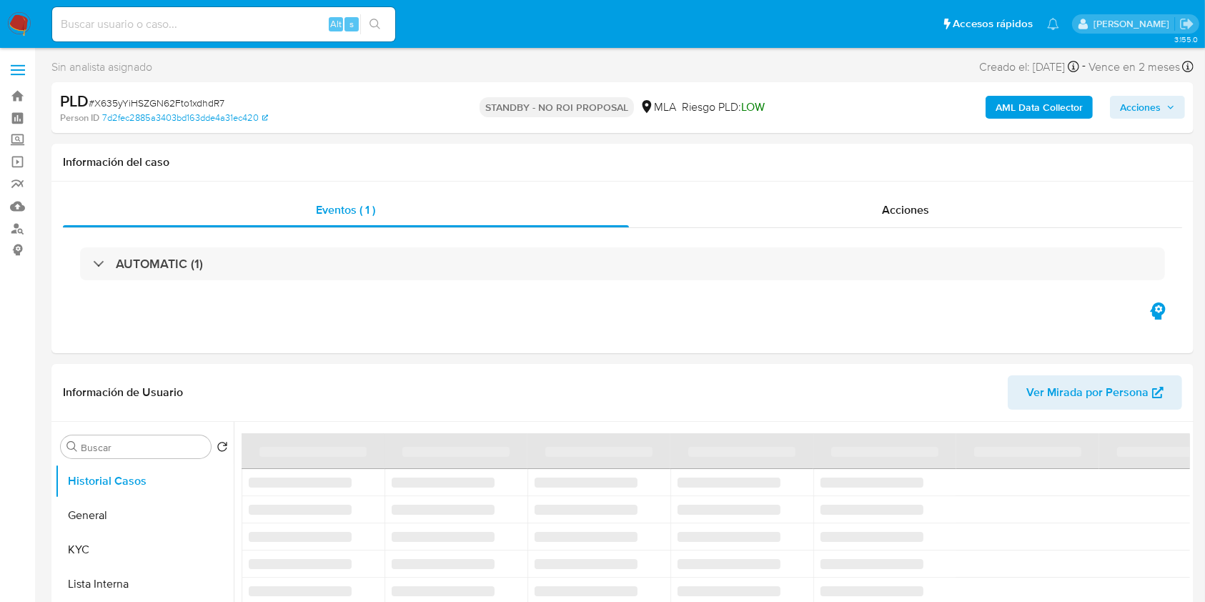
select select "10"
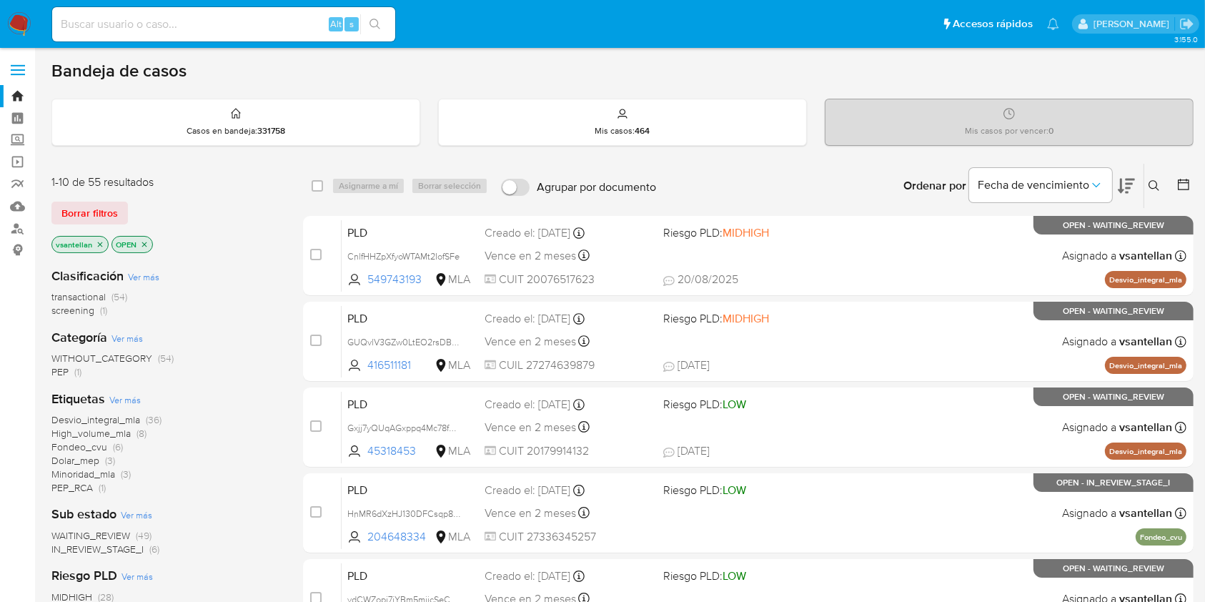
click at [169, 22] on input at bounding box center [223, 24] width 343 height 19
paste input "2563300597"
type input "2563300597"
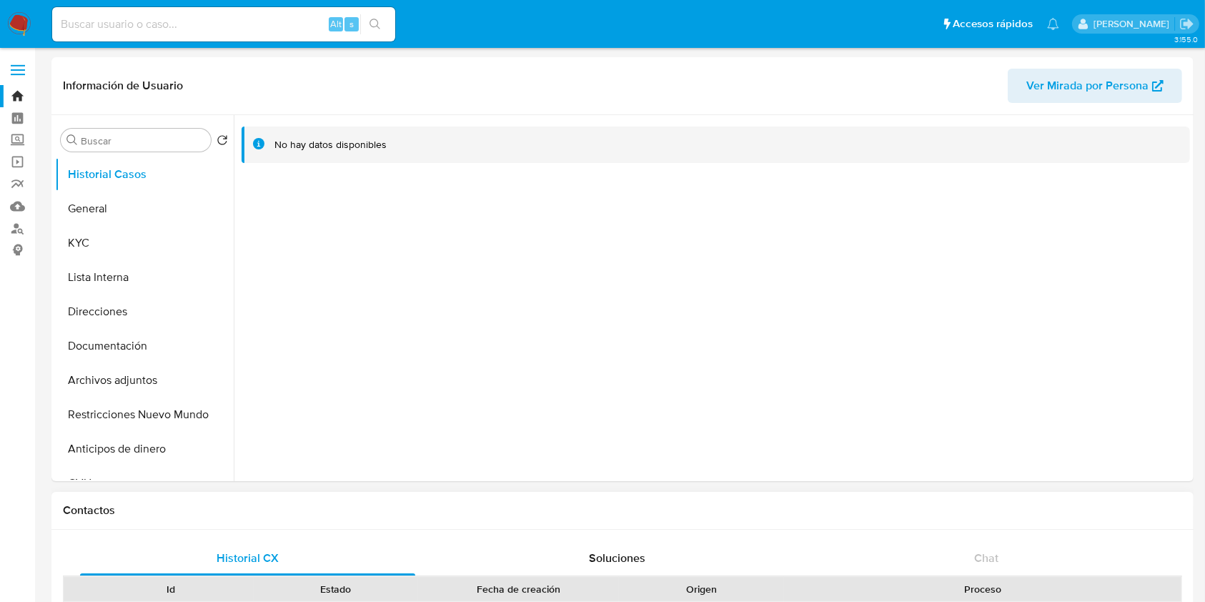
select select "10"
click at [157, 242] on button "KYC" at bounding box center [138, 243] width 167 height 34
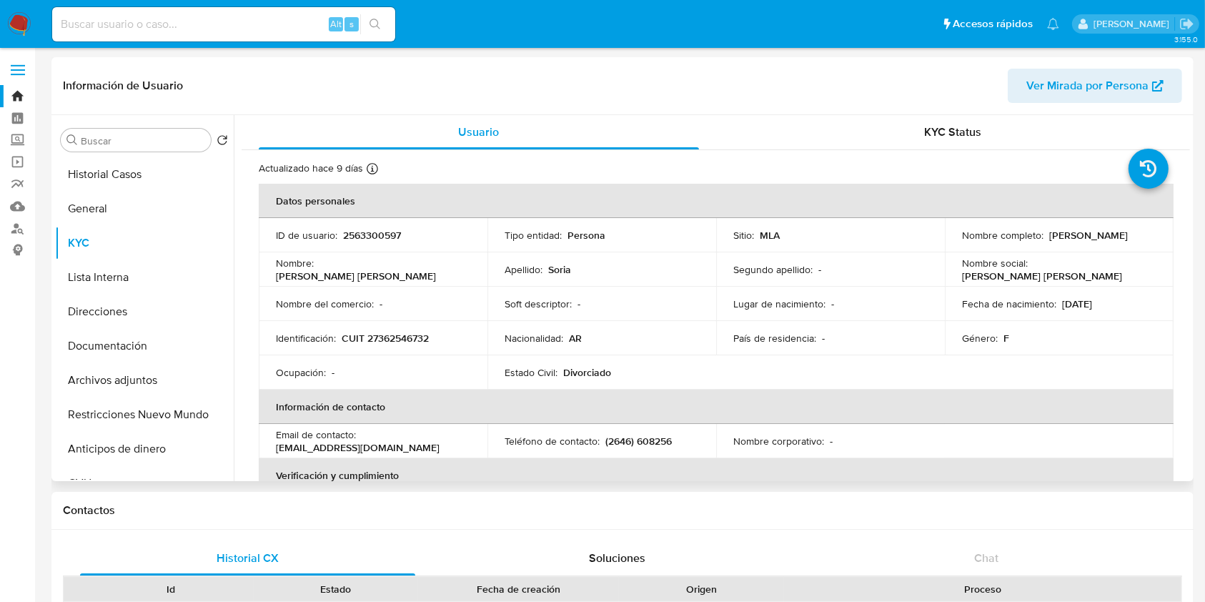
click at [1094, 86] on span "Ver Mirada por Persona" at bounding box center [1087, 86] width 122 height 34
click at [16, 17] on img at bounding box center [19, 24] width 24 height 24
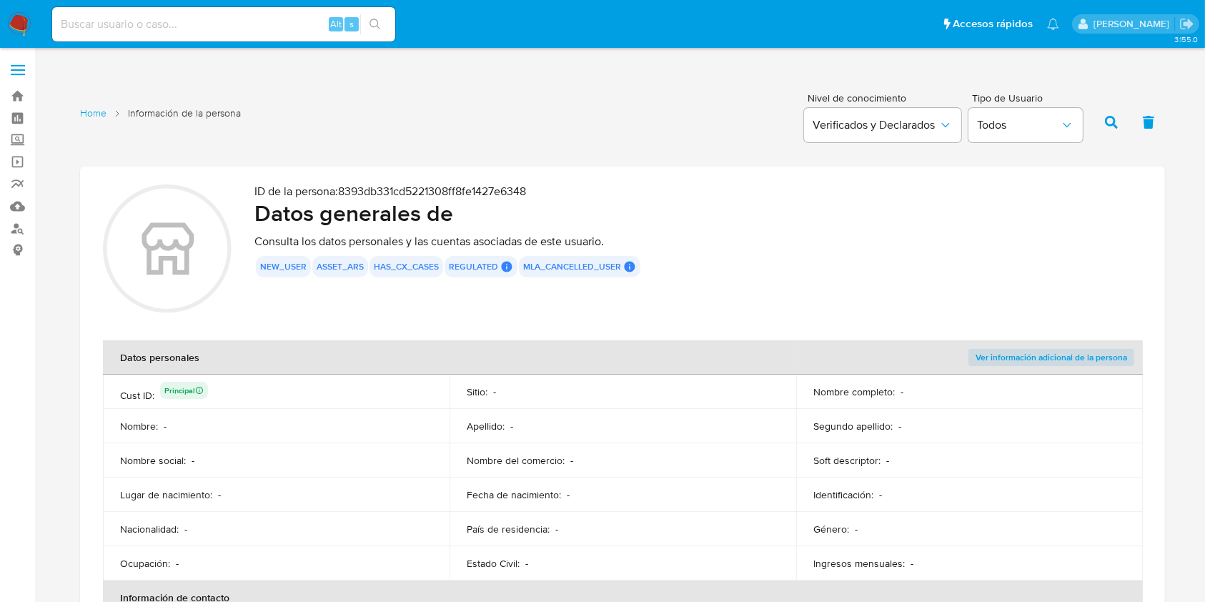
scroll to position [381, 0]
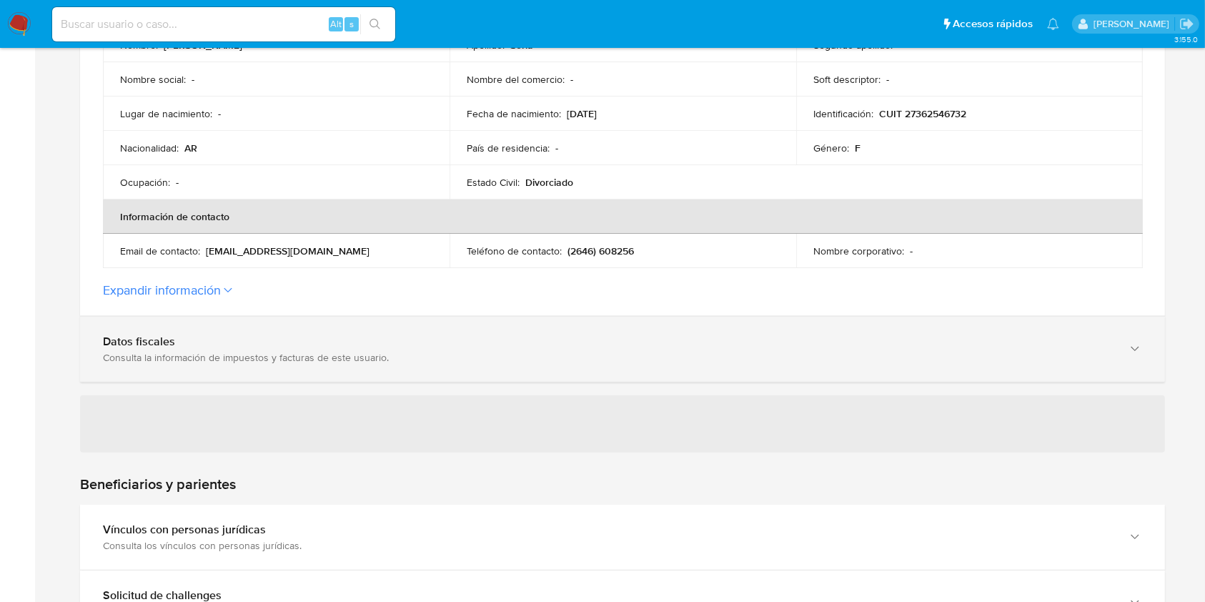
click at [292, 363] on div "Consulta la información de impuestos y facturas de este usuario." at bounding box center [608, 357] width 1011 height 13
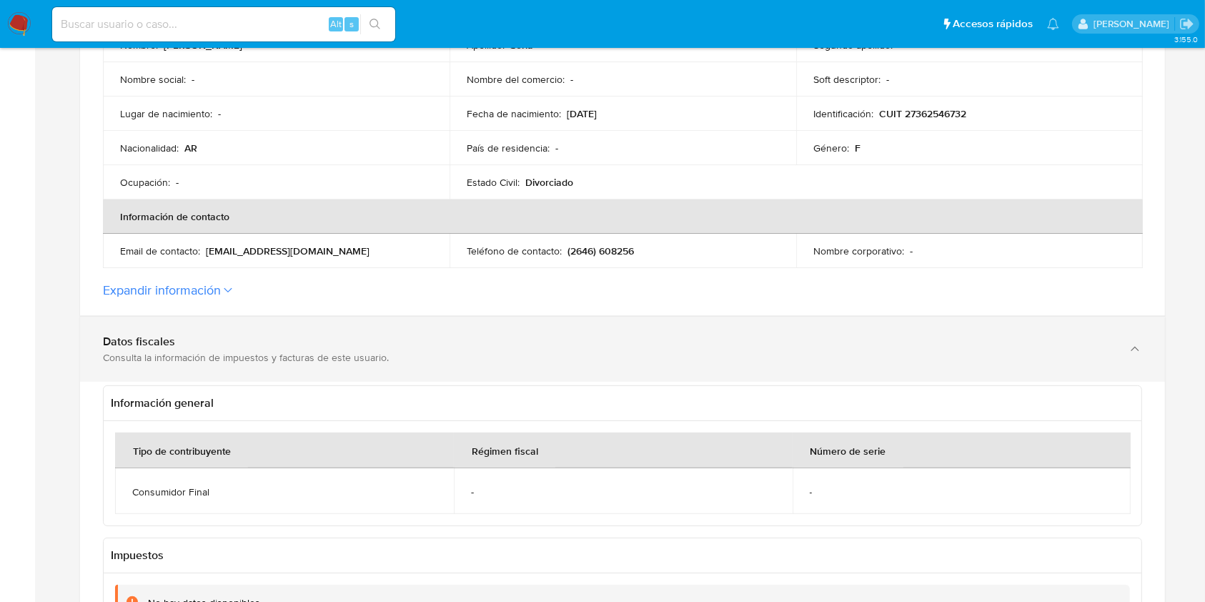
click at [292, 363] on div "Consulta la información de impuestos y facturas de este usuario." at bounding box center [608, 357] width 1011 height 13
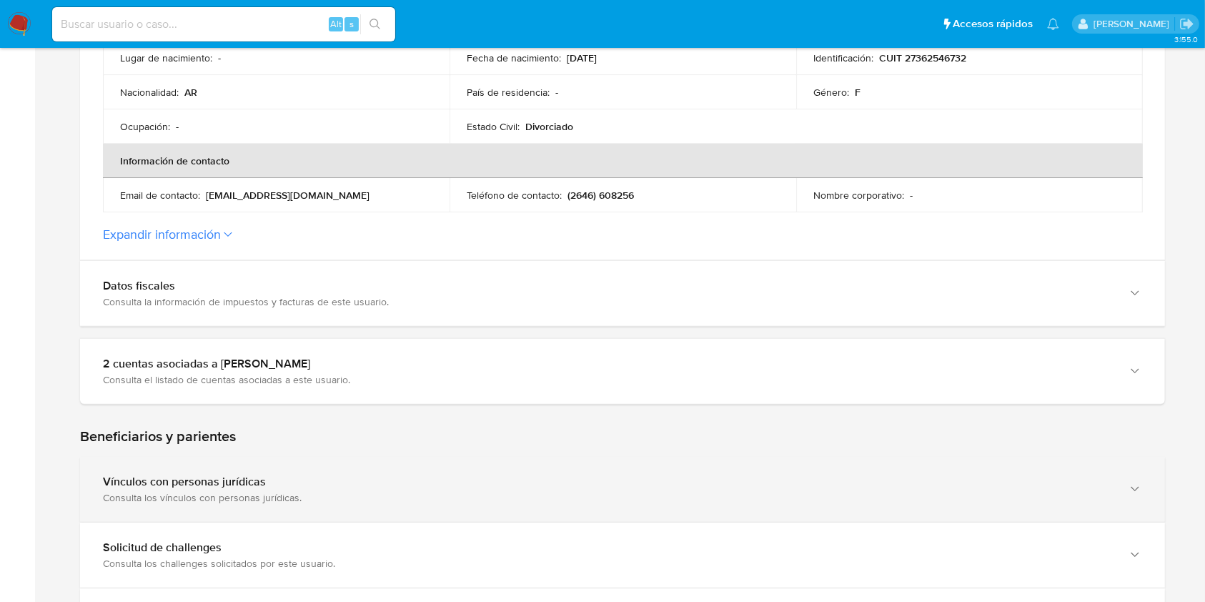
scroll to position [476, 0]
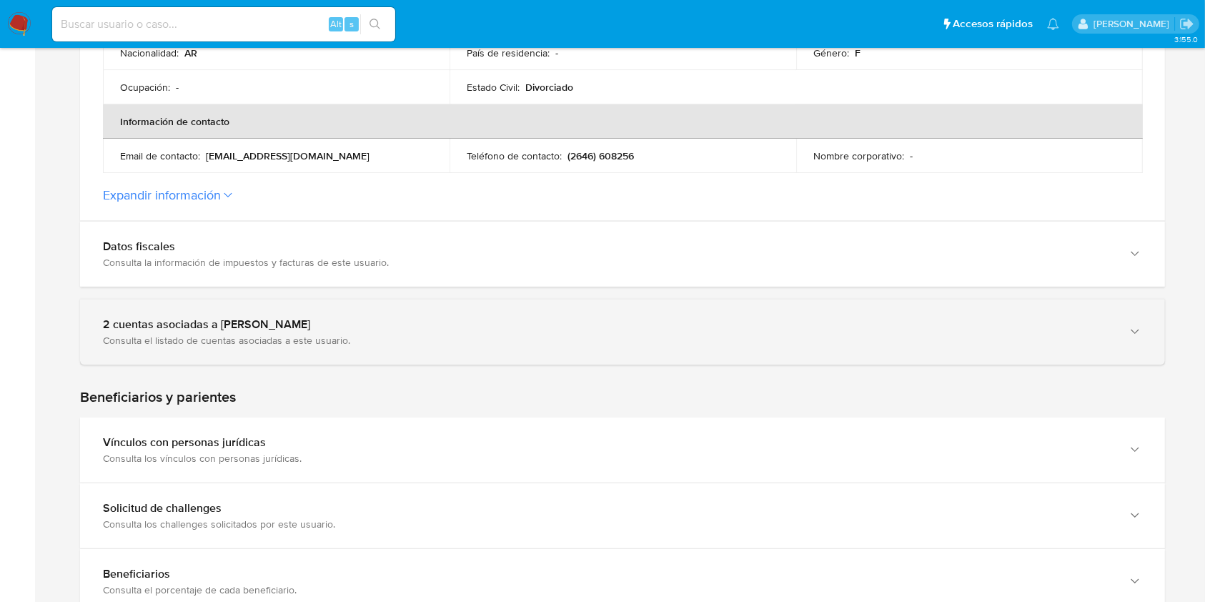
click at [274, 344] on div "Consulta el listado de cuentas asociadas a este usuario." at bounding box center [608, 340] width 1011 height 13
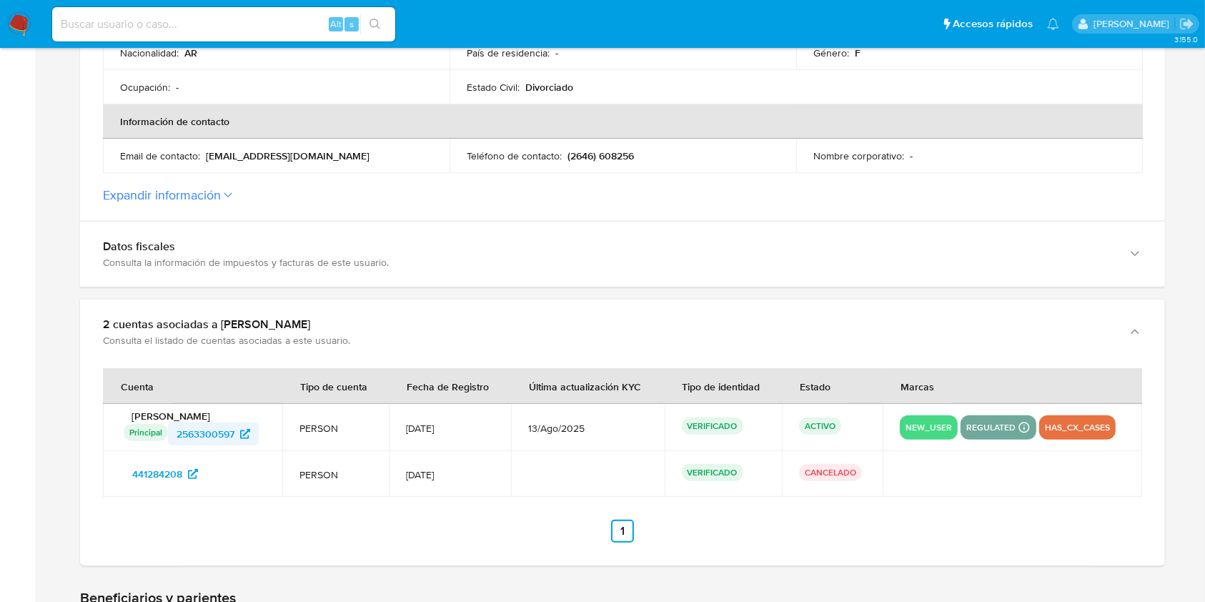
click at [198, 437] on span "2563300597" at bounding box center [206, 433] width 58 height 23
click at [162, 475] on span "441284208" at bounding box center [157, 473] width 50 height 23
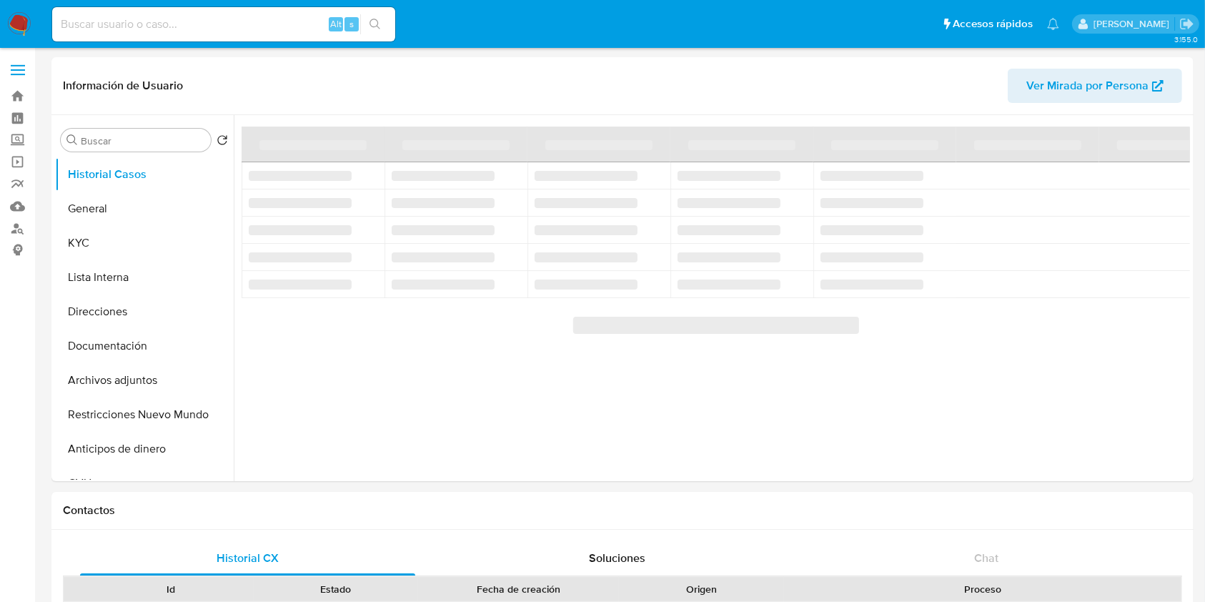
select select "10"
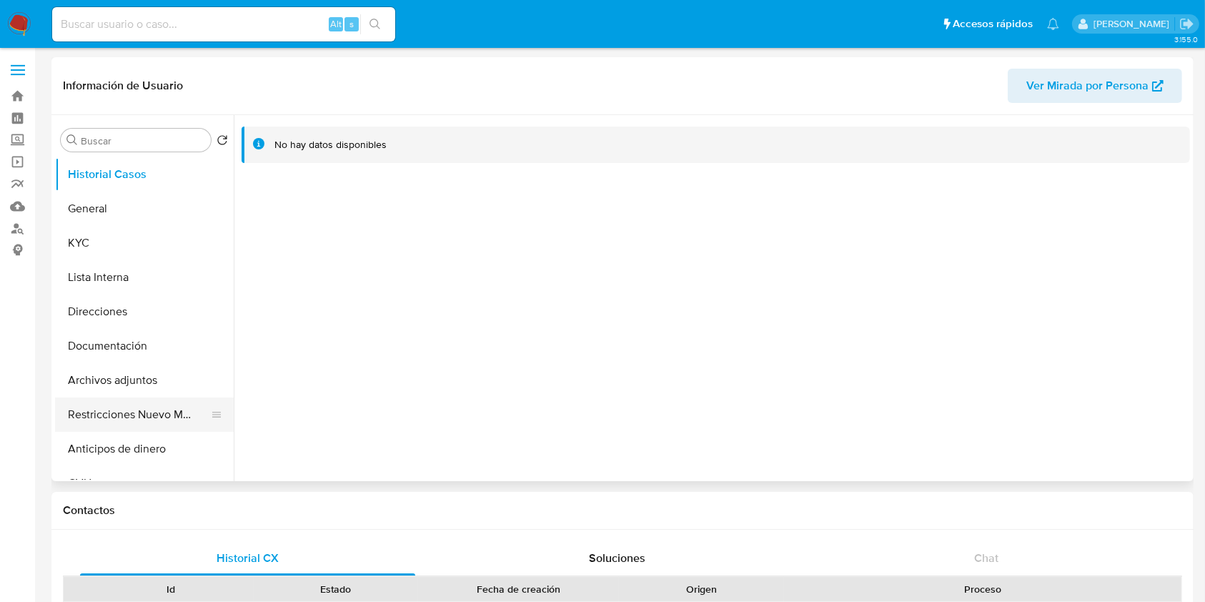
click at [172, 409] on button "Restricciones Nuevo Mundo" at bounding box center [138, 414] width 167 height 34
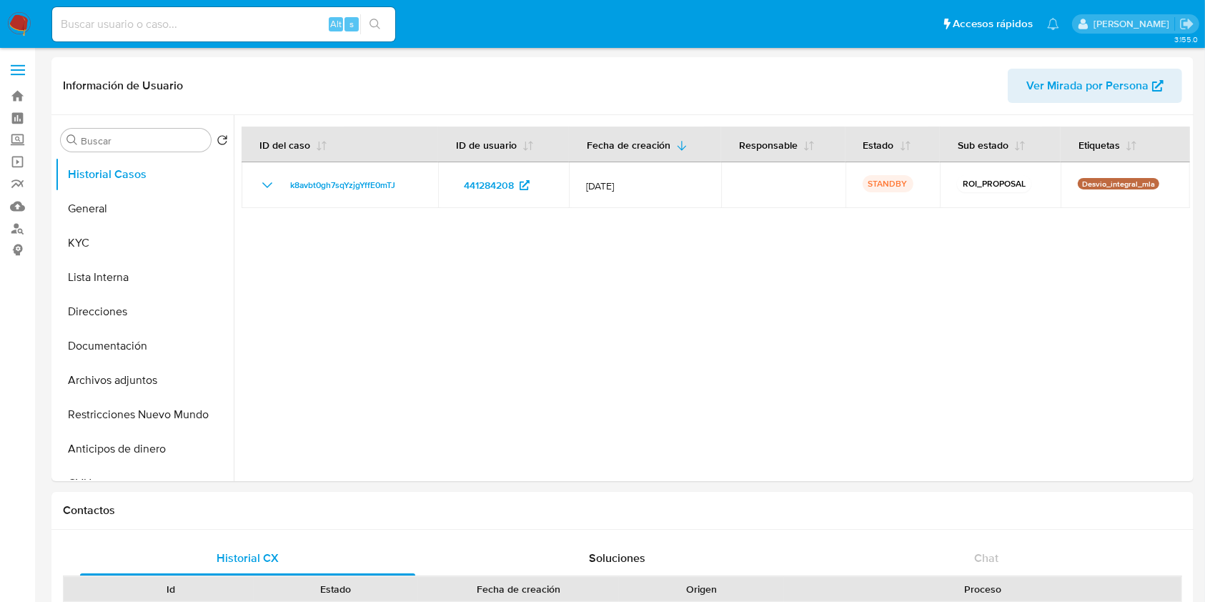
select select "10"
click at [160, 385] on button "Archivos adjuntos" at bounding box center [138, 380] width 167 height 34
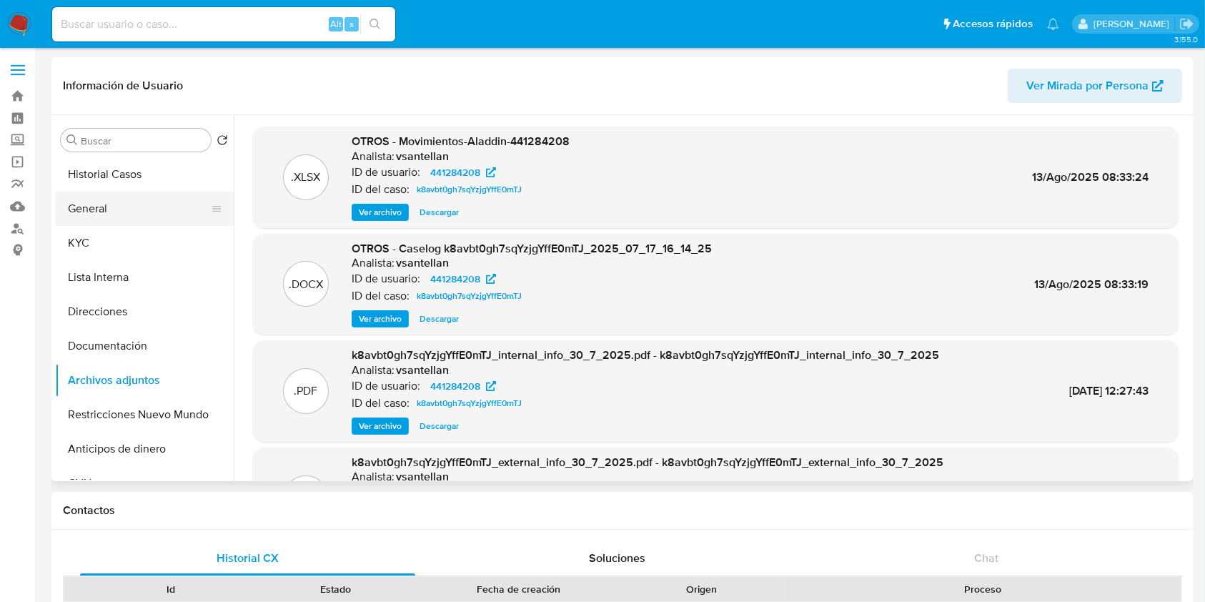
click at [149, 215] on button "General" at bounding box center [138, 209] width 167 height 34
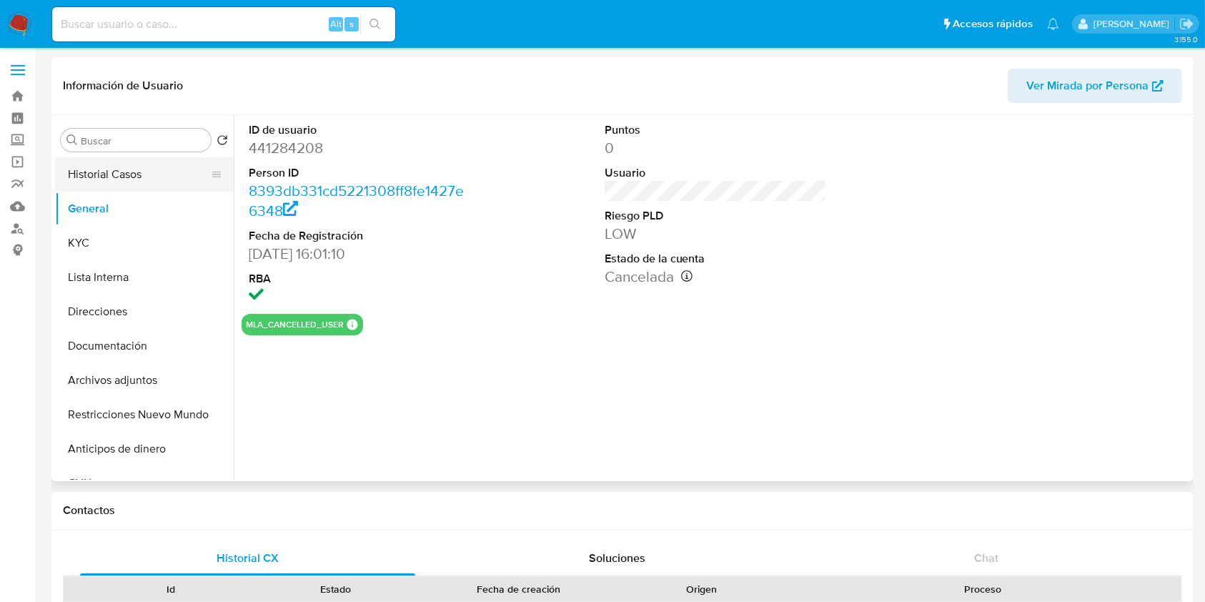
click at [168, 176] on button "Historial Casos" at bounding box center [138, 174] width 167 height 34
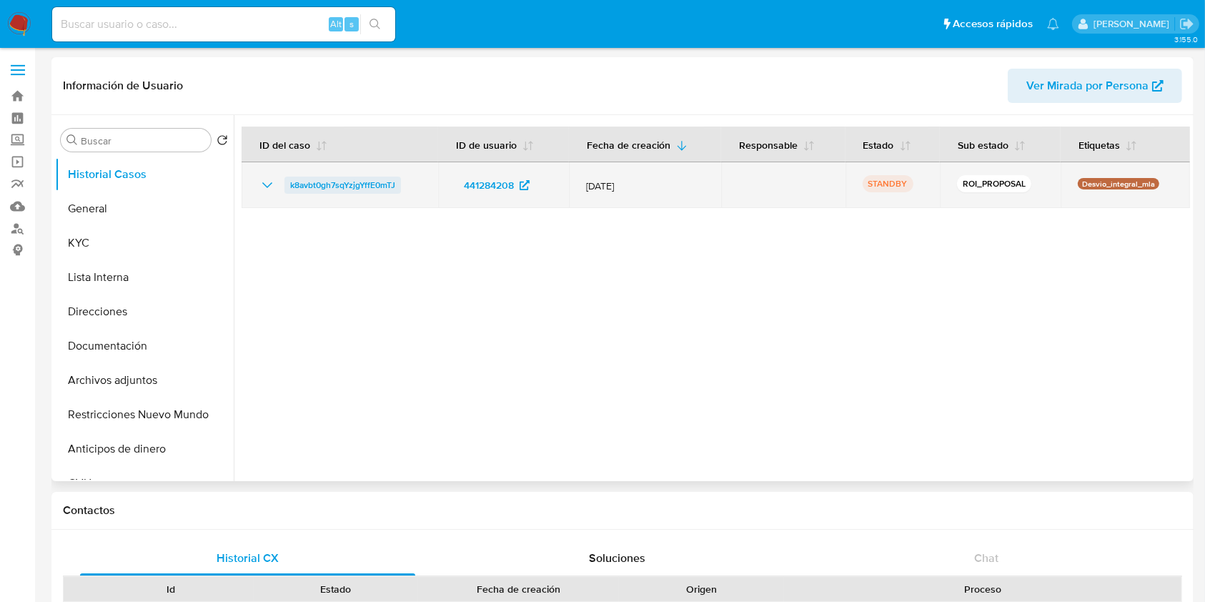
click at [297, 180] on span "k8avbt0gh7sqYzjgYffE0mTJ" at bounding box center [342, 185] width 105 height 17
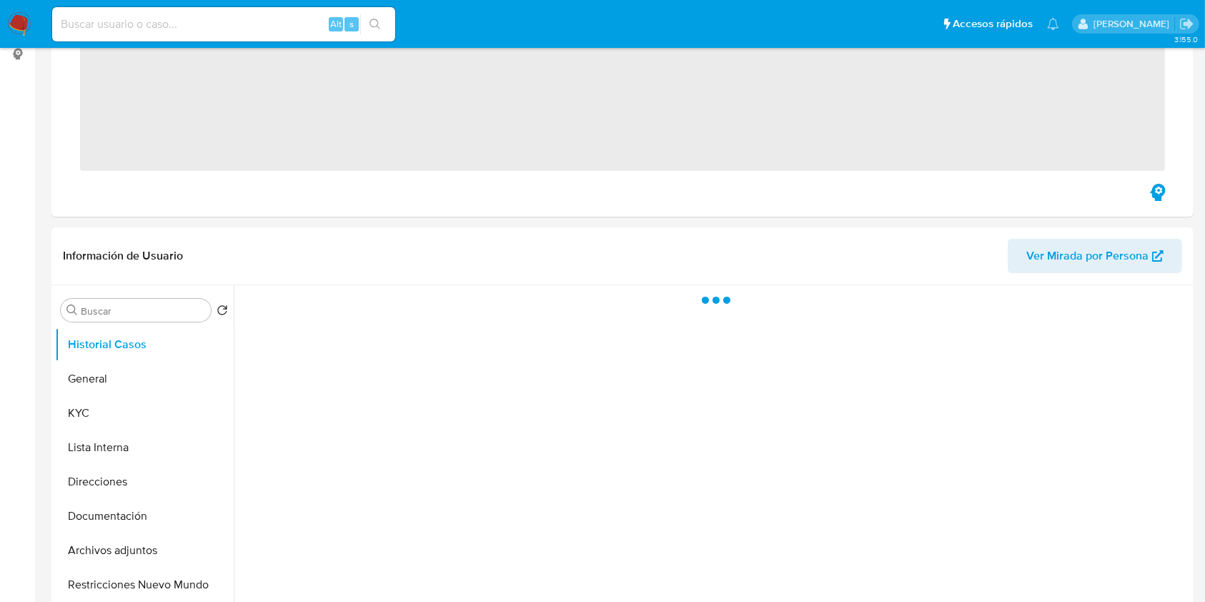
scroll to position [286, 0]
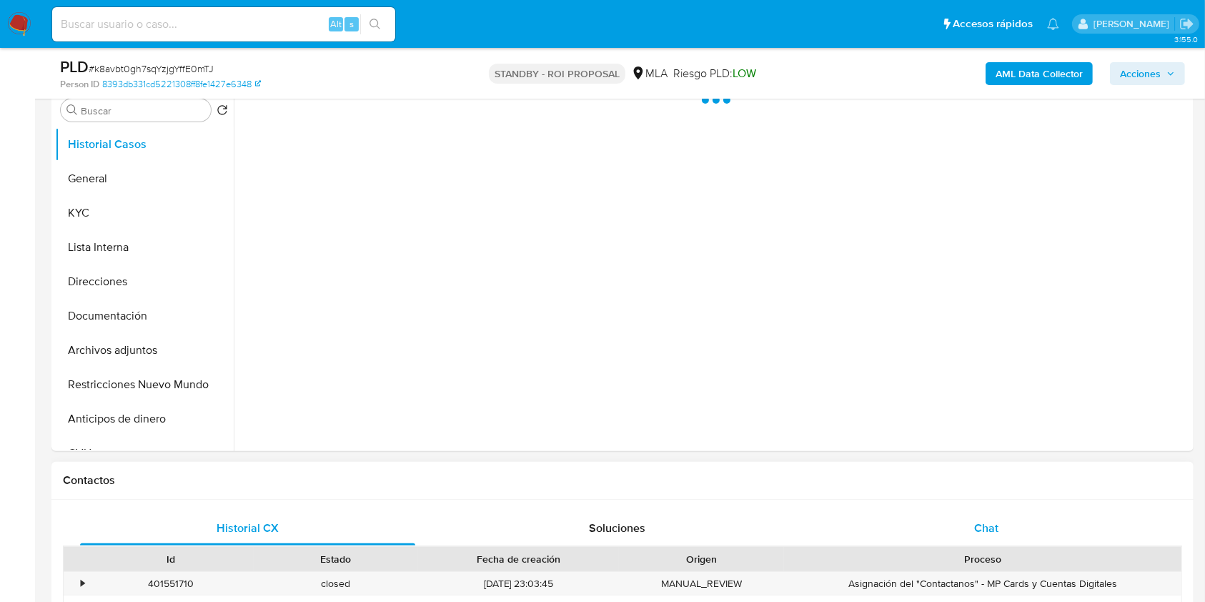
click at [995, 530] on span "Chat" at bounding box center [986, 528] width 24 height 16
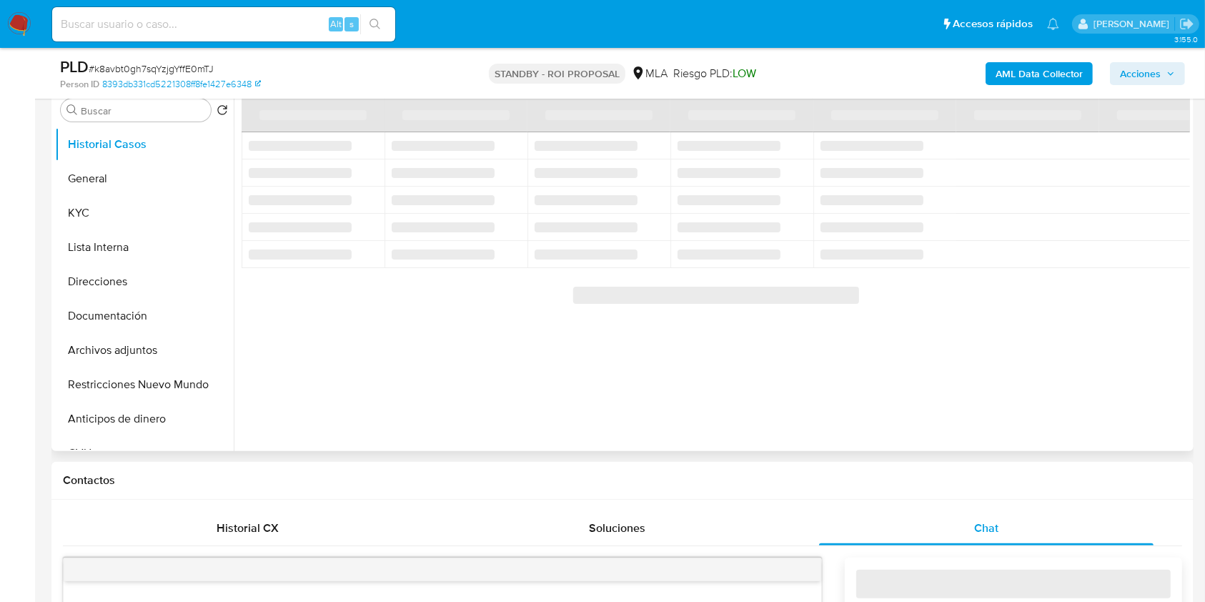
select select "10"
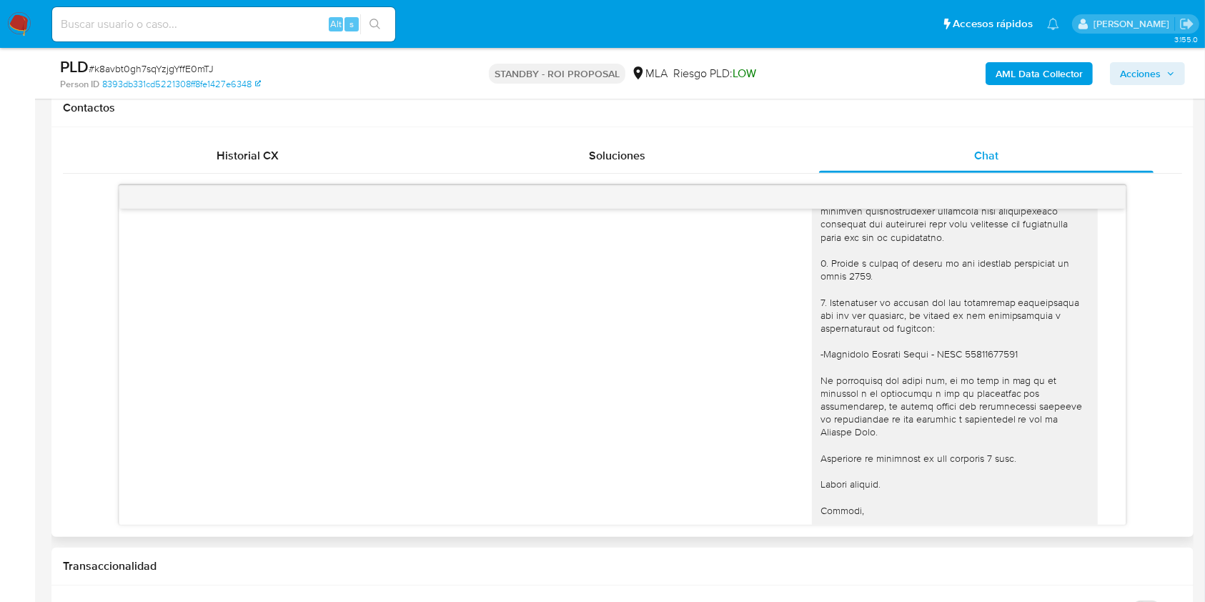
scroll to position [1526, 0]
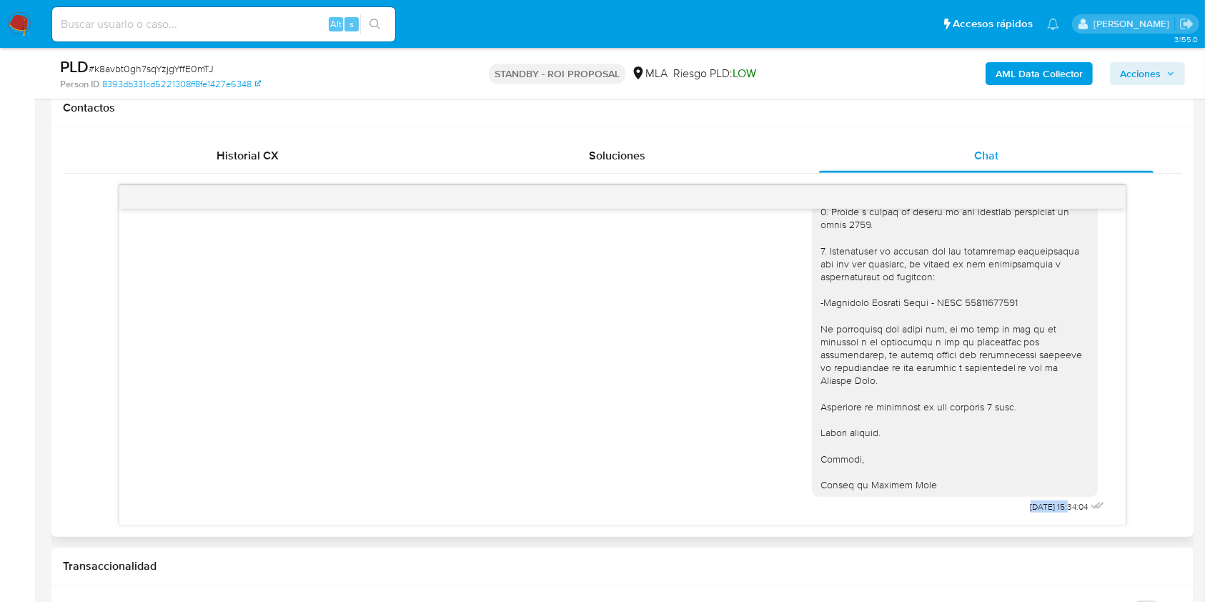
drag, startPoint x: 991, startPoint y: 512, endPoint x: 1041, endPoint y: 504, distance: 51.4
click at [1041, 504] on div "30/07/2025 15:34:04" at bounding box center [960, 151] width 296 height 730
copy span "30/07/2025"
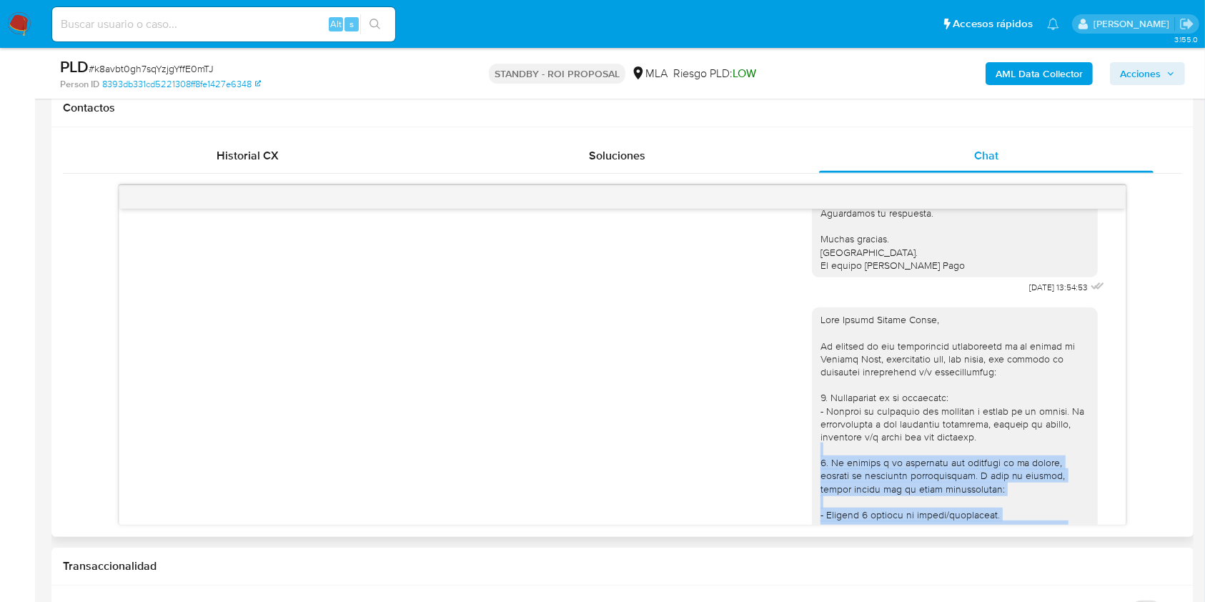
drag, startPoint x: 933, startPoint y: 480, endPoint x: 868, endPoint y: 457, distance: 68.3
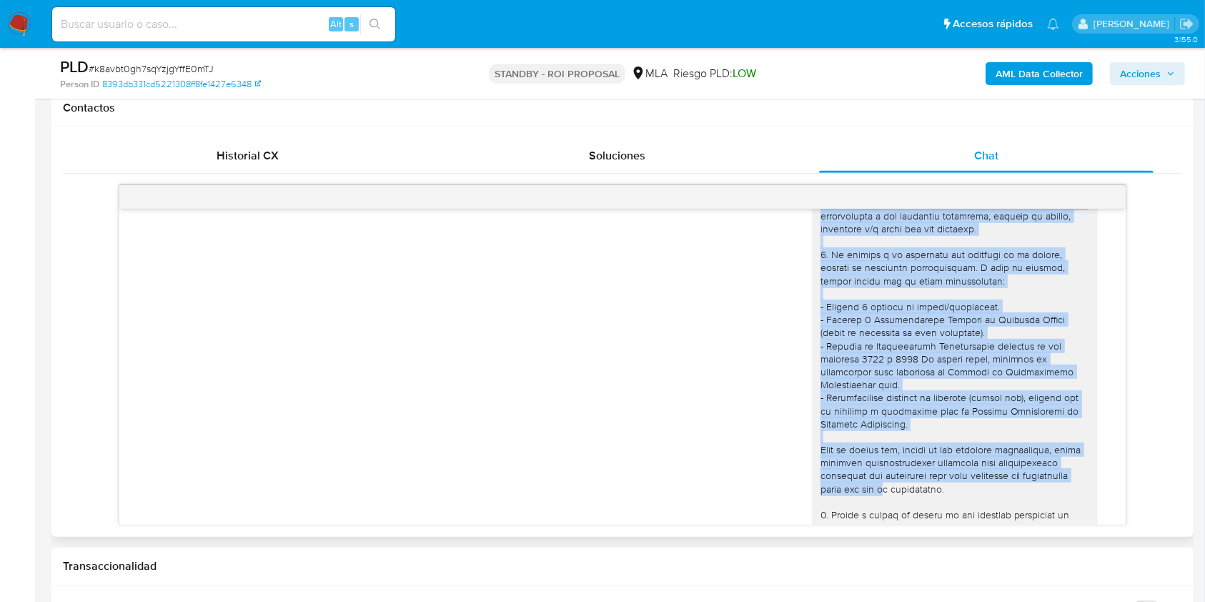
scroll to position [1364, 0]
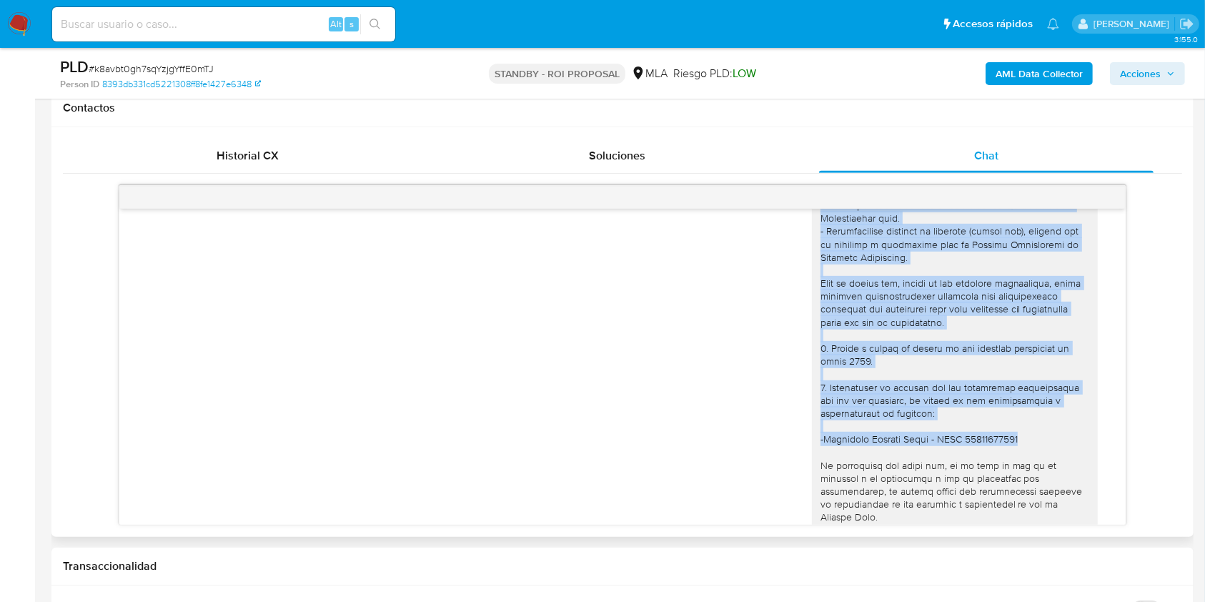
drag, startPoint x: 798, startPoint y: 243, endPoint x: 1023, endPoint y: 476, distance: 324.0
click at [1023, 476] on div at bounding box center [955, 283] width 286 height 700
copy div "1. Descripción de la actividad: - Detalla la actividad que realizas a través de…"
